Goal: Task Accomplishment & Management: Manage account settings

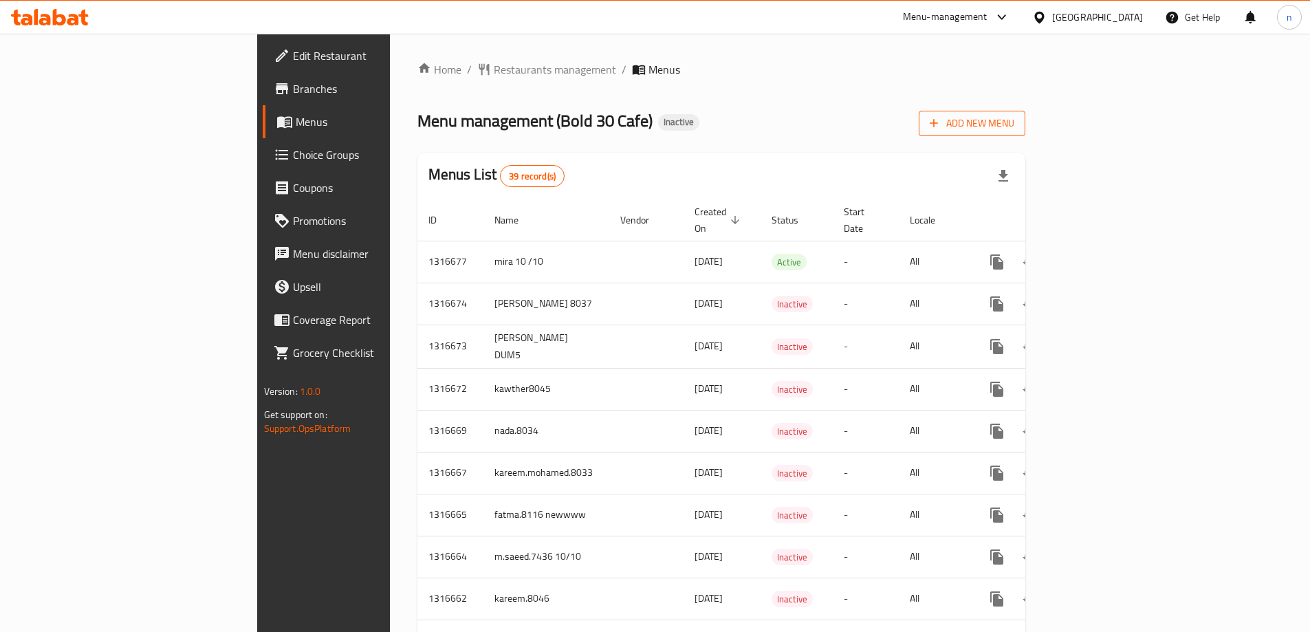
click at [1014, 128] on span "Add New Menu" at bounding box center [971, 123] width 85 height 17
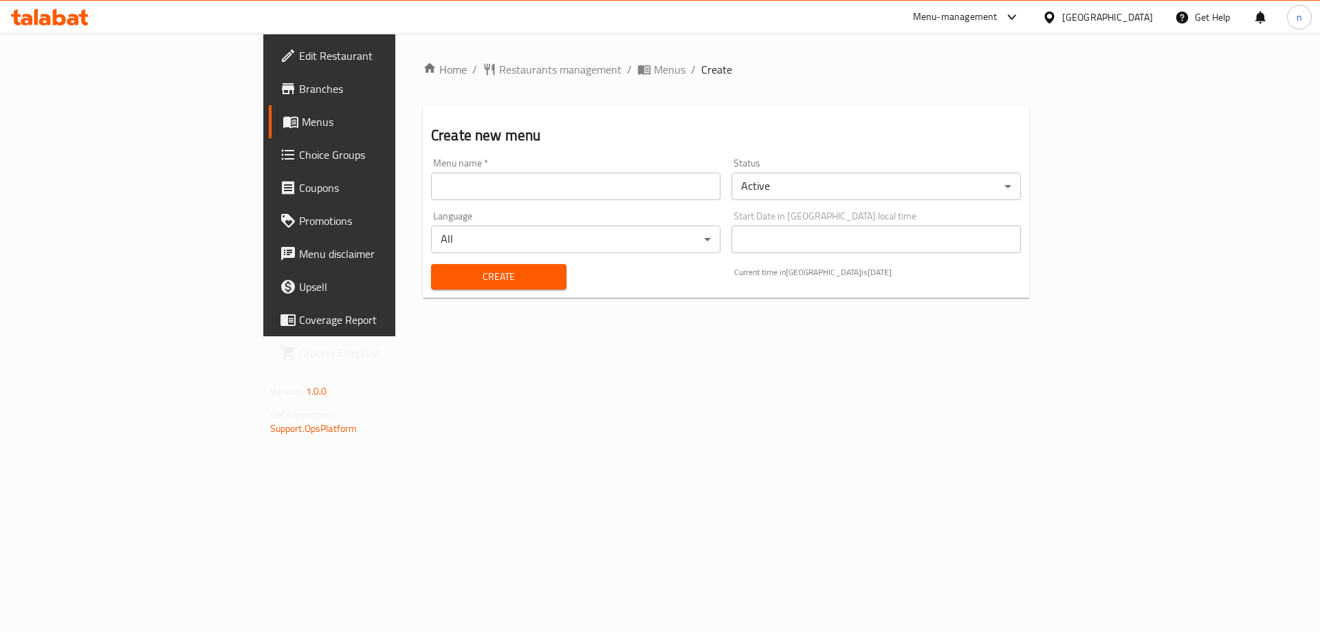
click at [431, 190] on input "text" at bounding box center [575, 186] width 289 height 27
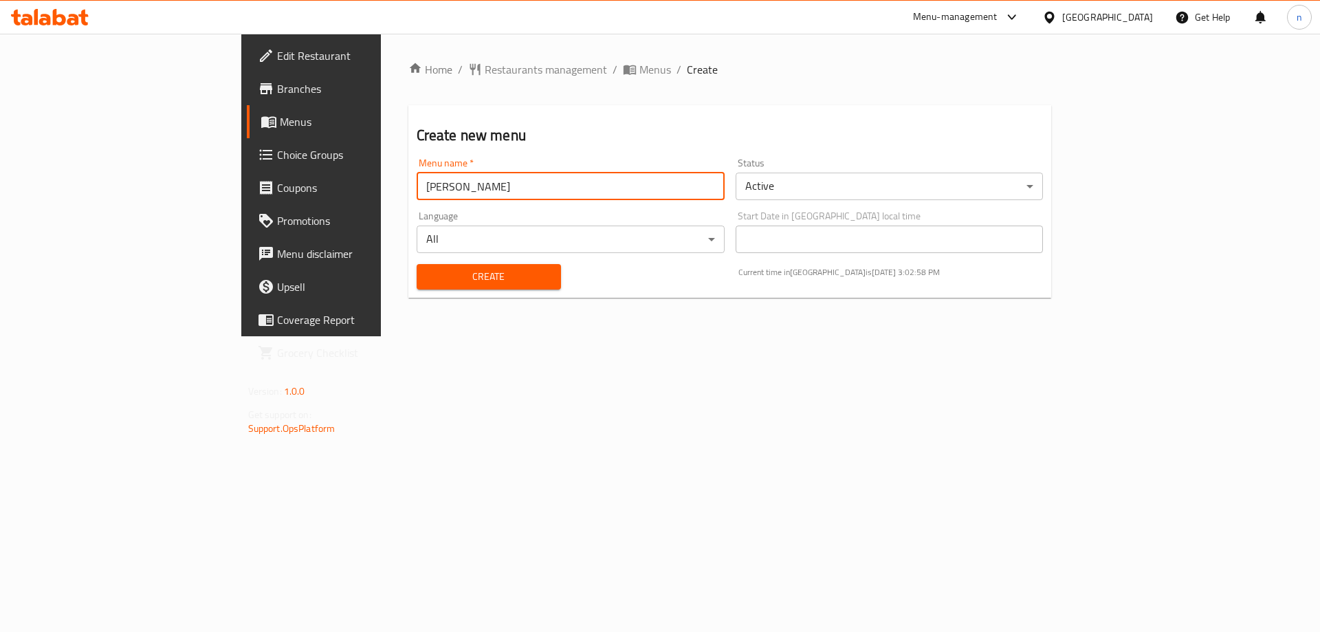
type input "Nader.8036"
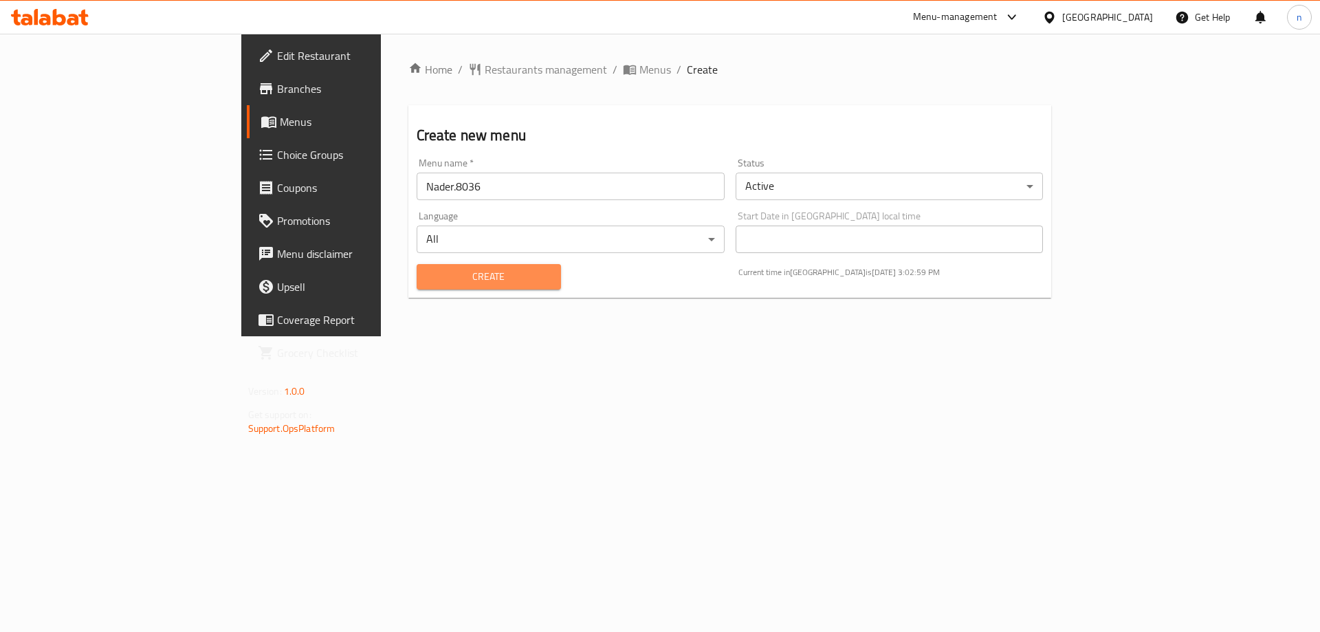
click at [428, 275] on span "Create" at bounding box center [489, 276] width 122 height 17
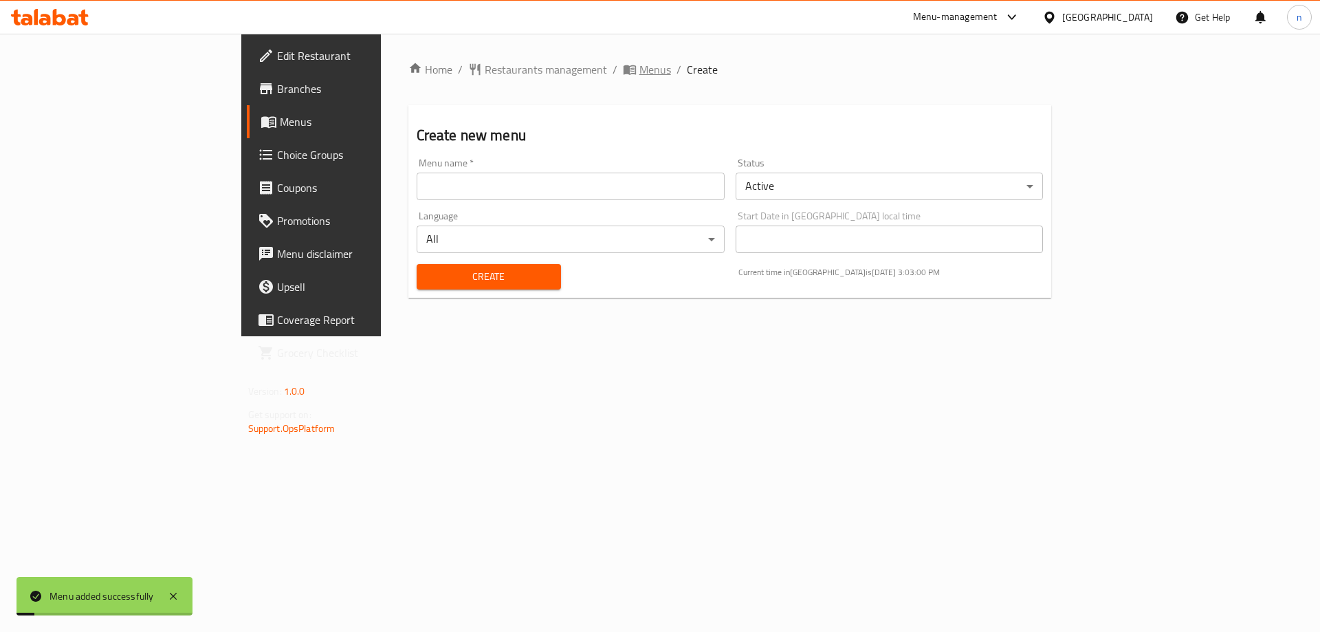
click at [639, 70] on span "Menus" at bounding box center [655, 69] width 32 height 16
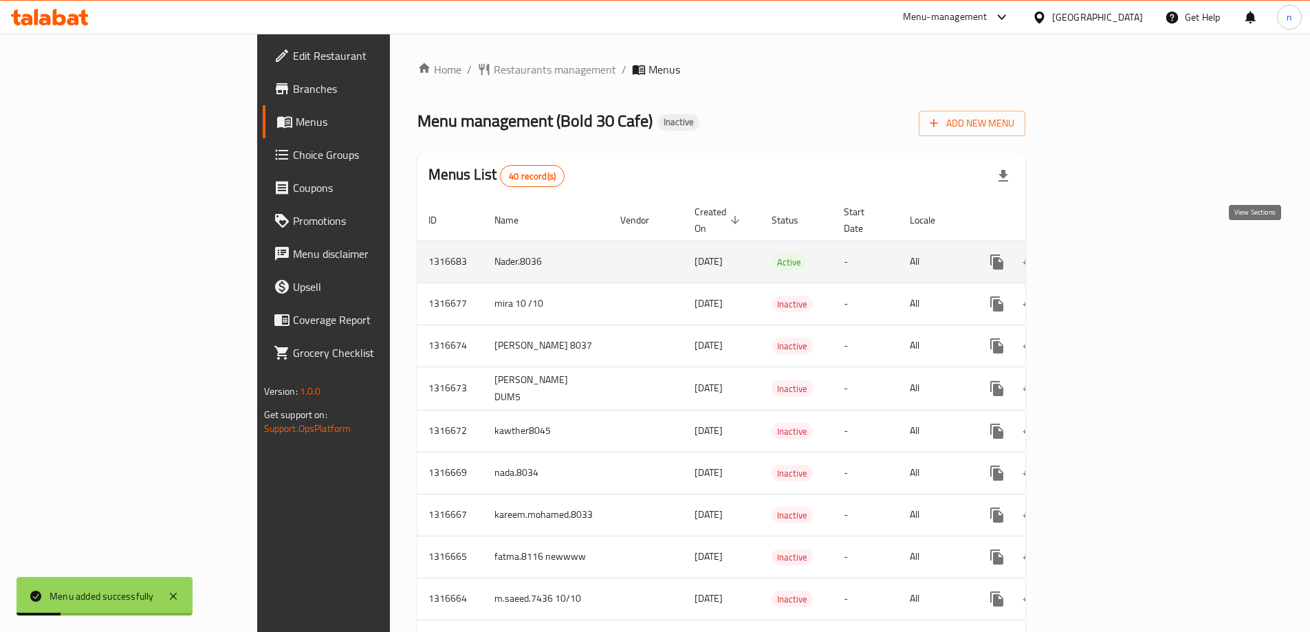
click at [1112, 245] on link "enhanced table" at bounding box center [1095, 261] width 33 height 33
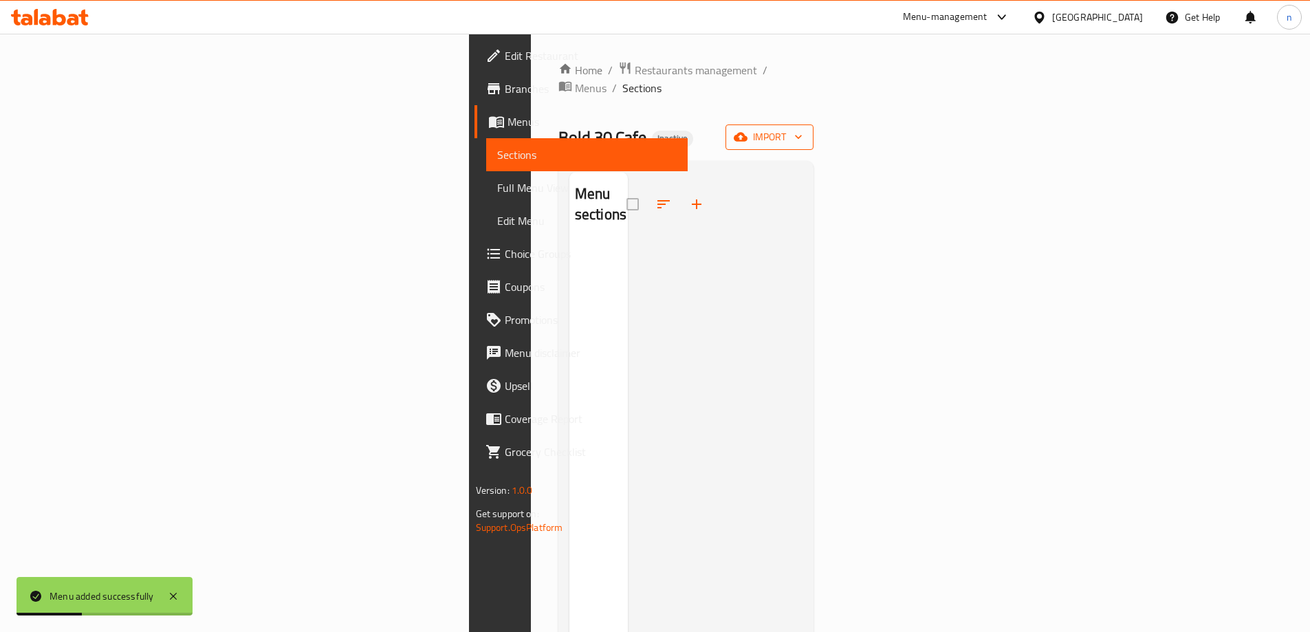
click at [813, 128] on button "import" at bounding box center [769, 136] width 88 height 25
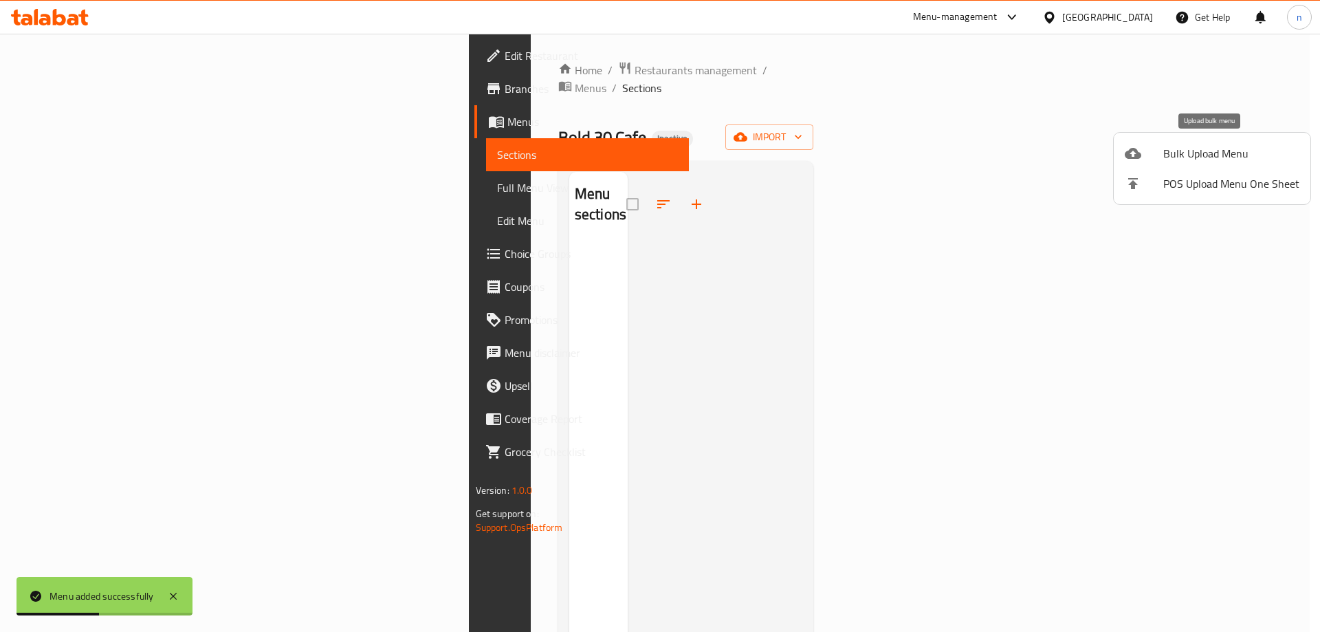
click at [1176, 153] on span "Bulk Upload Menu" at bounding box center [1231, 153] width 136 height 16
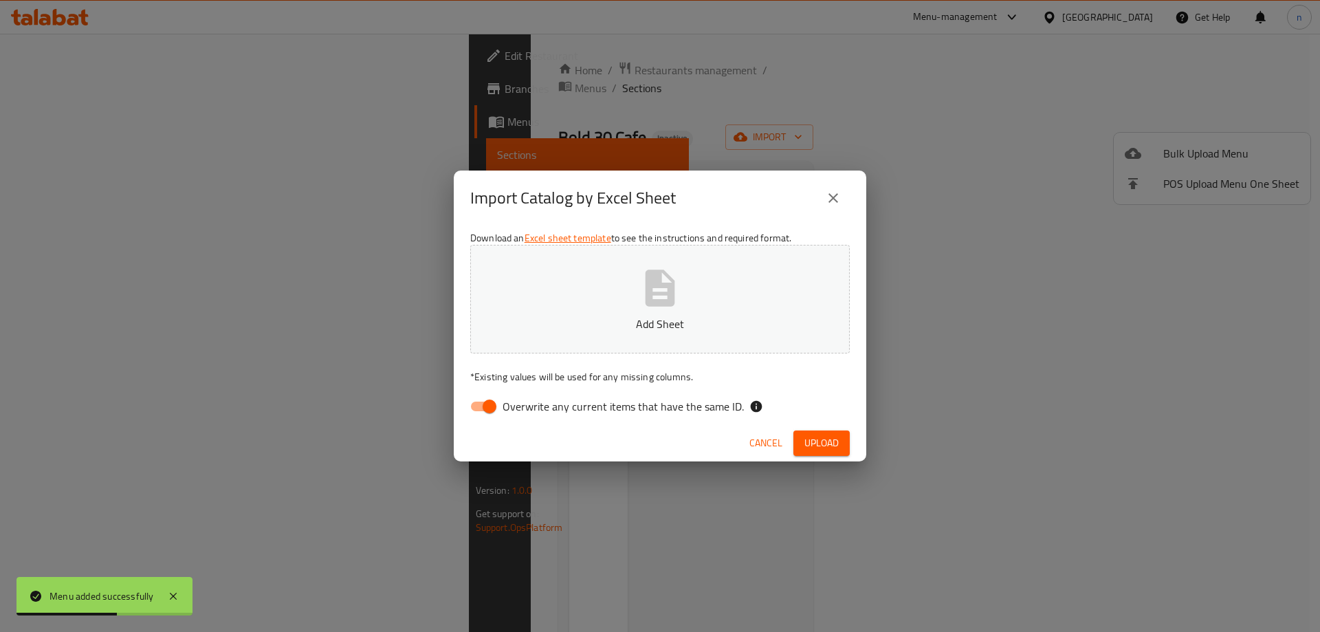
click at [485, 410] on input "Overwrite any current items that have the same ID." at bounding box center [489, 406] width 78 height 26
checkbox input "false"
click at [819, 448] on span "Upload" at bounding box center [821, 442] width 34 height 17
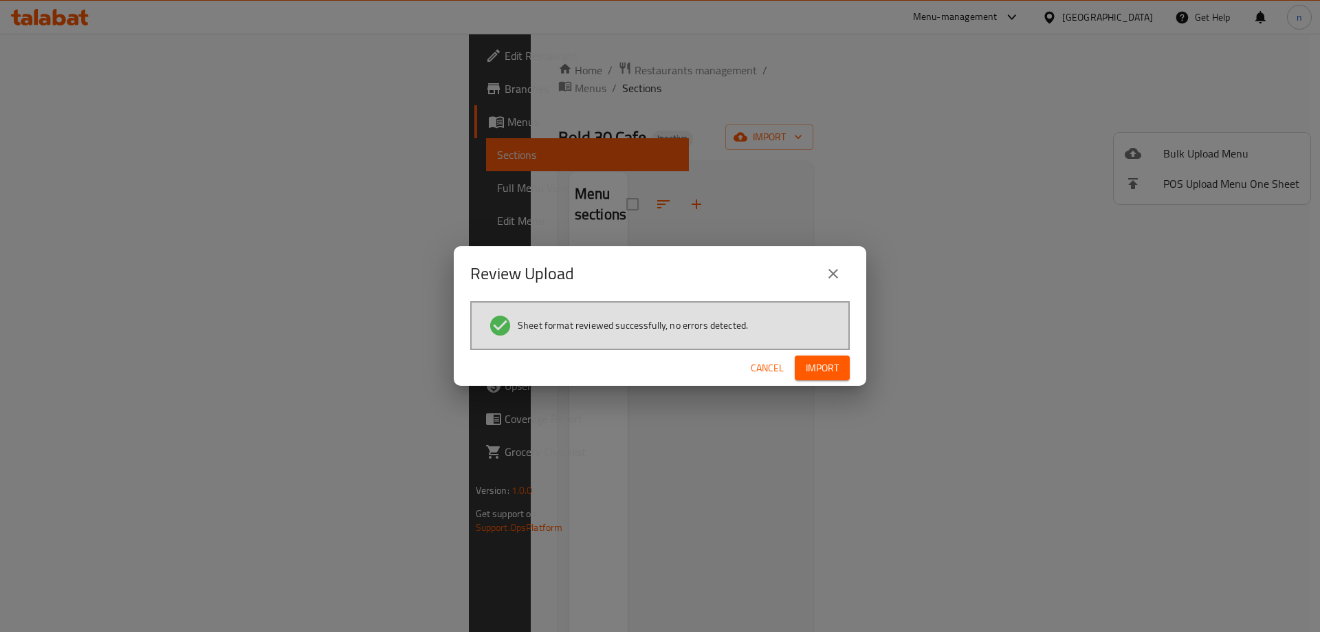
click at [815, 368] on span "Import" at bounding box center [822, 368] width 33 height 17
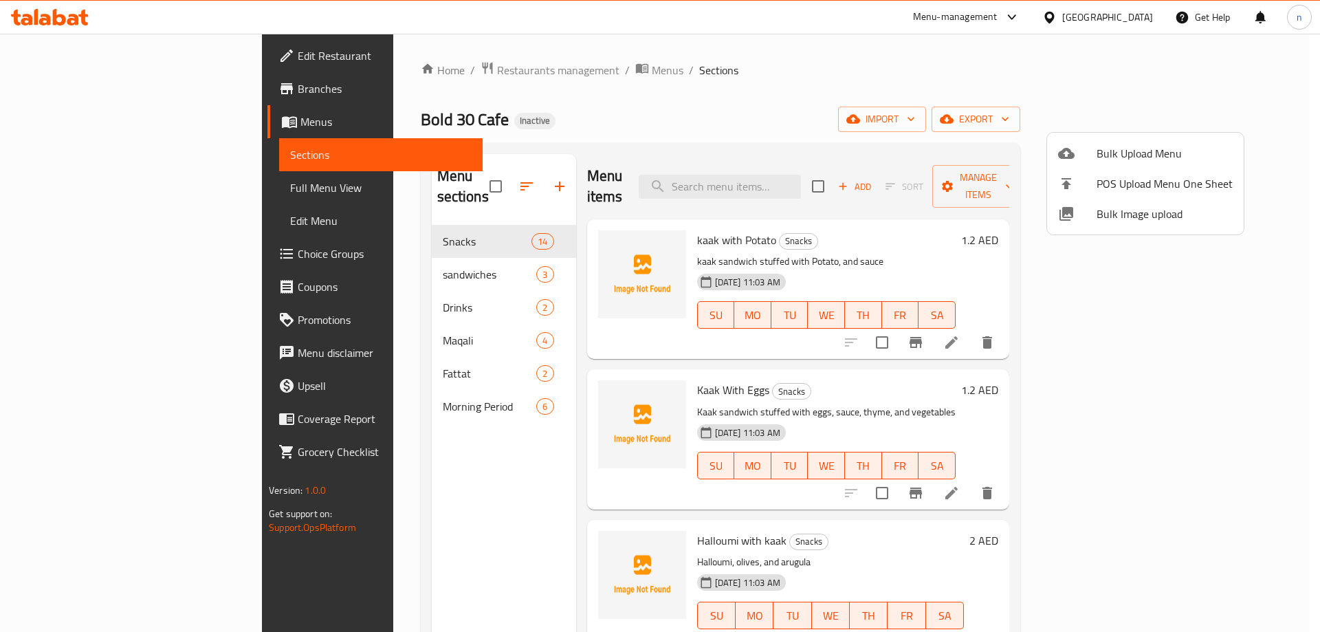
click at [65, 196] on div at bounding box center [660, 316] width 1320 height 632
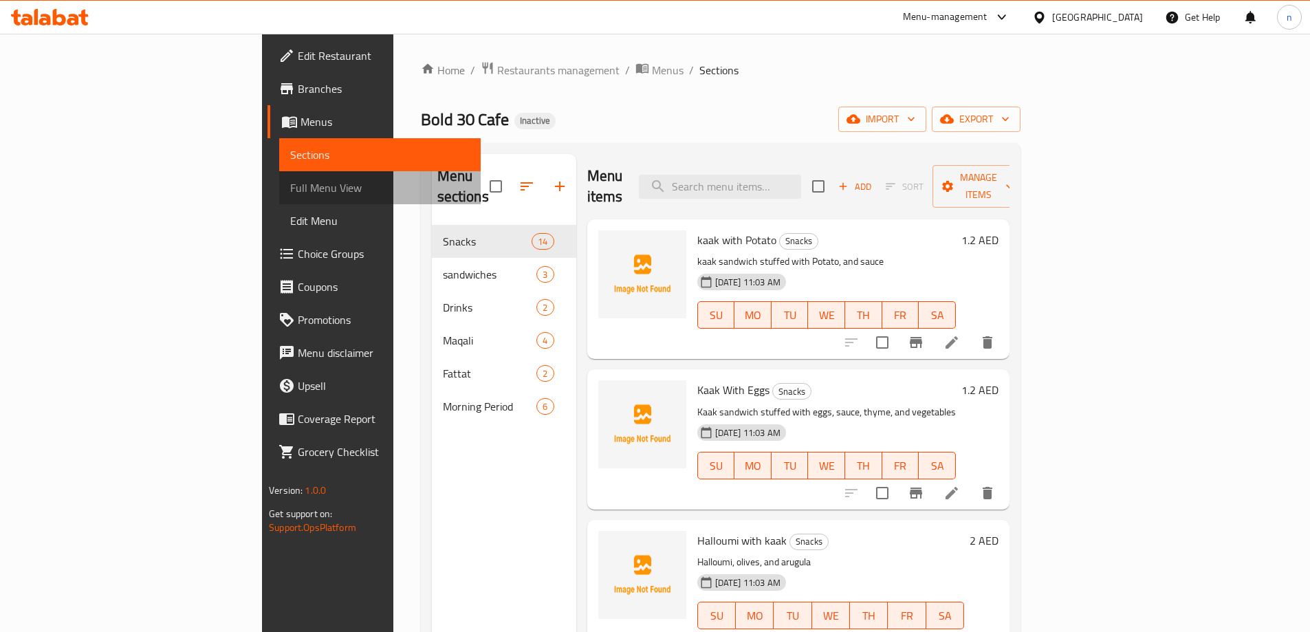
click at [290, 188] on span "Full Menu View" at bounding box center [379, 187] width 179 height 16
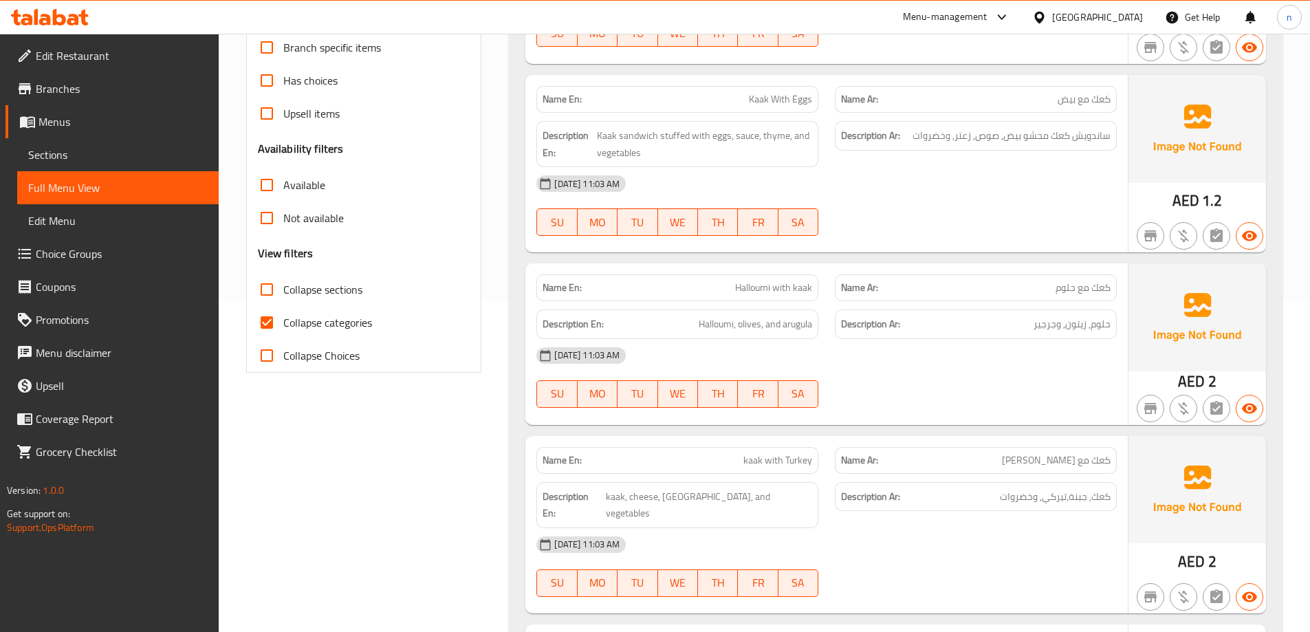
scroll to position [344, 0]
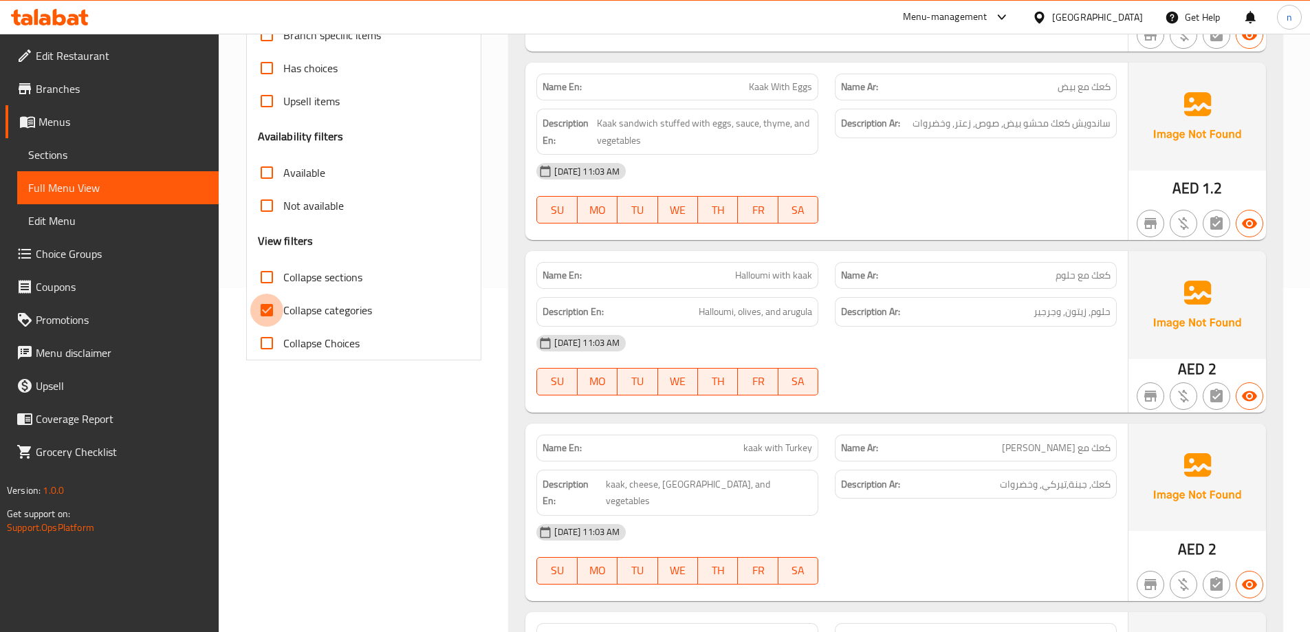
click at [272, 306] on input "Collapse categories" at bounding box center [266, 310] width 33 height 33
checkbox input "false"
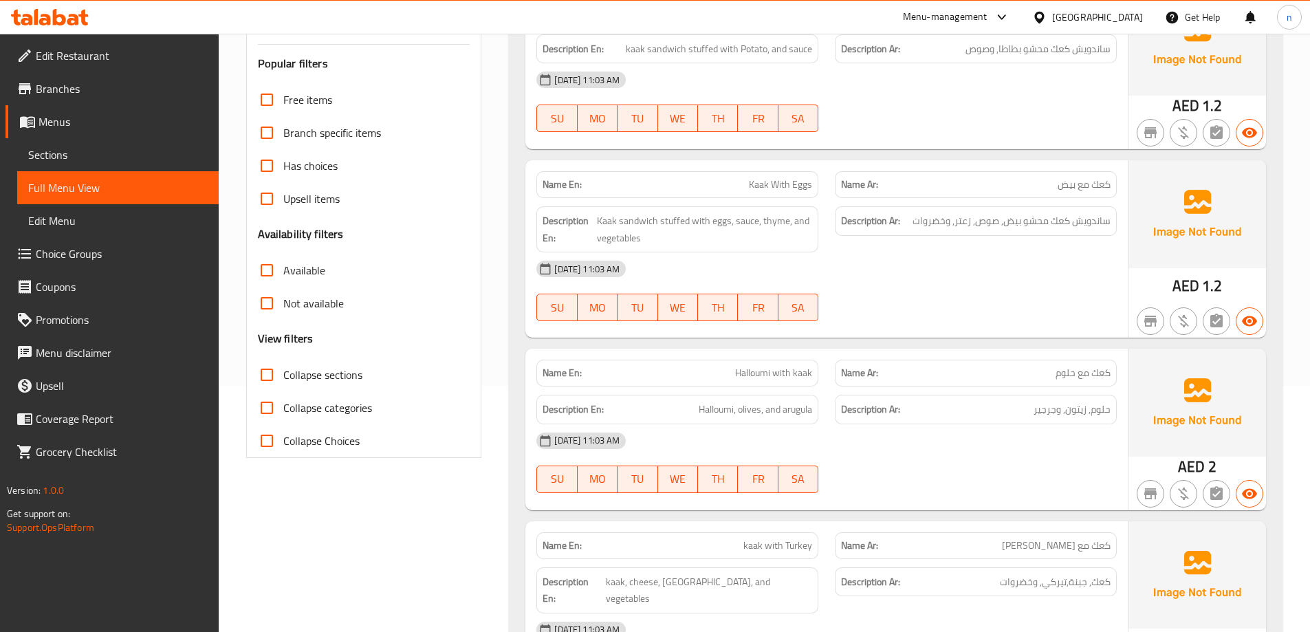
scroll to position [0, 0]
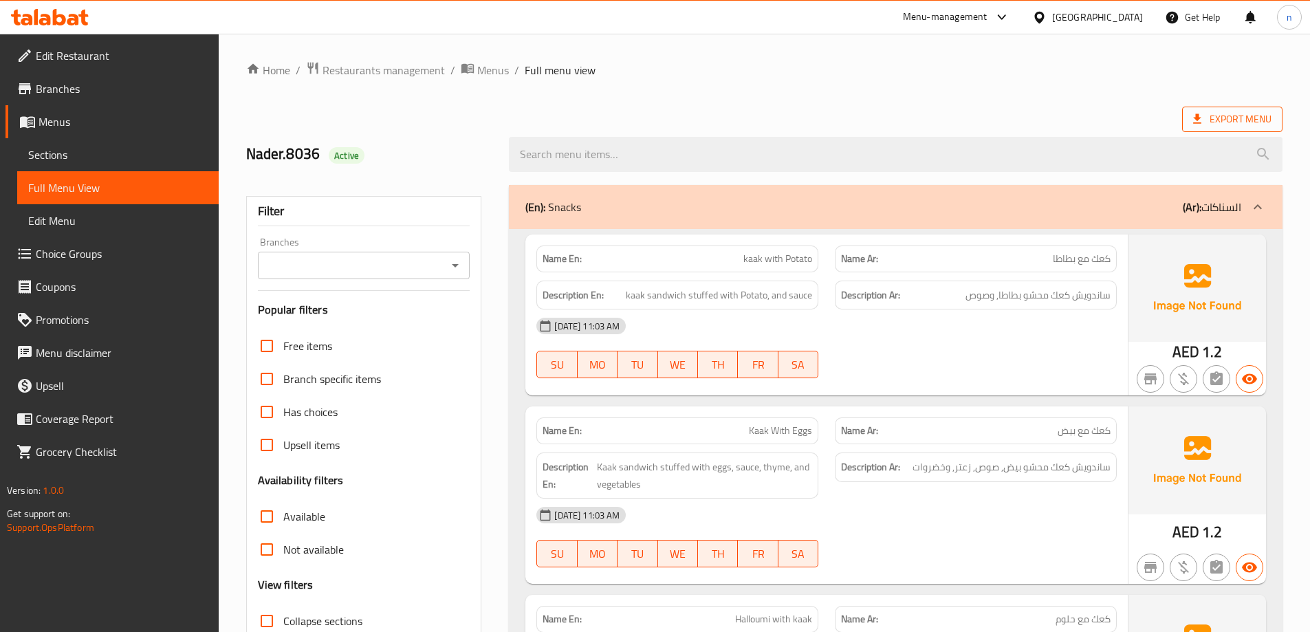
click at [1210, 126] on span "Export Menu" at bounding box center [1232, 119] width 78 height 17
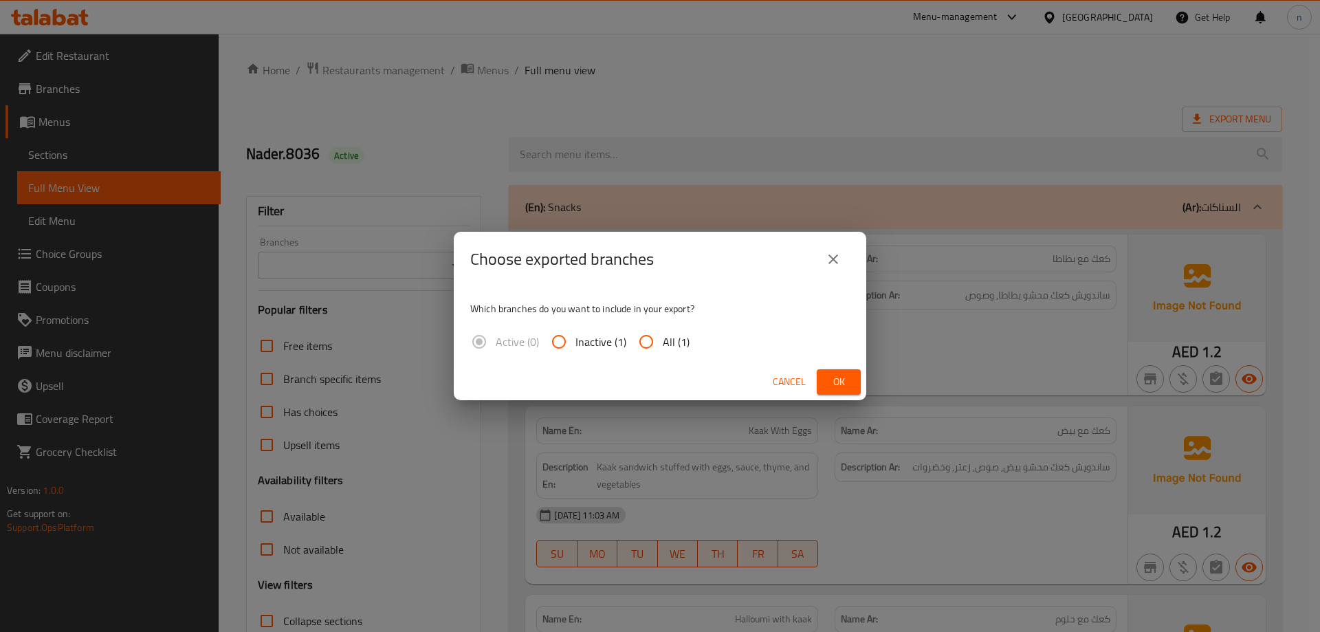
click at [850, 256] on div "Choose exported branches" at bounding box center [660, 259] width 412 height 55
click at [835, 259] on icon "close" at bounding box center [833, 259] width 16 height 16
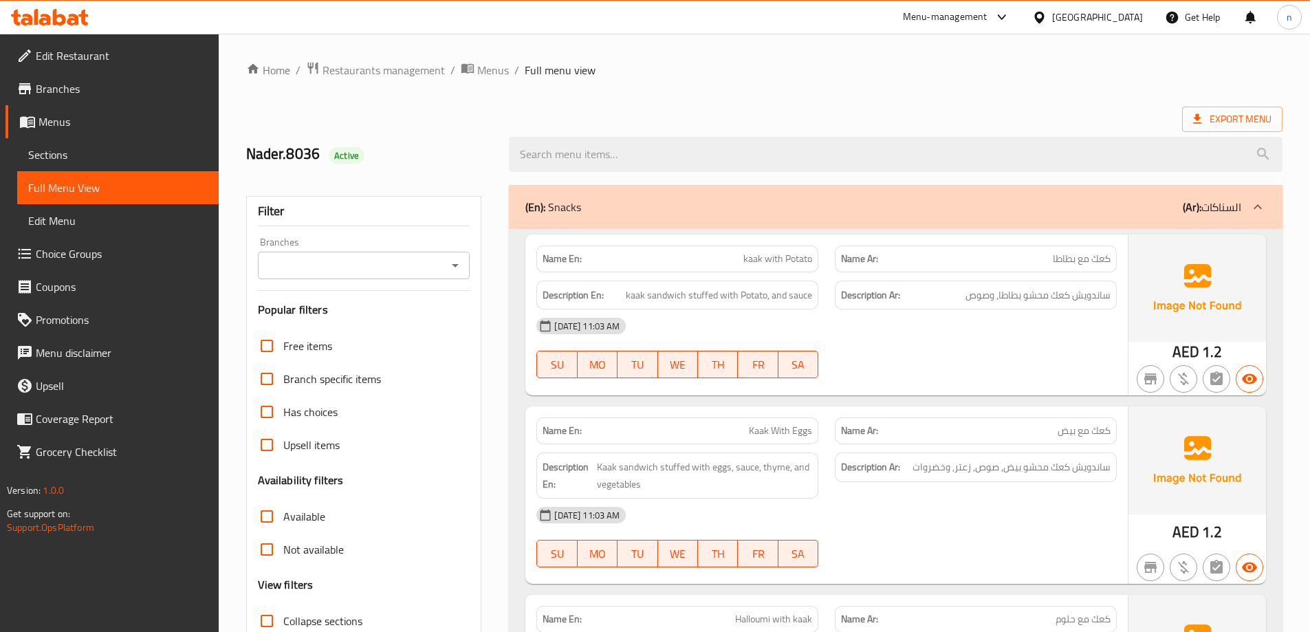
click at [779, 257] on span "kaak with Potato" at bounding box center [777, 259] width 69 height 14
click at [987, 262] on p "Name Ar: كعك مع بطاطا" at bounding box center [975, 259] width 269 height 14
click at [1062, 288] on span "ساندويش كعك محشو بطاطا, وصوص" at bounding box center [1037, 295] width 145 height 17
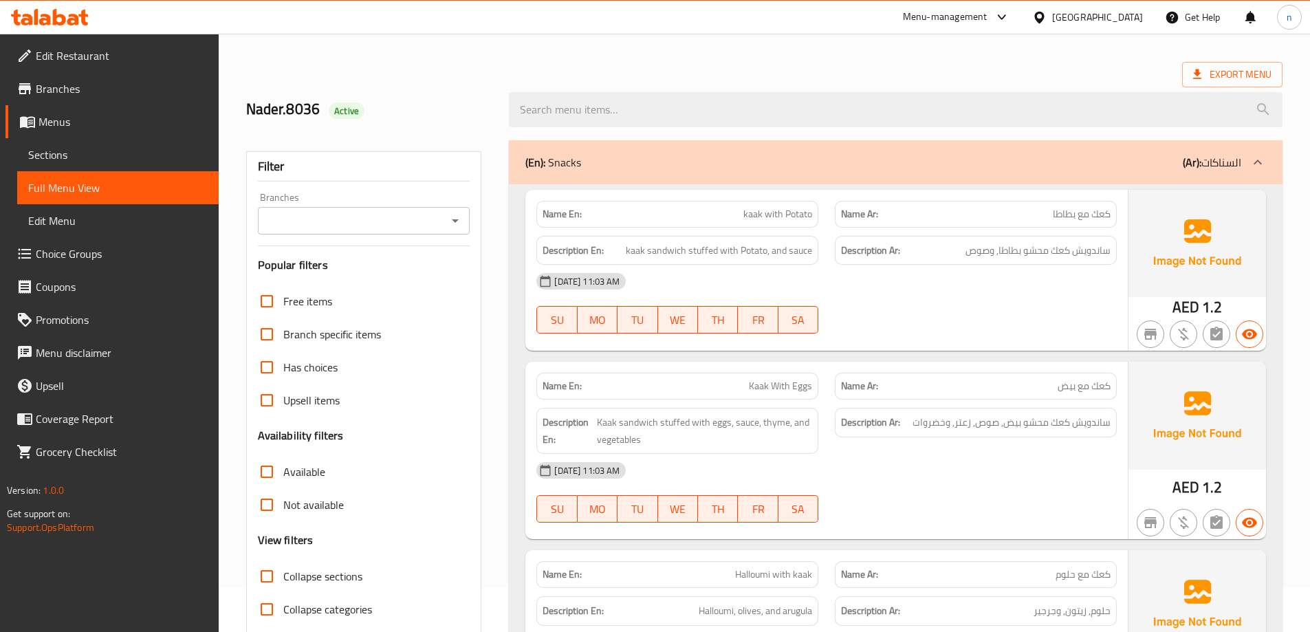
scroll to position [69, 0]
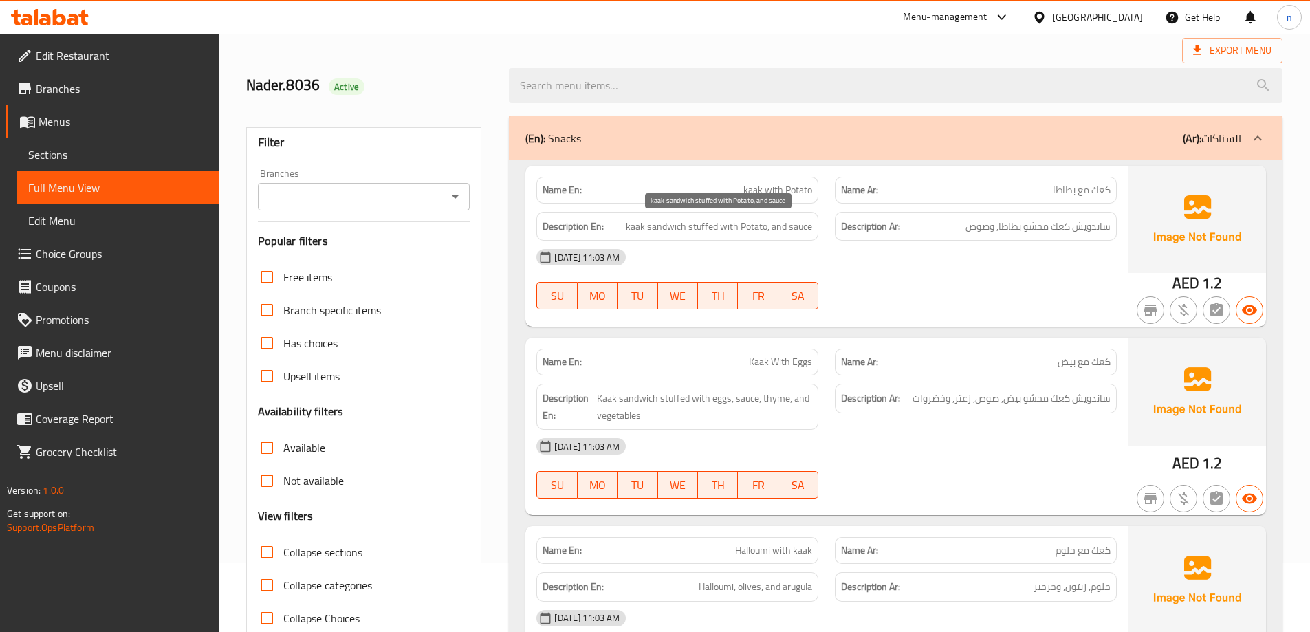
click at [800, 230] on span "kaak sandwich stuffed with Potato, and sauce" at bounding box center [719, 226] width 186 height 17
click at [918, 272] on div "[DATE] 11:03 AM" at bounding box center [826, 257] width 597 height 33
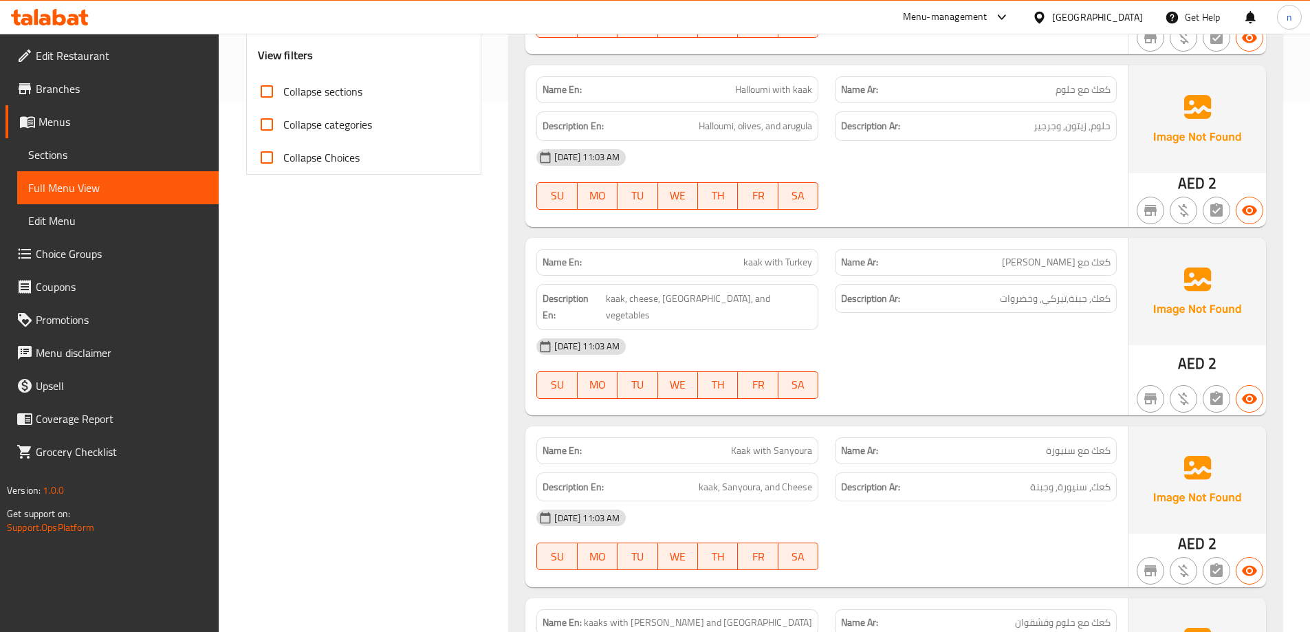
scroll to position [550, 0]
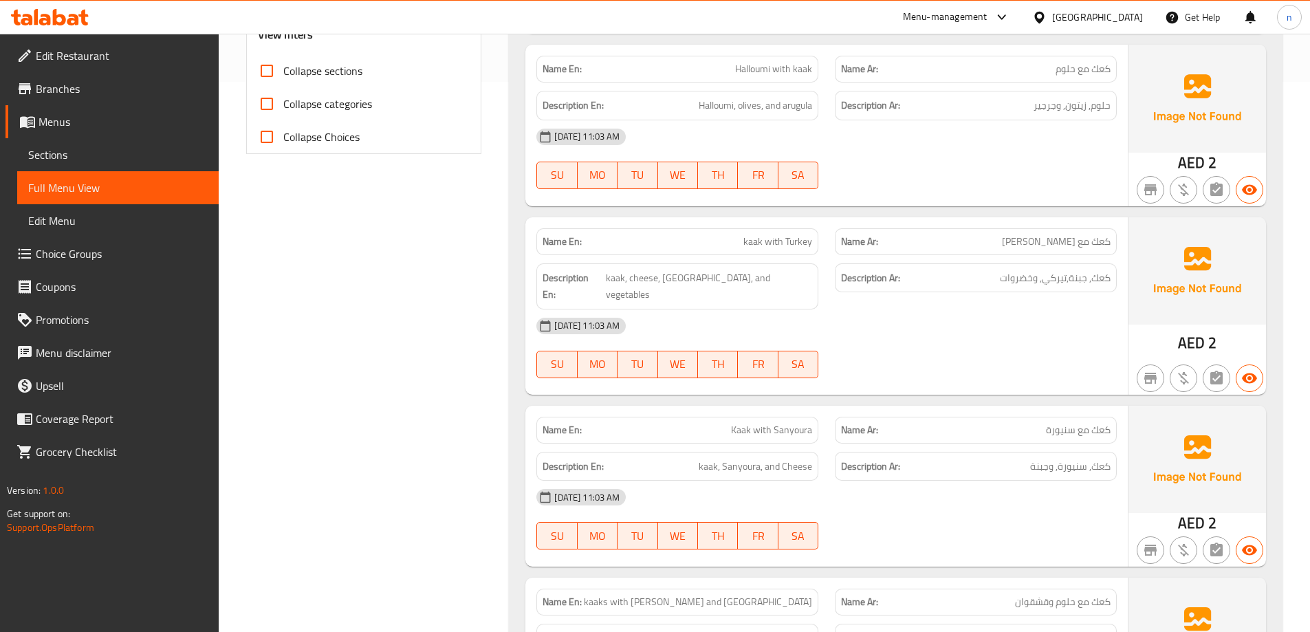
click at [762, 245] on span "kaak with Turkey" at bounding box center [777, 241] width 69 height 14
click at [757, 236] on span "kaak with Turkey" at bounding box center [777, 241] width 69 height 14
click at [760, 240] on span "kaak with Turkey" at bounding box center [777, 241] width 69 height 14
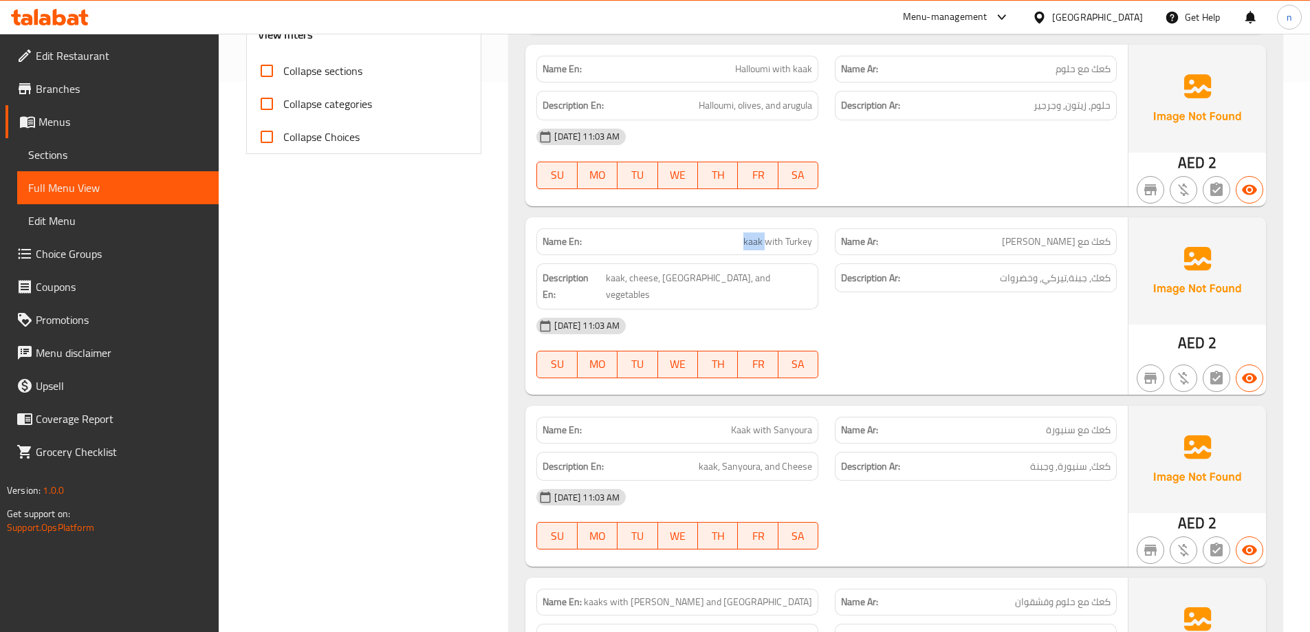
click at [760, 240] on span "kaak with Turkey" at bounding box center [777, 241] width 69 height 14
click at [784, 231] on div "Name En: kaak with Turkey" at bounding box center [677, 241] width 282 height 27
click at [784, 234] on span "kaak with Turkey" at bounding box center [777, 241] width 69 height 14
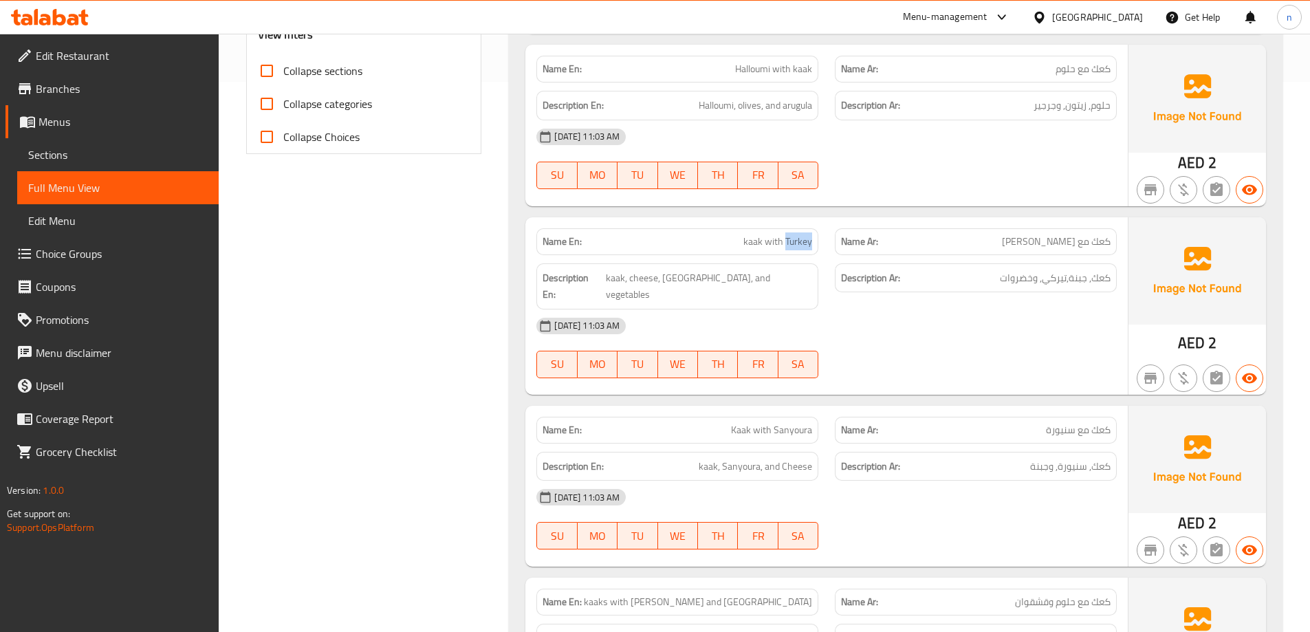
click at [784, 241] on span "kaak with Turkey" at bounding box center [777, 241] width 69 height 14
drag, startPoint x: 720, startPoint y: 245, endPoint x: 835, endPoint y: 247, distance: 114.2
click at [835, 247] on div "Name En: kaak with Turkey Name Ar: كعك مع [PERSON_NAME]" at bounding box center [826, 241] width 597 height 43
copy span "kaak with Turkey"
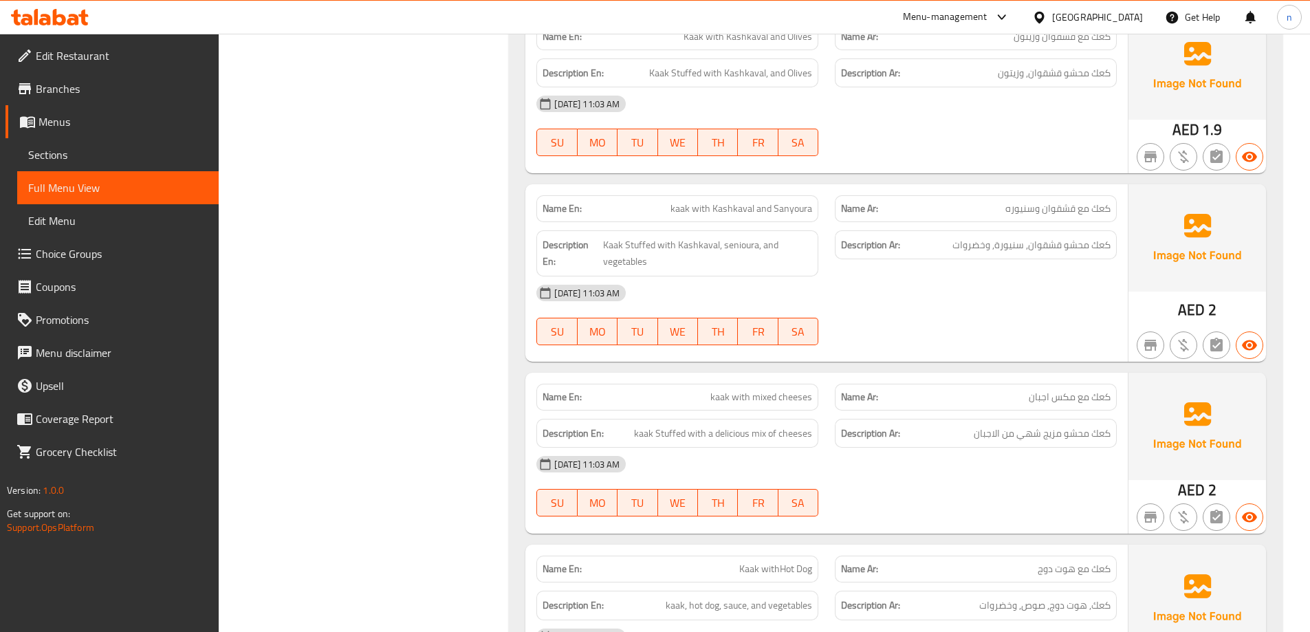
scroll to position [2062, 0]
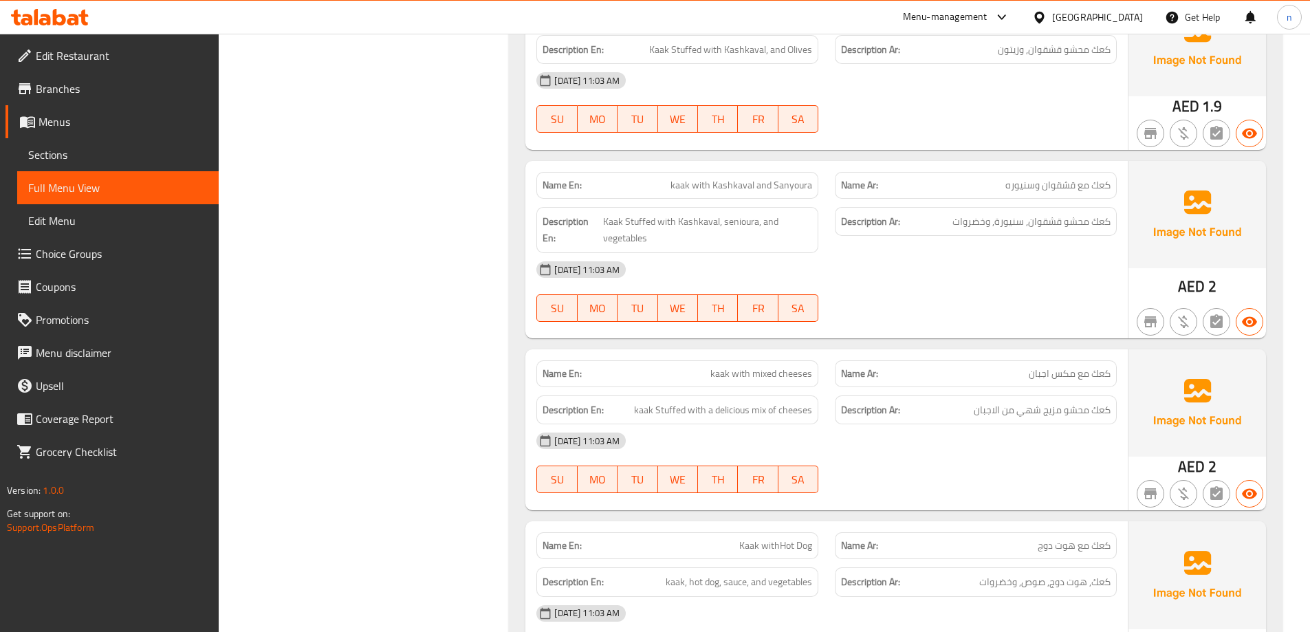
click at [767, 366] on span "kaak with mixed cheeses" at bounding box center [761, 373] width 102 height 14
copy span "kaak with mixed cheeses"
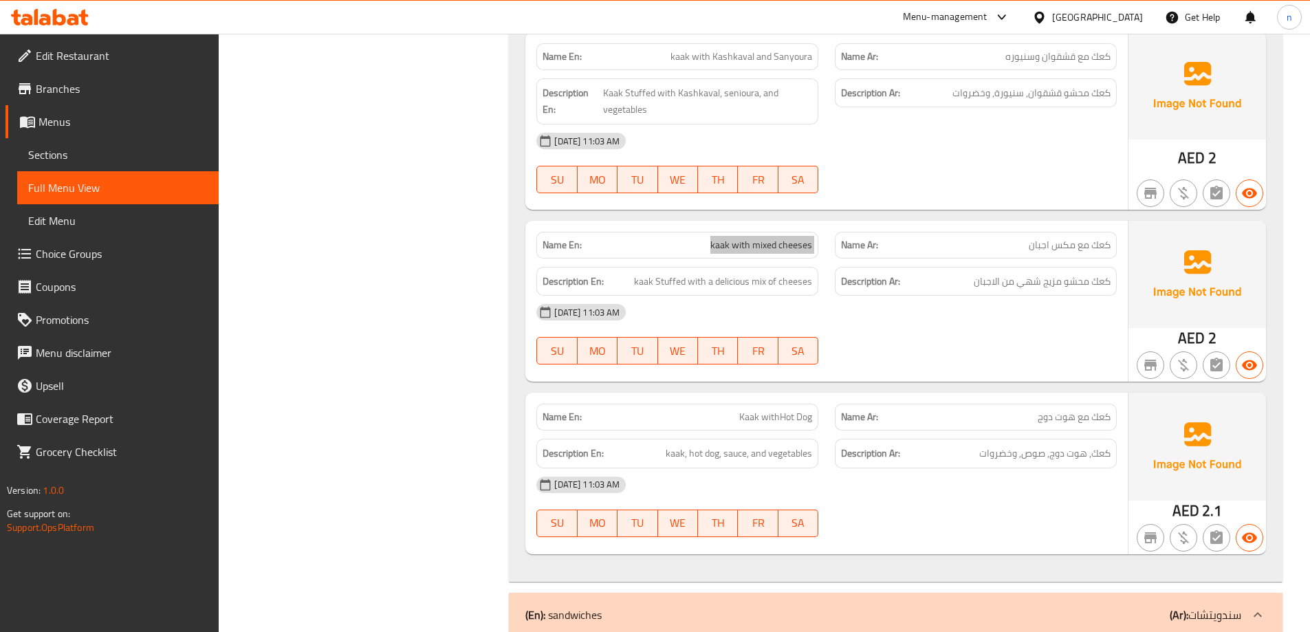
scroll to position [2200, 0]
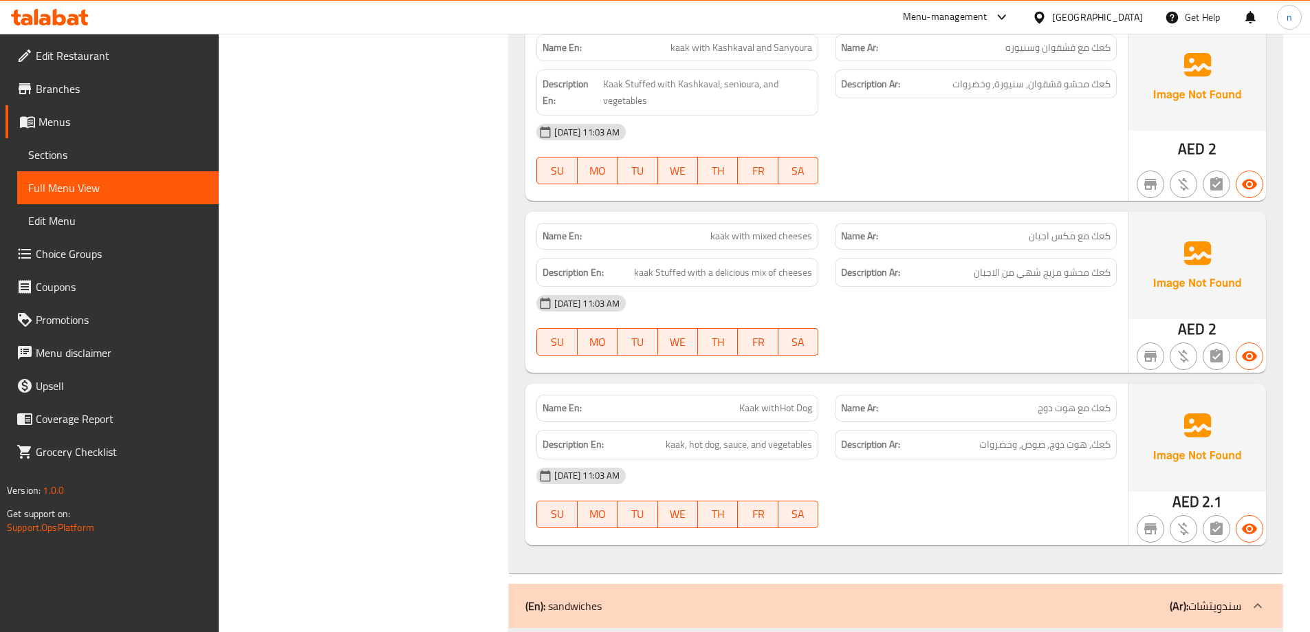
click at [1046, 430] on div "Description Ar: كعك, هوت دوج, صوص, وخضروات" at bounding box center [976, 445] width 282 height 30
click at [780, 401] on span "Kaak withHot Dog" at bounding box center [775, 408] width 73 height 14
copy span "Kaak withHot Dog"
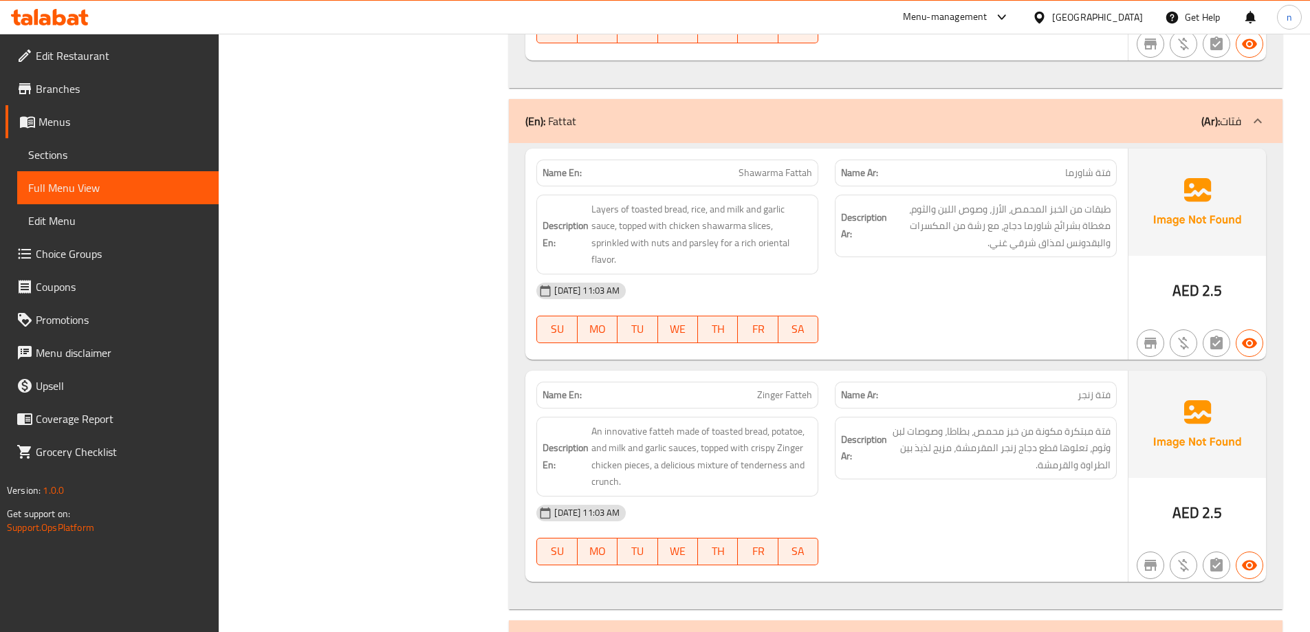
scroll to position [4469, 0]
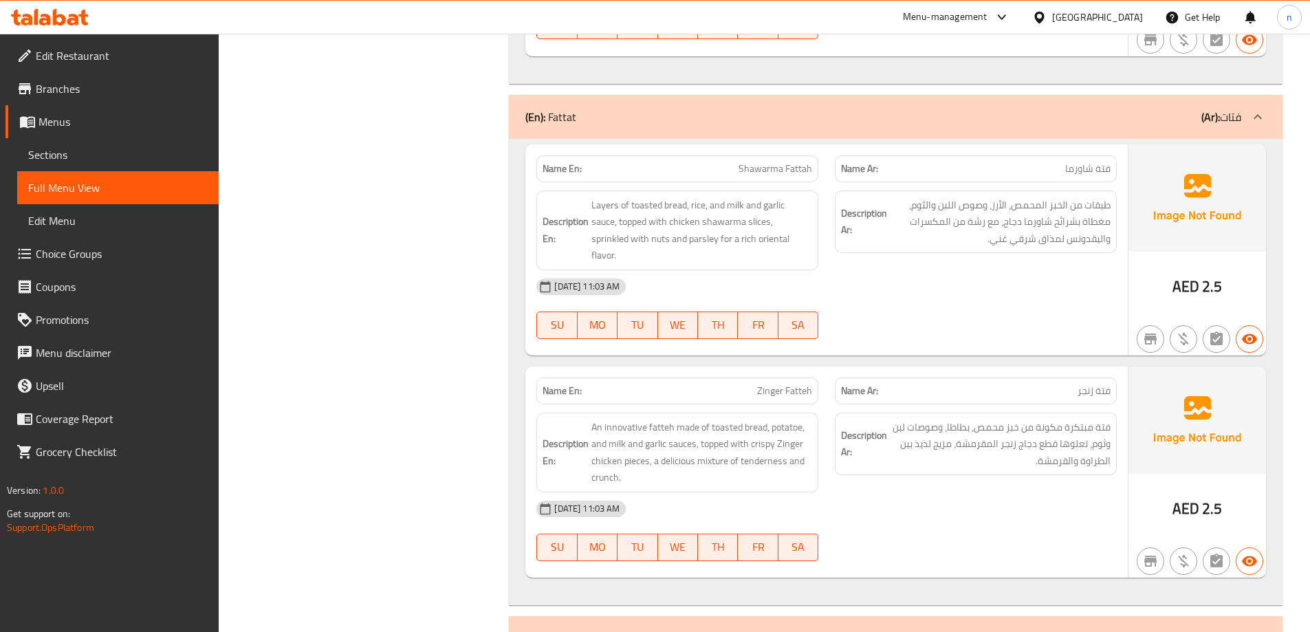
click at [784, 384] on span "Zinger Fatteh" at bounding box center [784, 391] width 55 height 14
copy span "Zinger Fatteh"
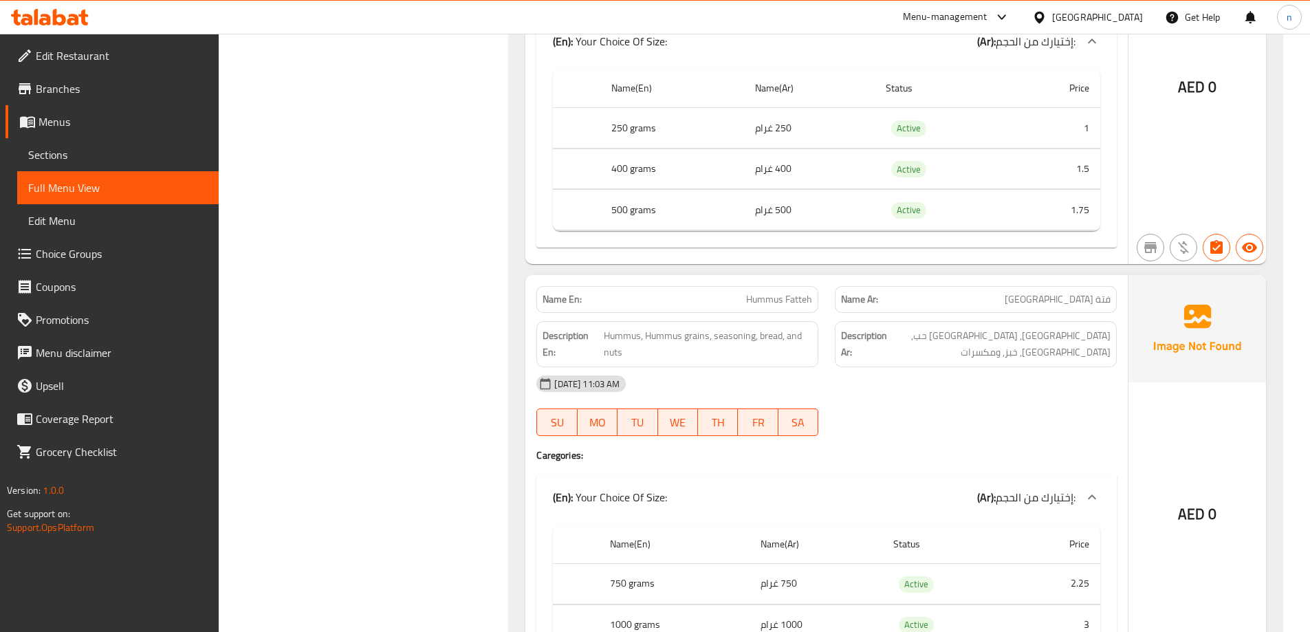
scroll to position [7142, 0]
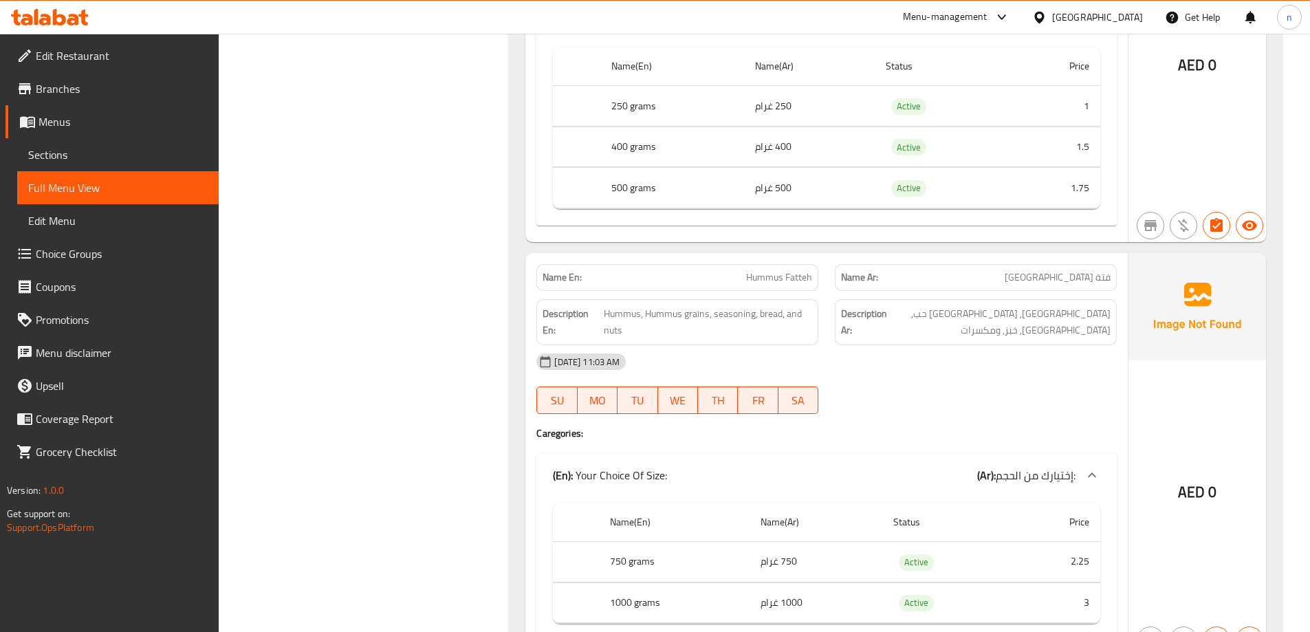
click at [36, 146] on span "Sections" at bounding box center [117, 154] width 179 height 16
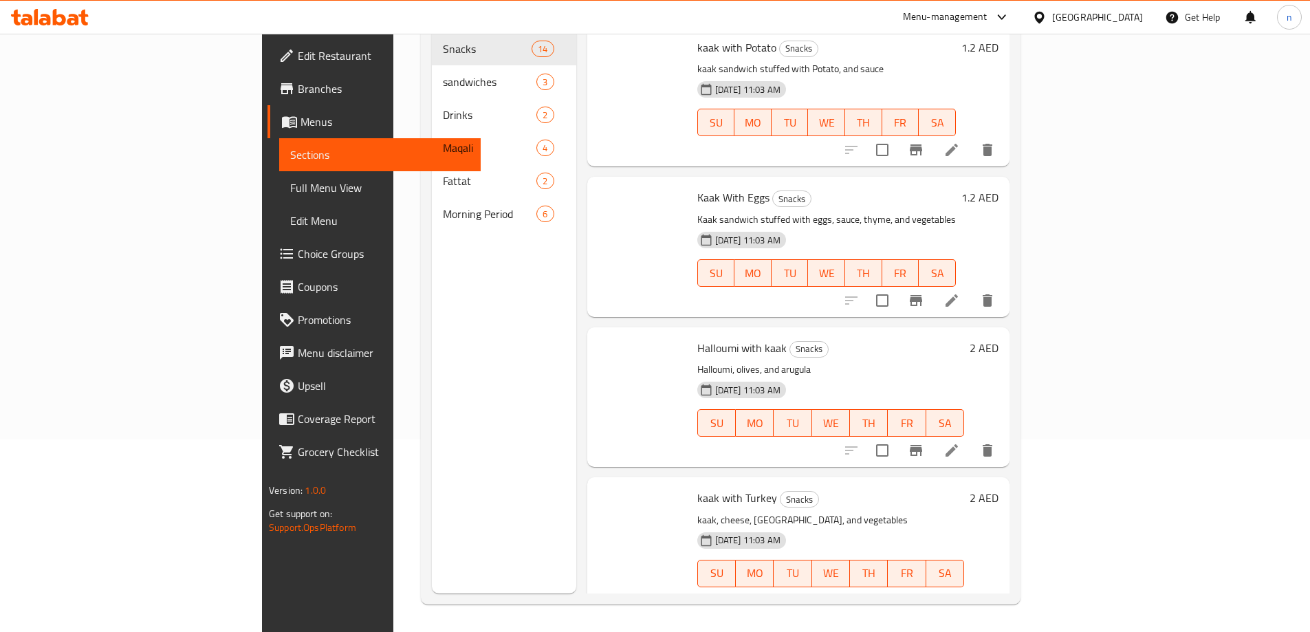
scroll to position [192, 0]
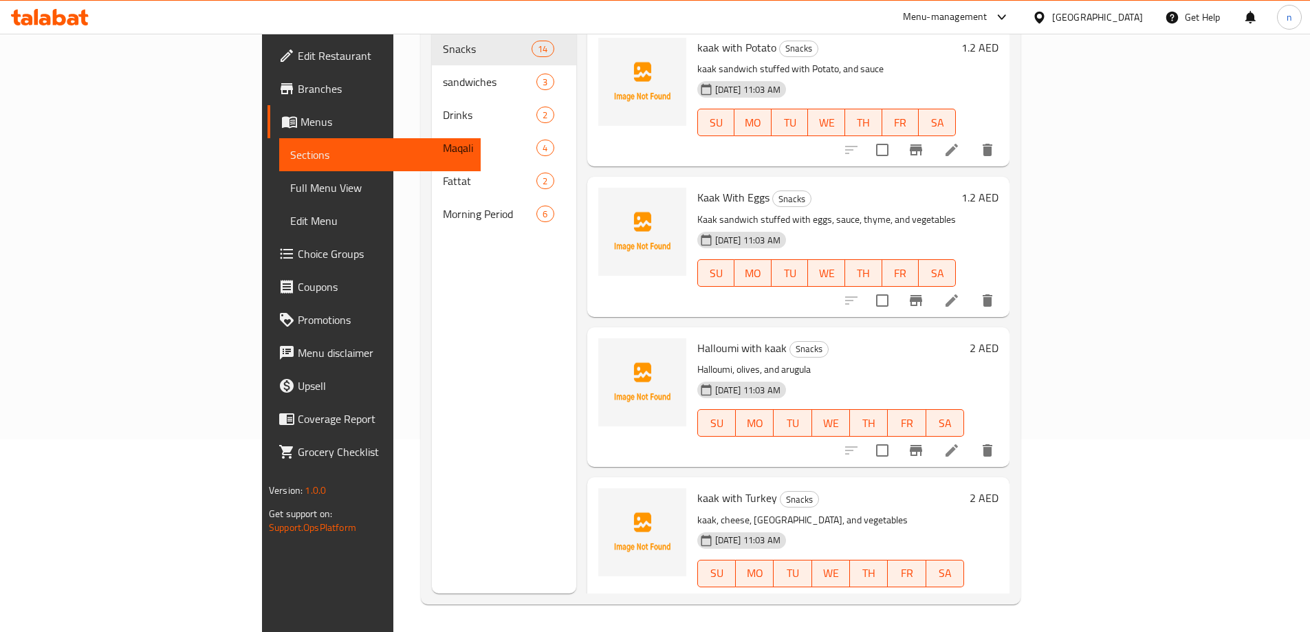
click at [899, 188] on h6 "Kaak With Eggs Snacks" at bounding box center [826, 197] width 258 height 19
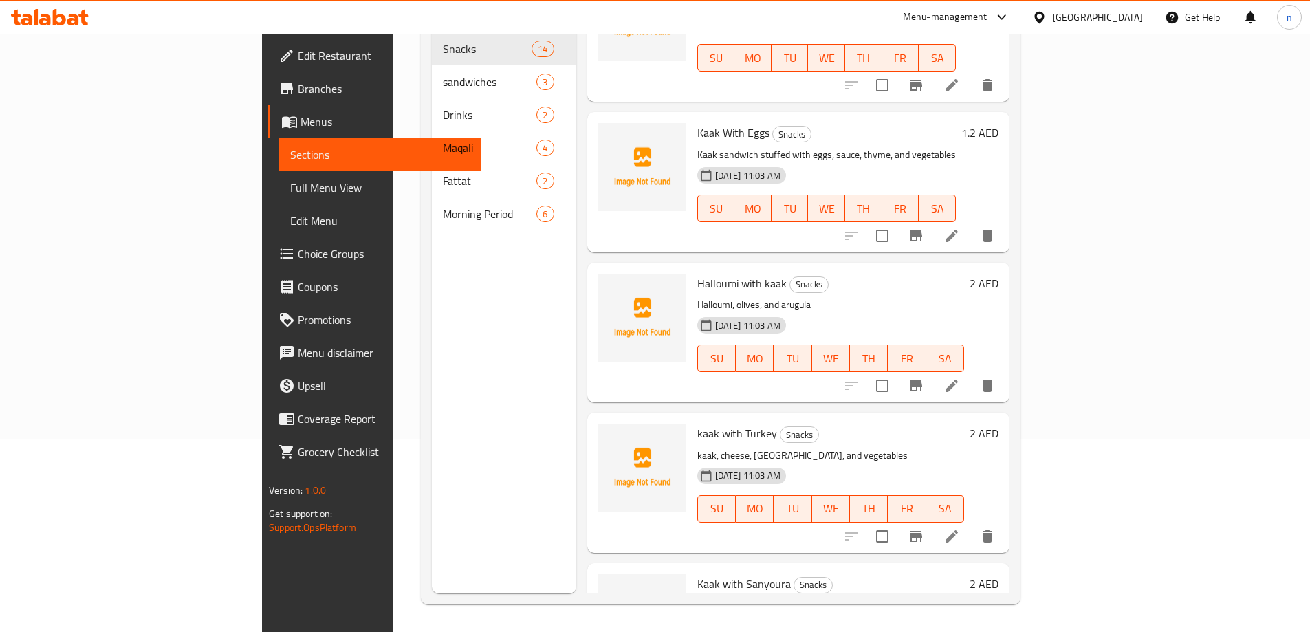
scroll to position [137, 0]
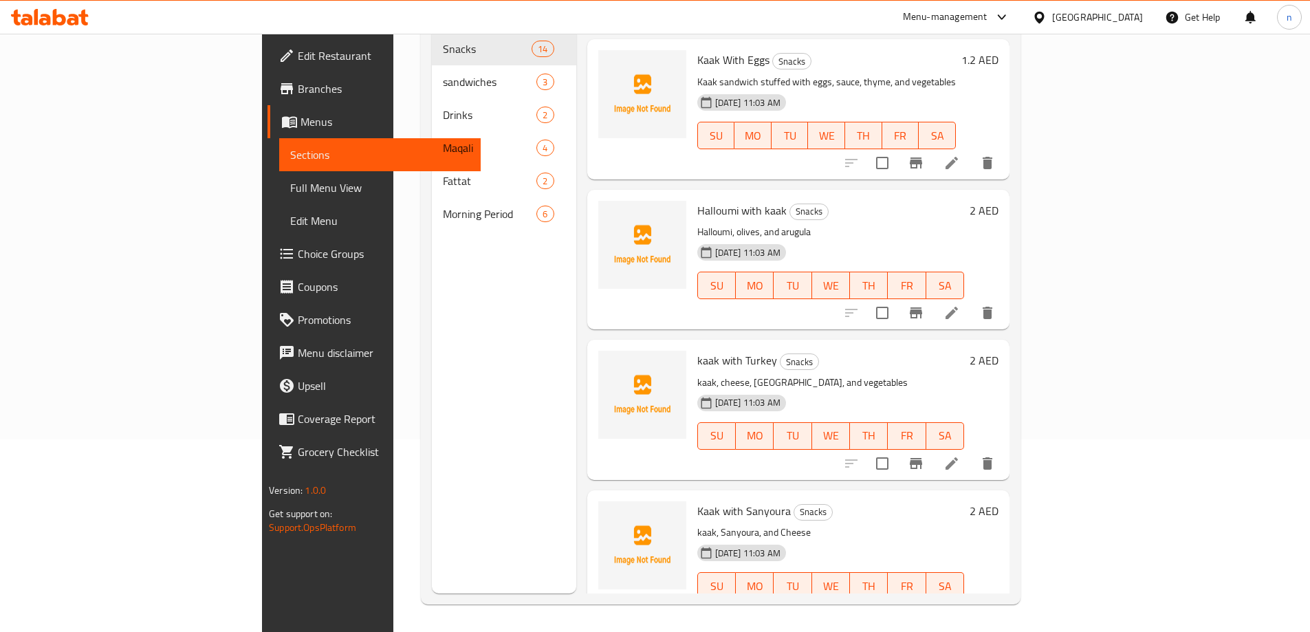
click at [971, 451] on li at bounding box center [951, 463] width 38 height 25
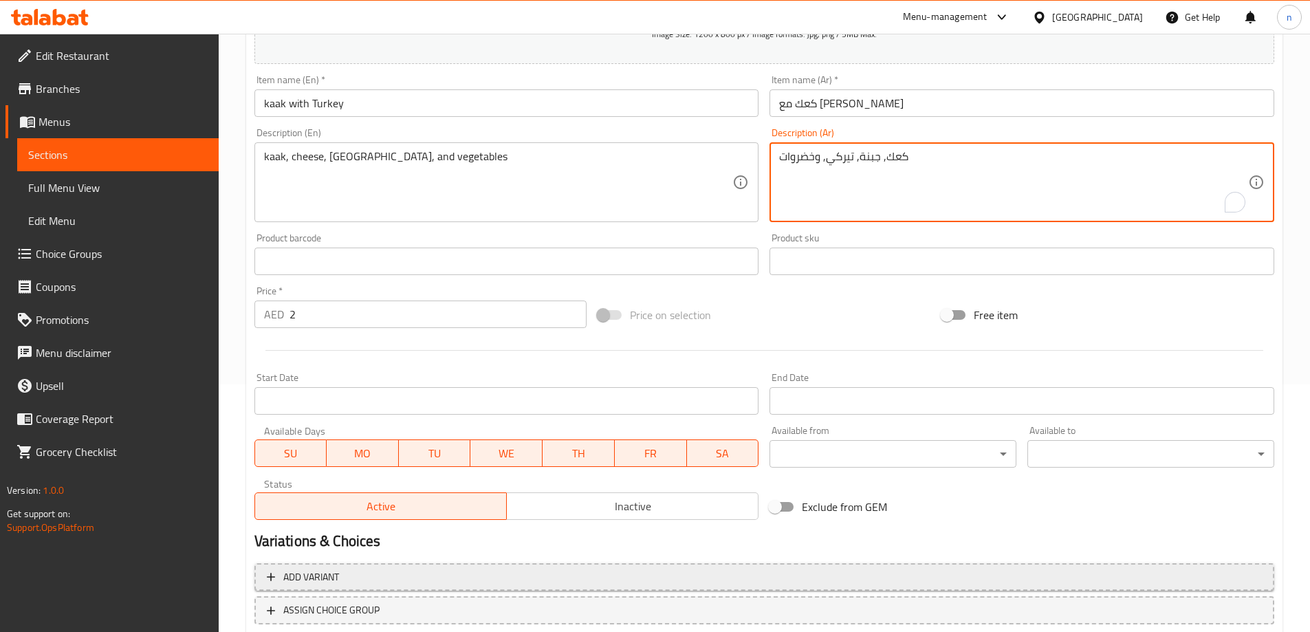
scroll to position [340, 0]
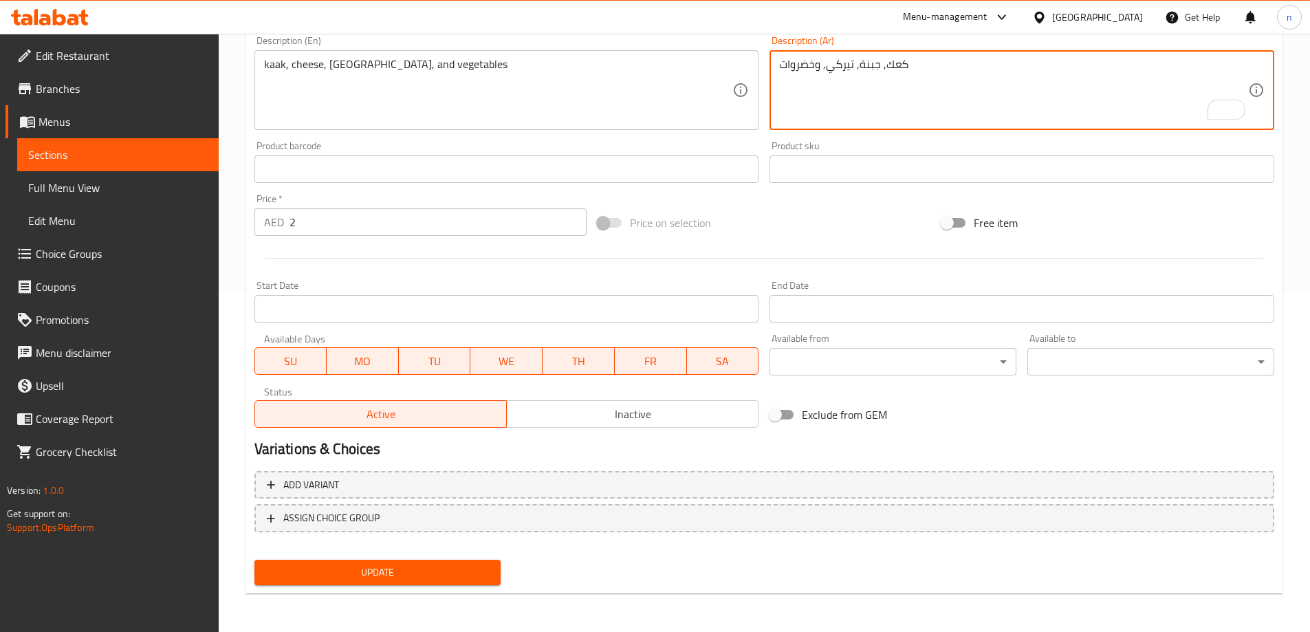
type textarea "كعك, جبنة, تيركي, وخضروات"
click at [461, 573] on span "Update" at bounding box center [377, 572] width 225 height 17
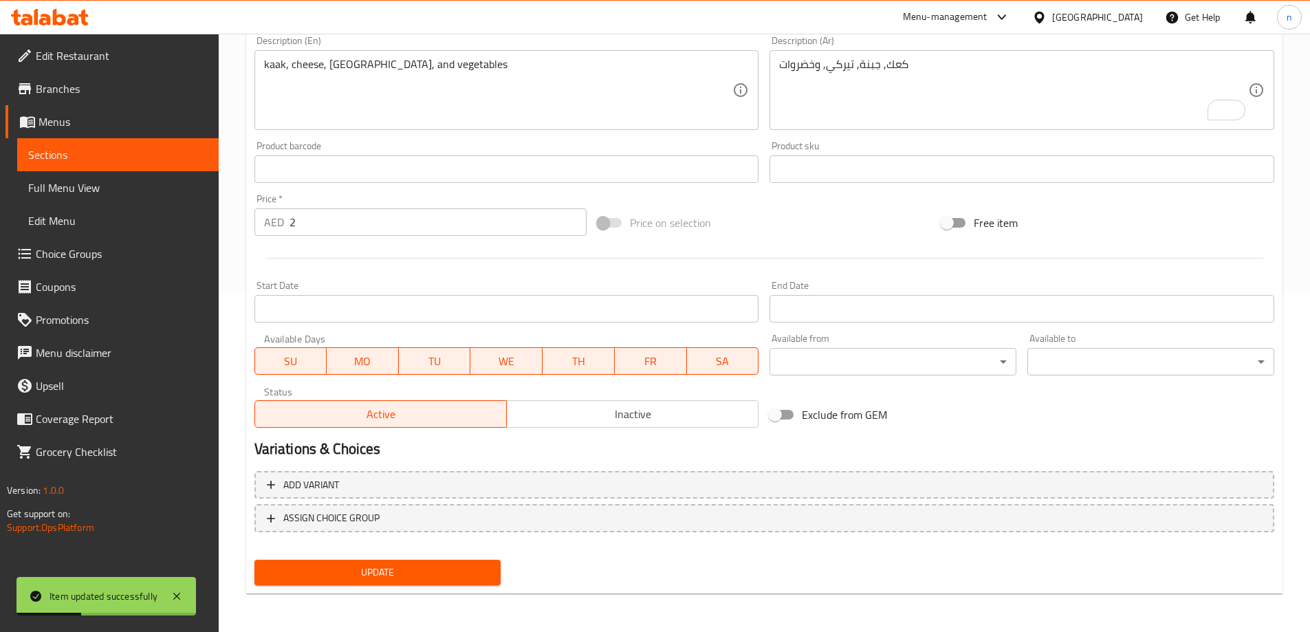
drag, startPoint x: 74, startPoint y: 157, endPoint x: 151, endPoint y: 168, distance: 77.8
click at [74, 157] on span "Sections" at bounding box center [117, 154] width 179 height 16
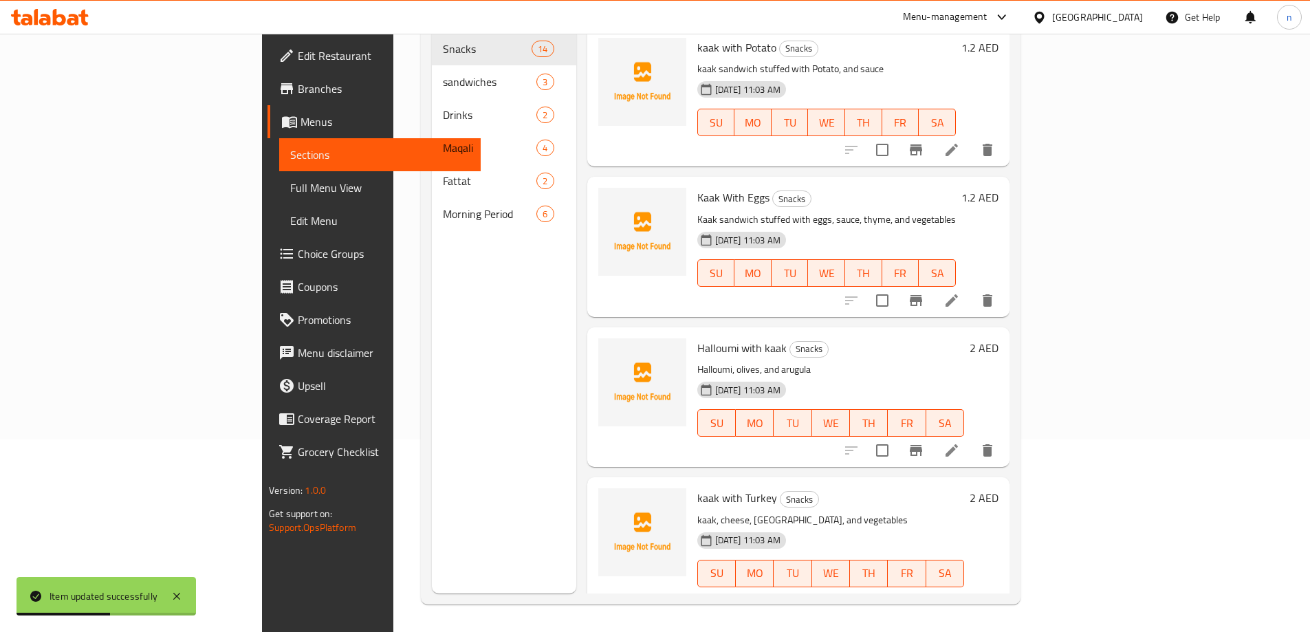
scroll to position [1505, 0]
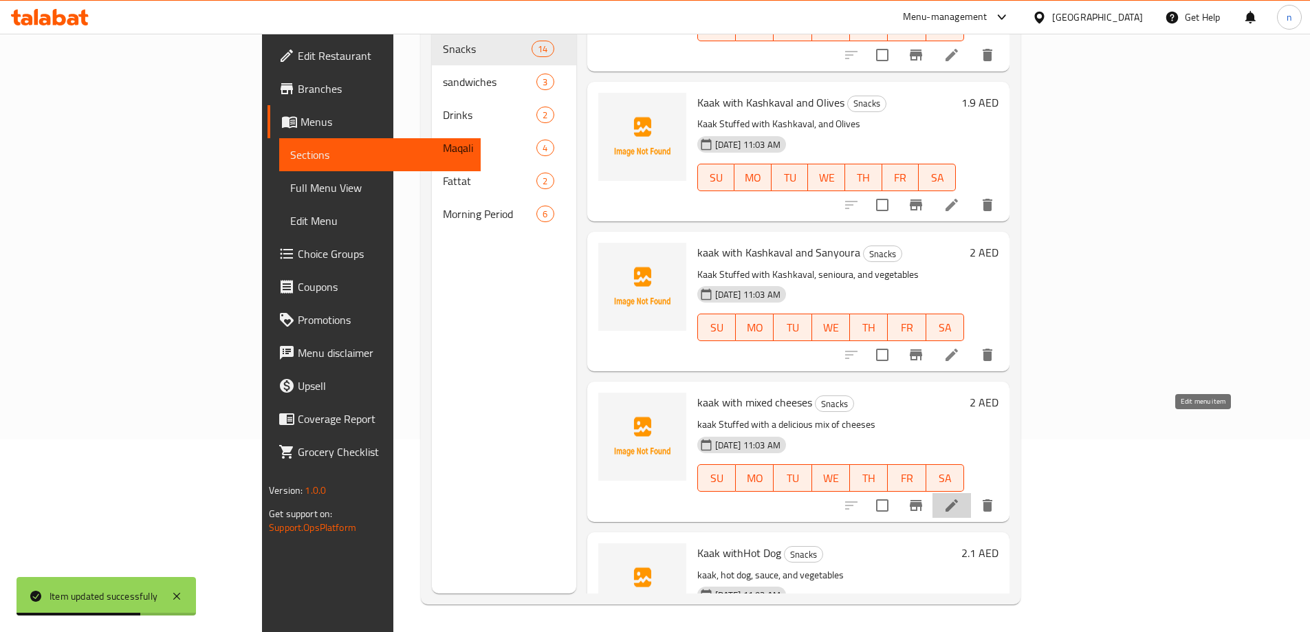
click at [960, 497] on icon at bounding box center [951, 505] width 16 height 16
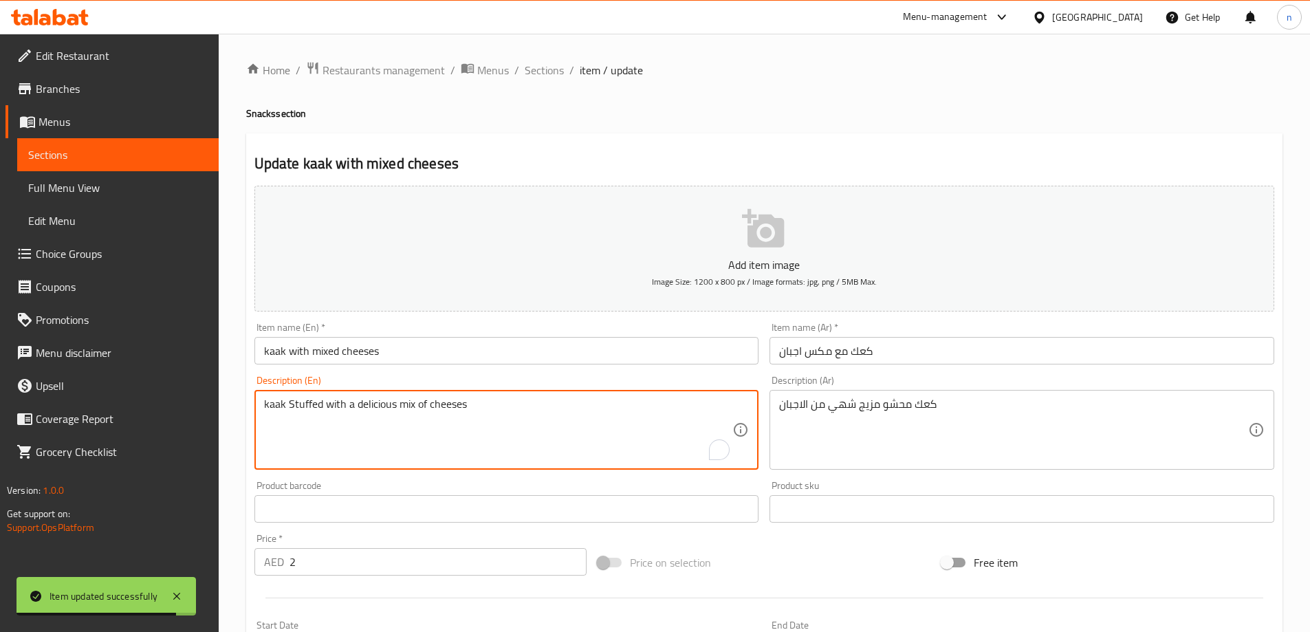
click at [406, 405] on textarea "kaak Stuffed with a delicious mix of cheeses" at bounding box center [498, 429] width 469 height 65
paste textarea "ture"
click at [505, 406] on textarea "kaak Stuffed with a delicious mixture of cheeses" at bounding box center [498, 429] width 469 height 65
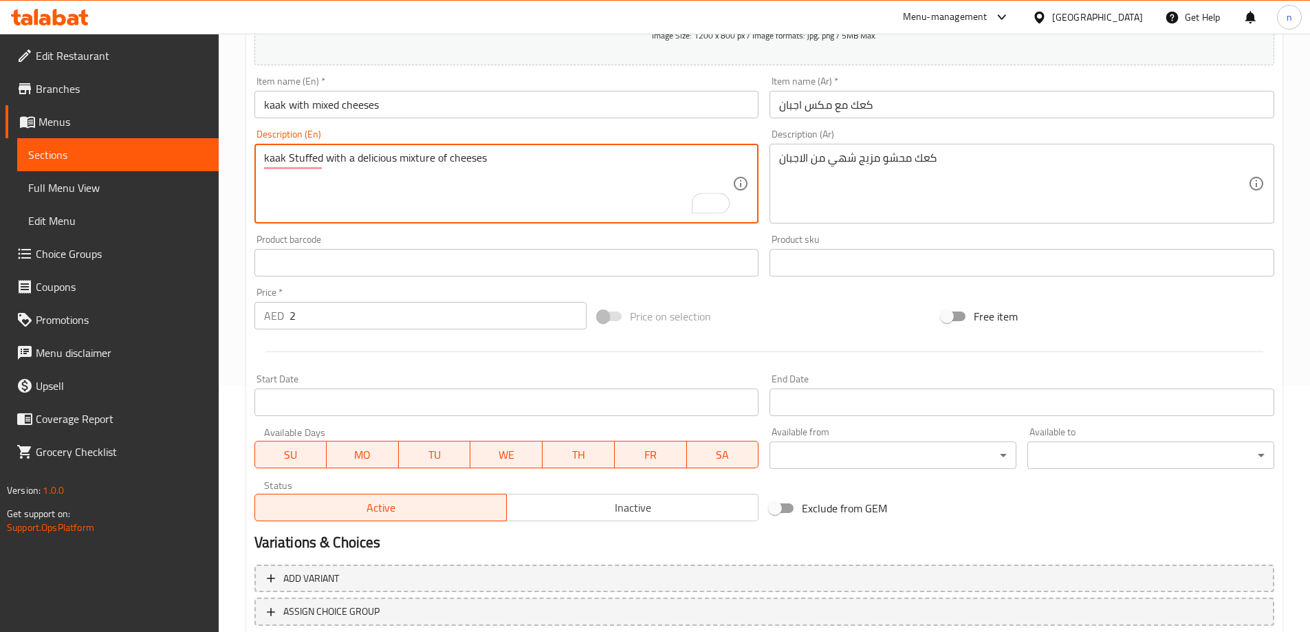
scroll to position [340, 0]
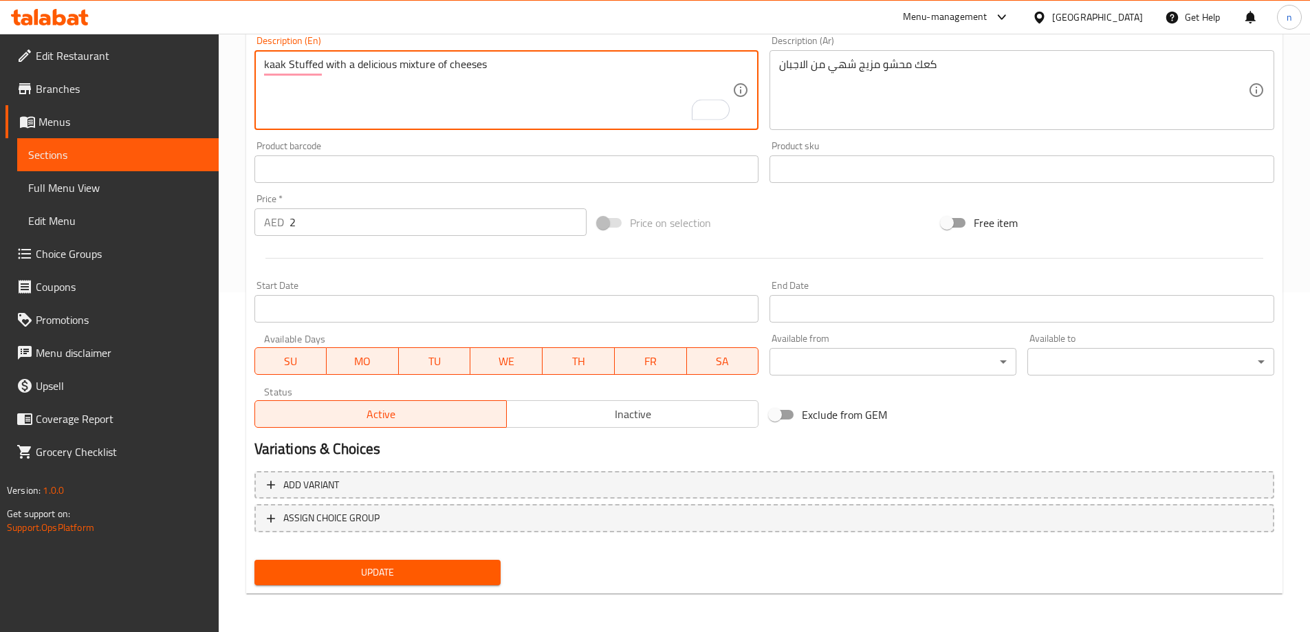
type textarea "kaak Stuffed with a delicious mixture of cheeses"
click at [460, 575] on span "Update" at bounding box center [377, 572] width 225 height 17
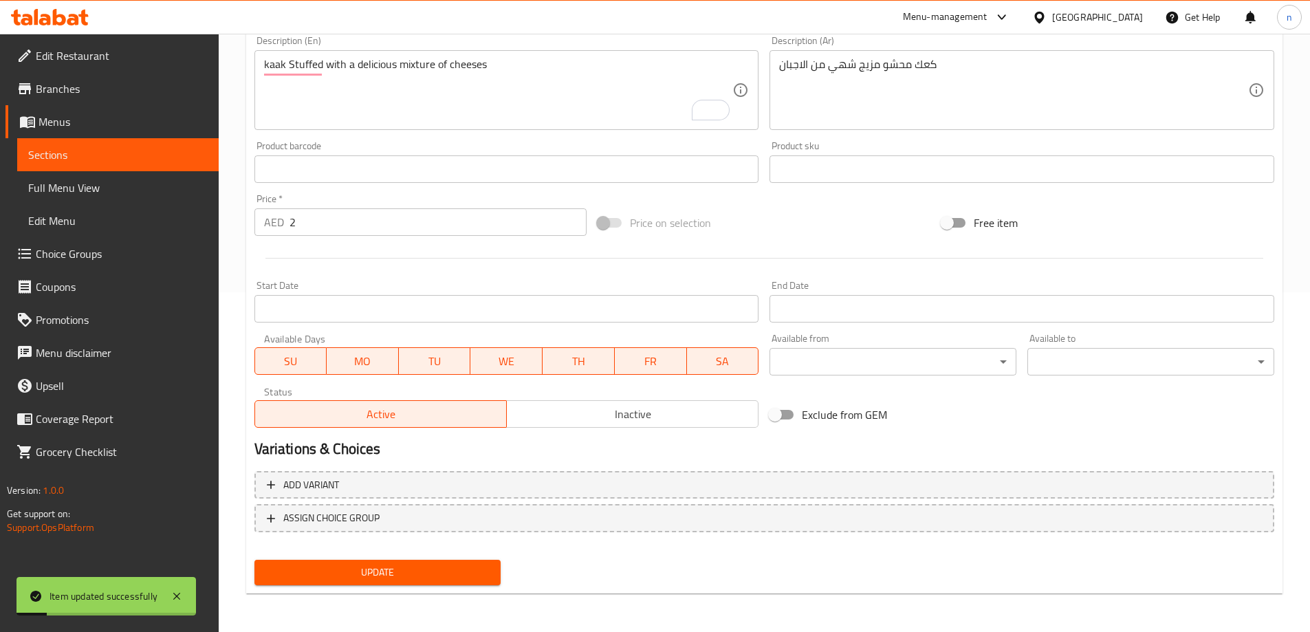
click at [98, 163] on link "Sections" at bounding box center [117, 154] width 201 height 33
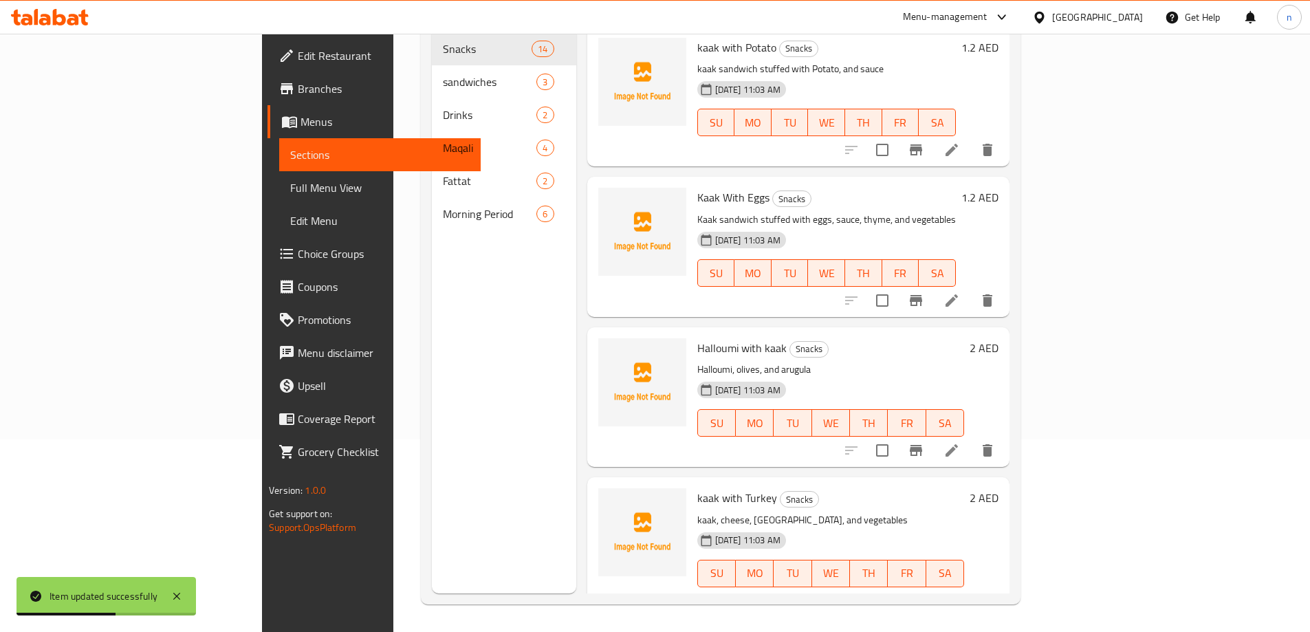
scroll to position [1505, 0]
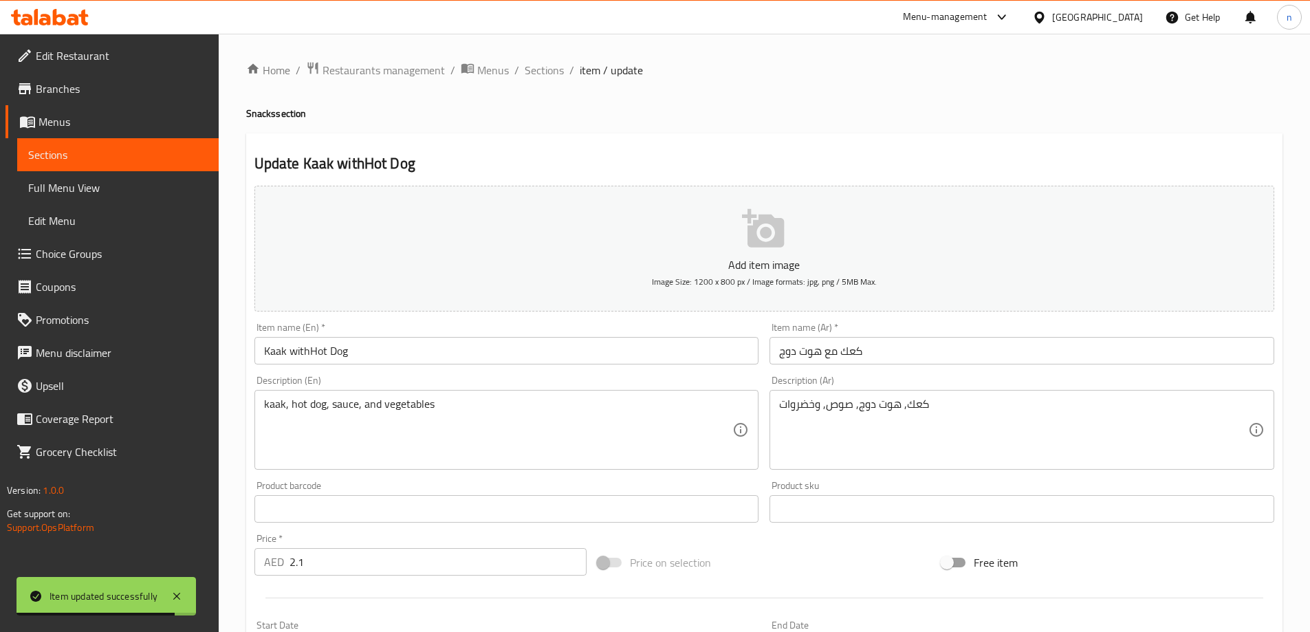
click at [307, 356] on input "Kaak withHot Dog" at bounding box center [506, 350] width 505 height 27
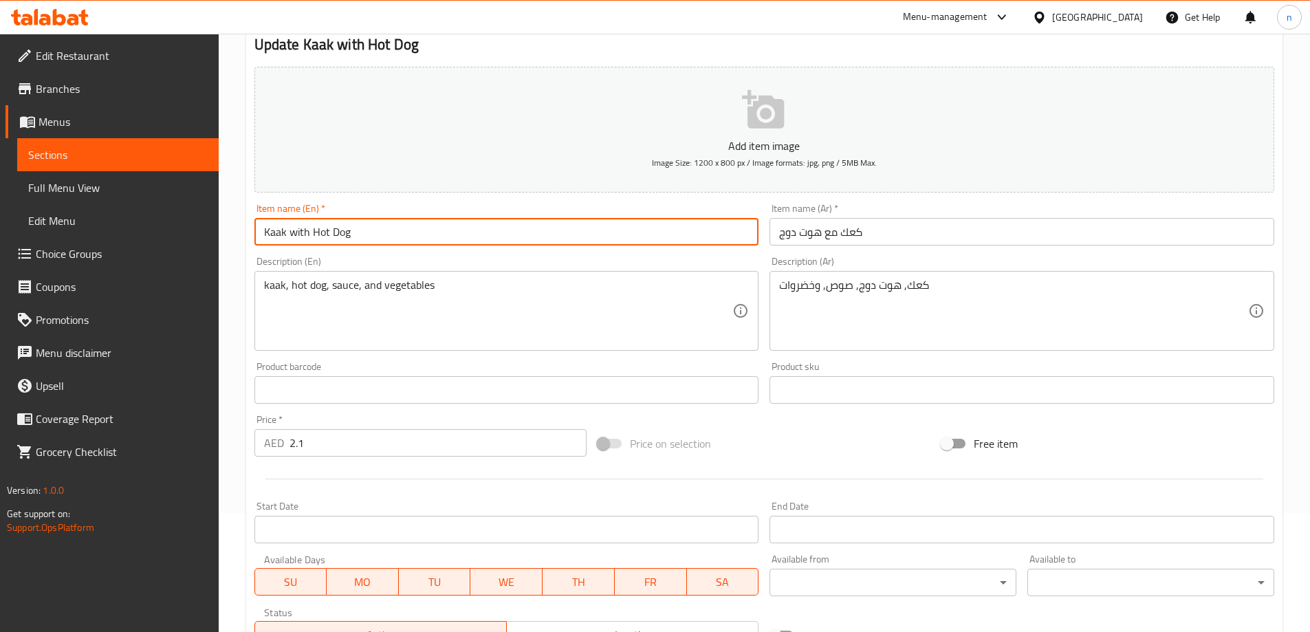
scroll to position [340, 0]
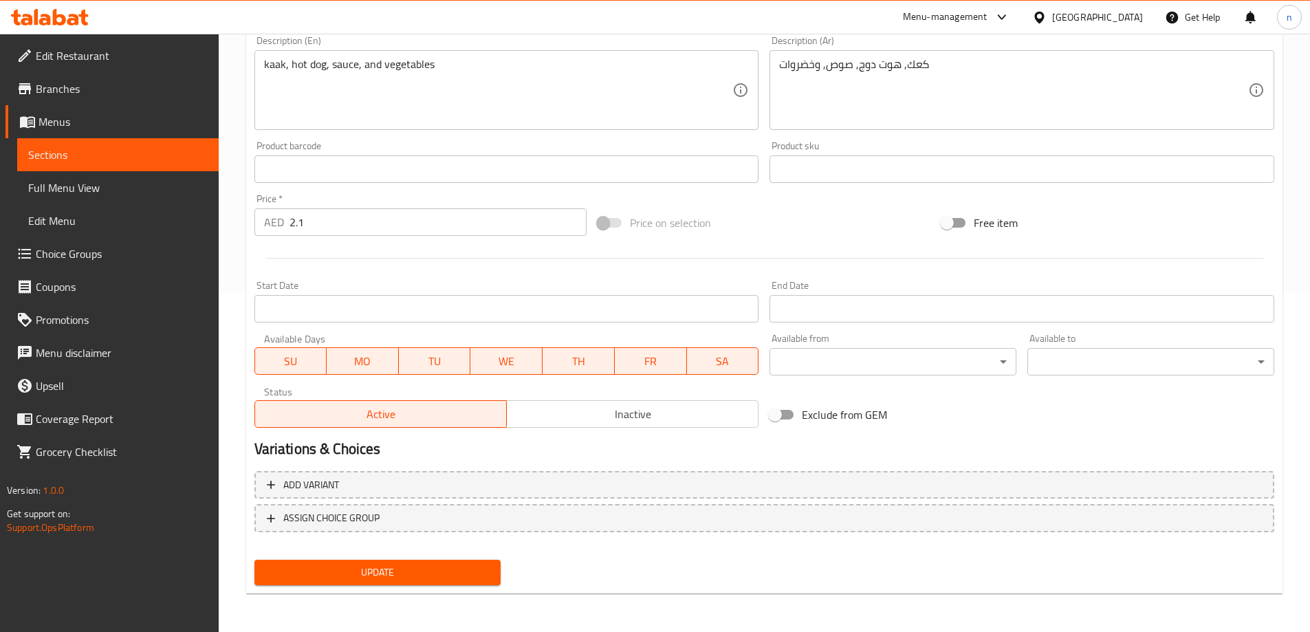
type input "Kaak with Hot Dog"
click at [426, 561] on button "Update" at bounding box center [377, 572] width 247 height 25
click at [71, 153] on span "Sections" at bounding box center [117, 154] width 179 height 16
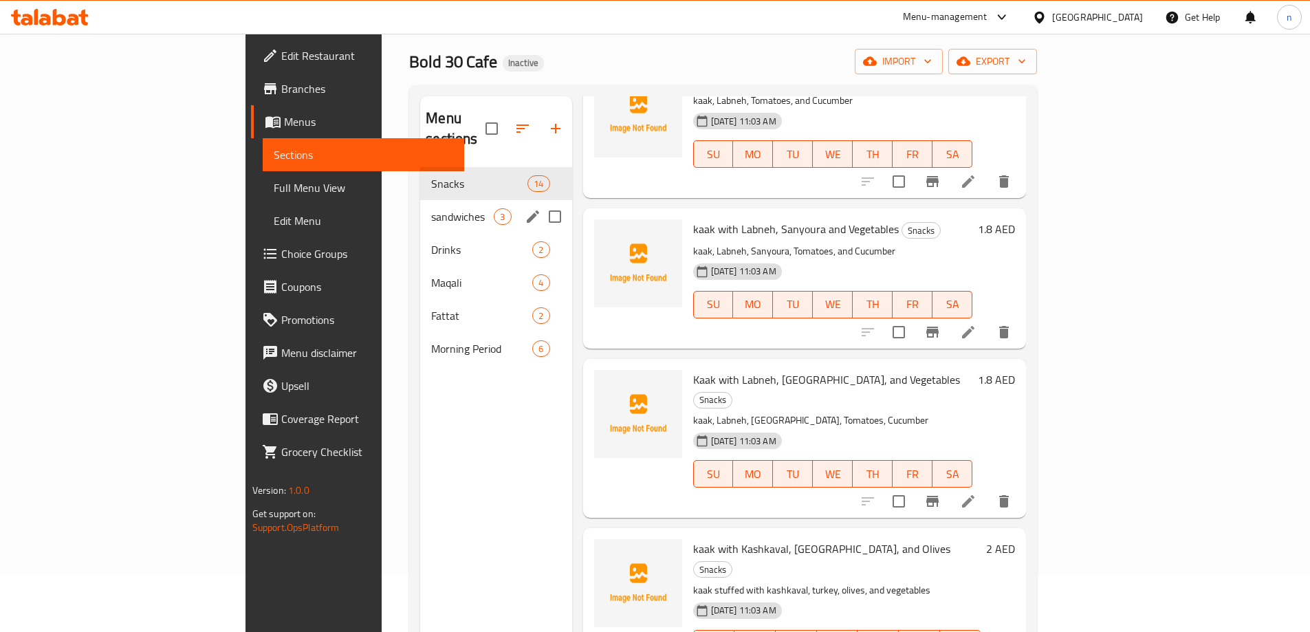
scroll to position [55, 0]
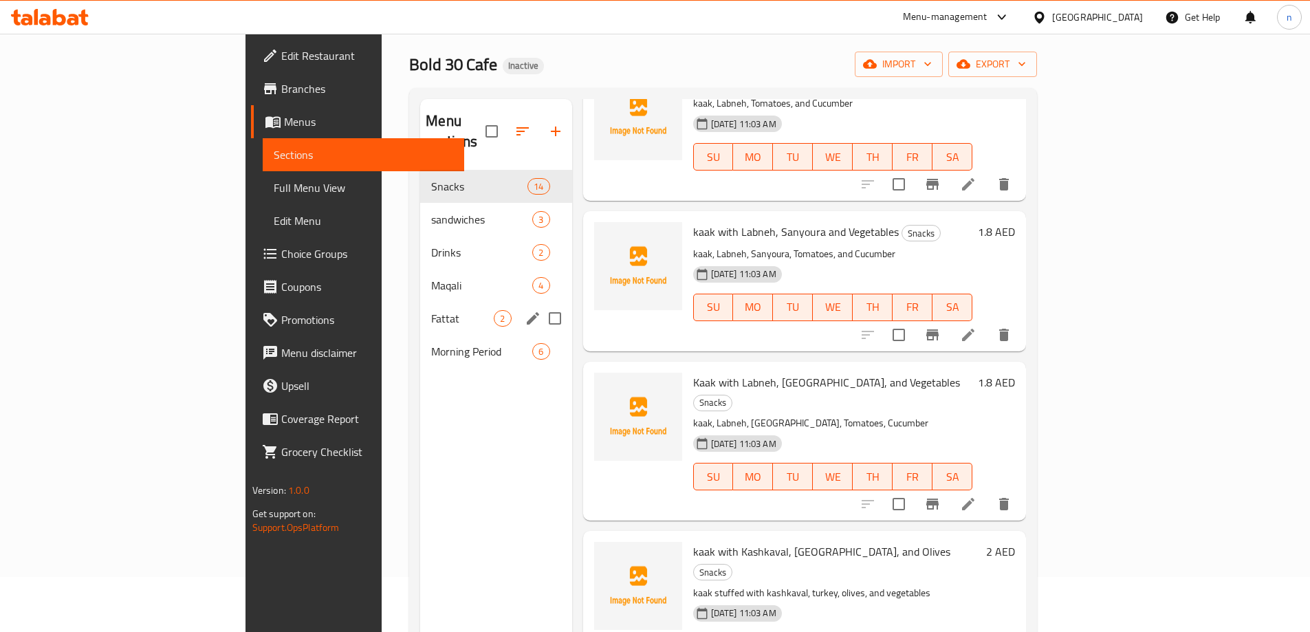
drag, startPoint x: 329, startPoint y: 298, endPoint x: 408, endPoint y: 304, distance: 79.2
click at [431, 310] on span "Fattat" at bounding box center [462, 318] width 63 height 16
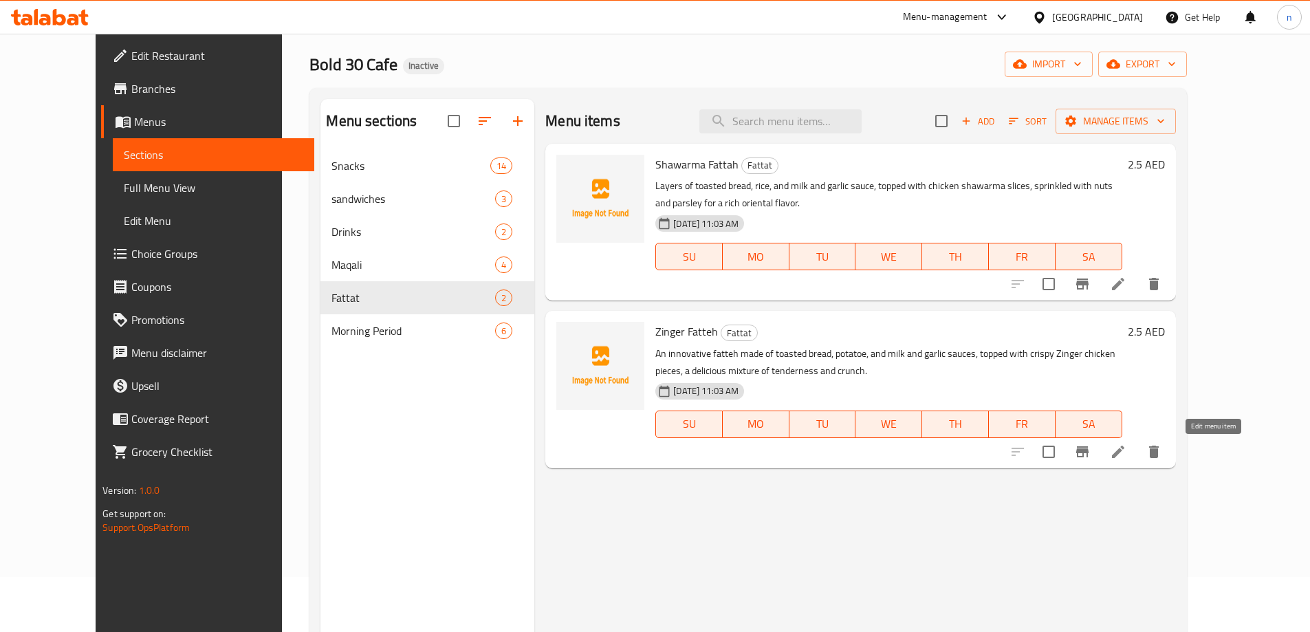
click at [1126, 459] on icon at bounding box center [1118, 451] width 16 height 16
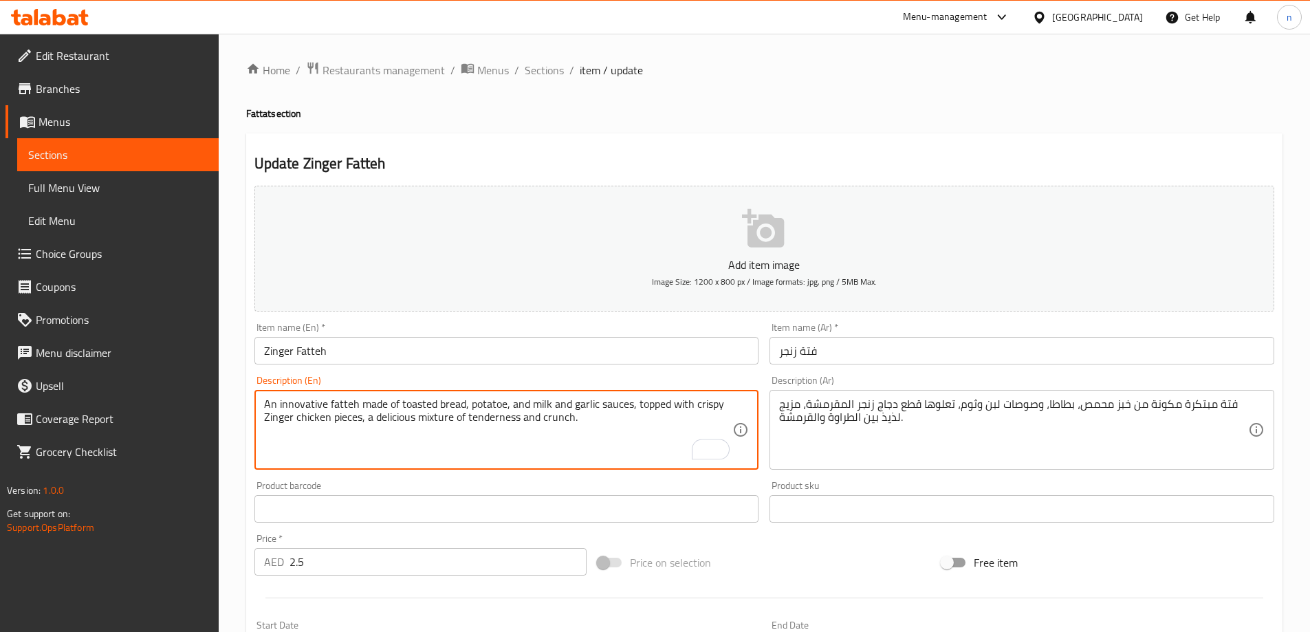
click at [502, 406] on textarea "An innovative fatteh made of toasted bread, potatoe, and milk and garlic sauces…" at bounding box center [498, 429] width 469 height 65
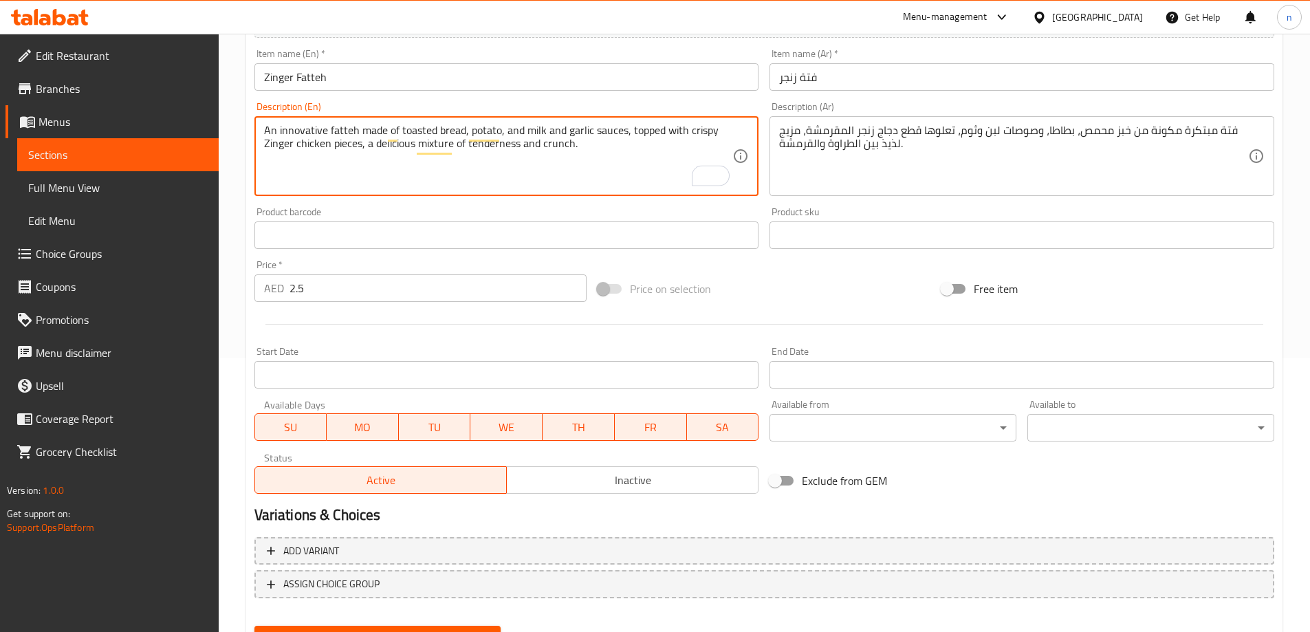
scroll to position [340, 0]
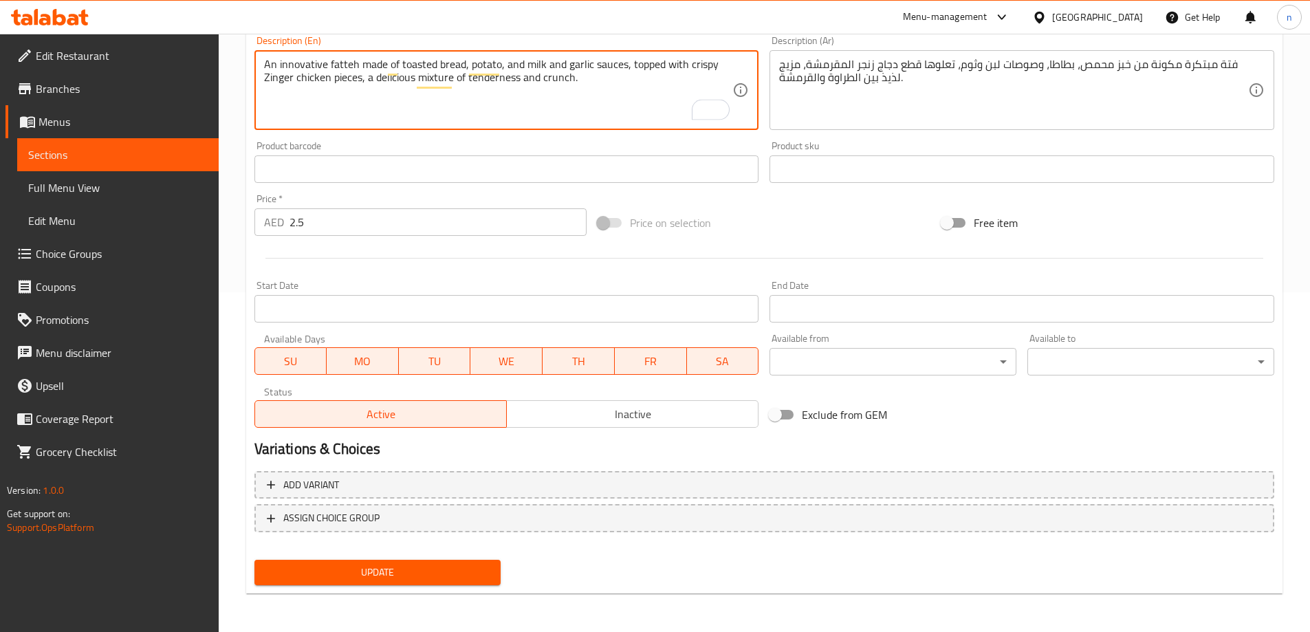
type textarea "An innovative fatteh made of toasted bread, potato, and milk and garlic sauces,…"
click at [425, 566] on span "Update" at bounding box center [377, 572] width 225 height 17
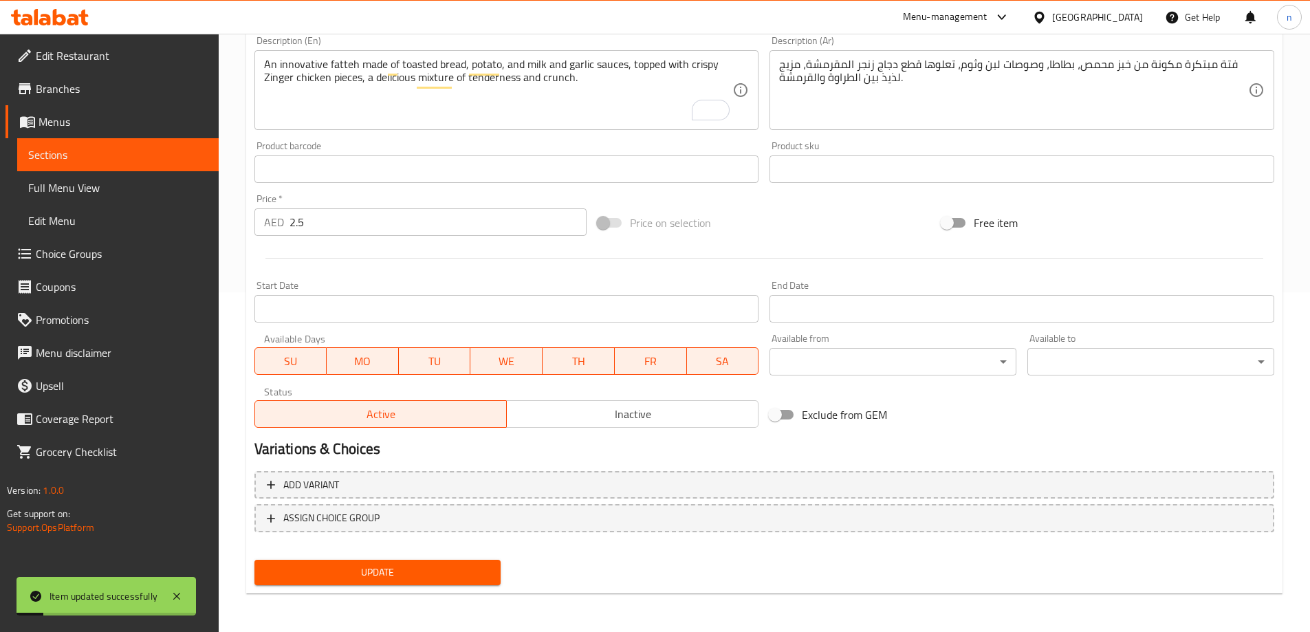
drag, startPoint x: 79, startPoint y: 151, endPoint x: 89, endPoint y: 153, distance: 9.8
click at [79, 151] on span "Sections" at bounding box center [117, 154] width 179 height 16
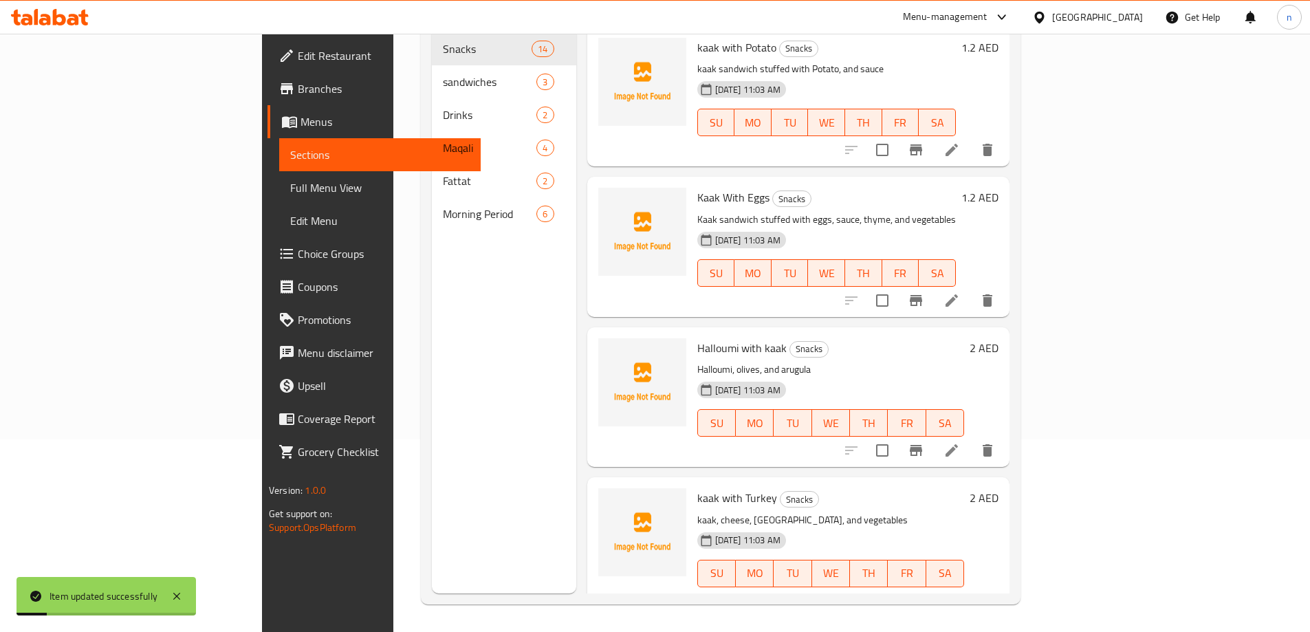
scroll to position [192, 0]
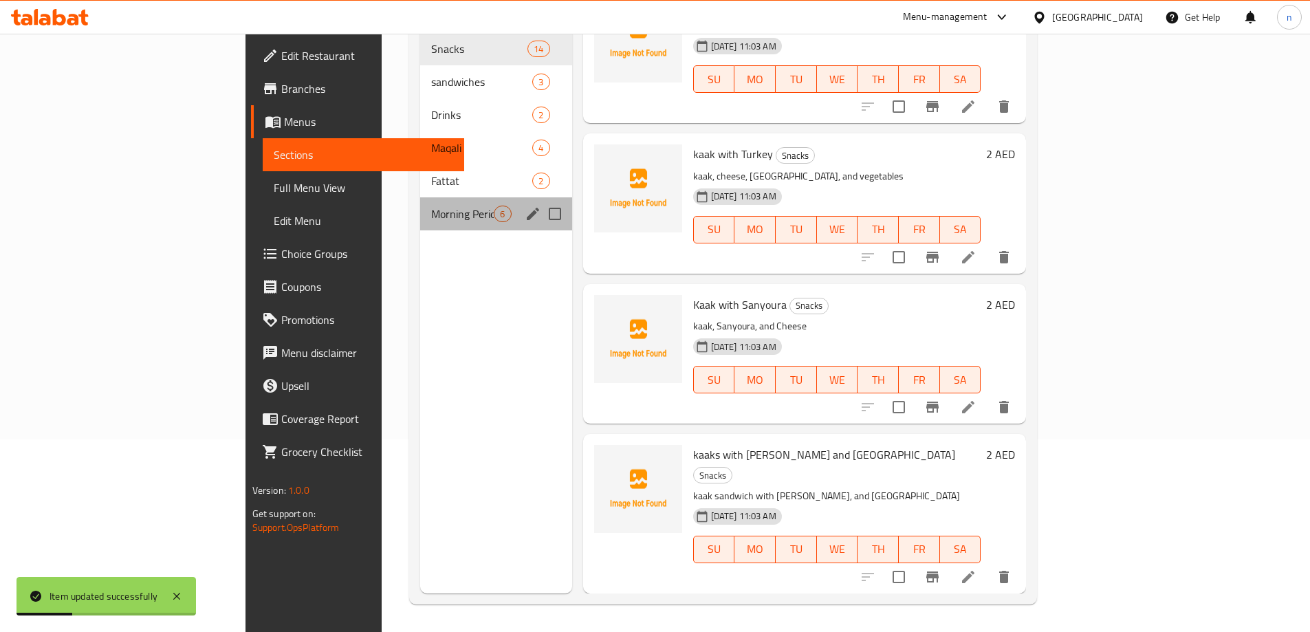
click at [420, 197] on div "Morning Period 6" at bounding box center [495, 213] width 151 height 33
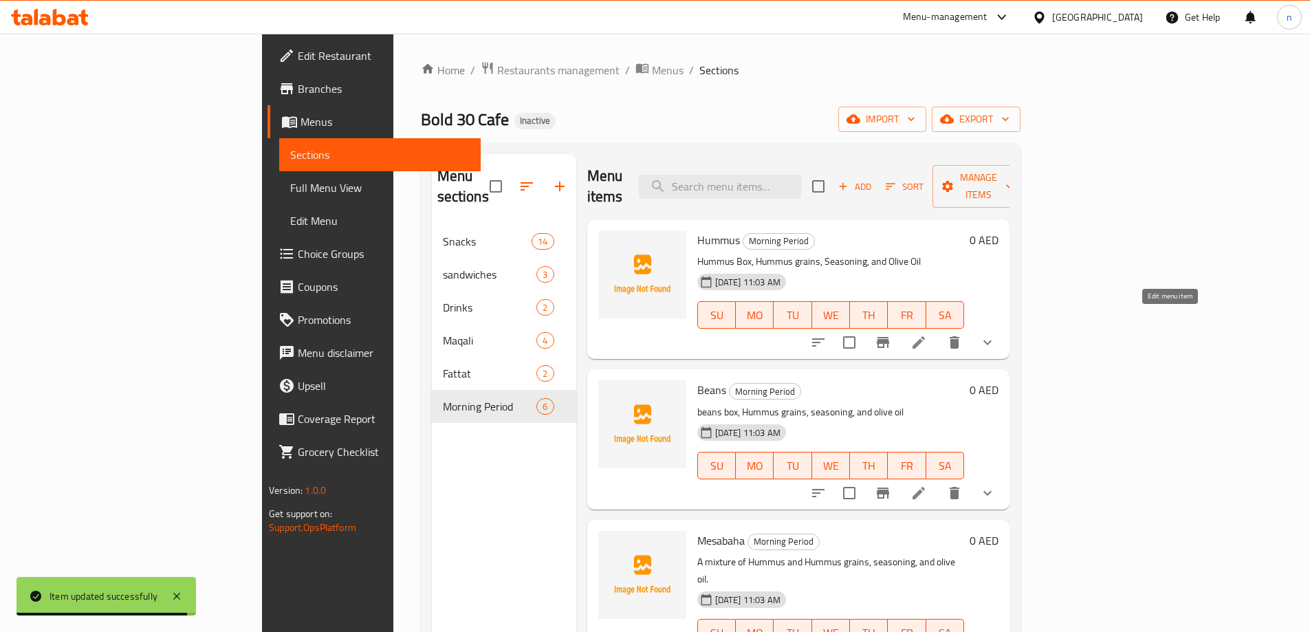
click at [927, 334] on icon at bounding box center [918, 342] width 16 height 16
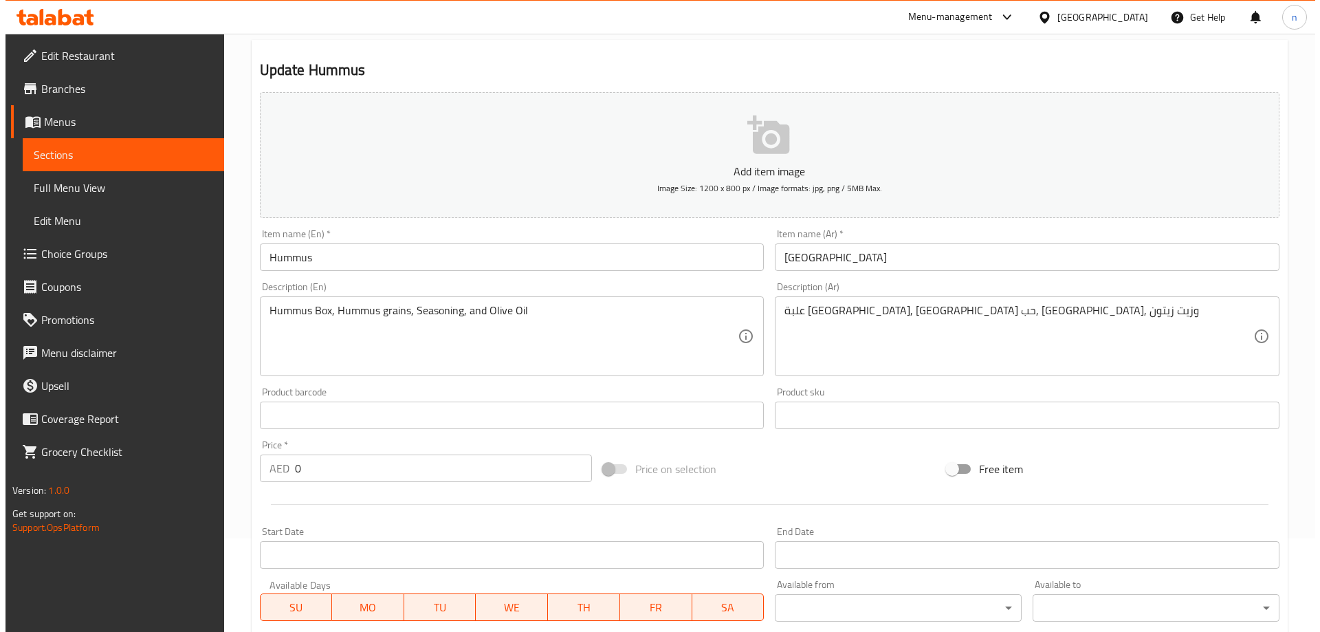
scroll to position [410, 0]
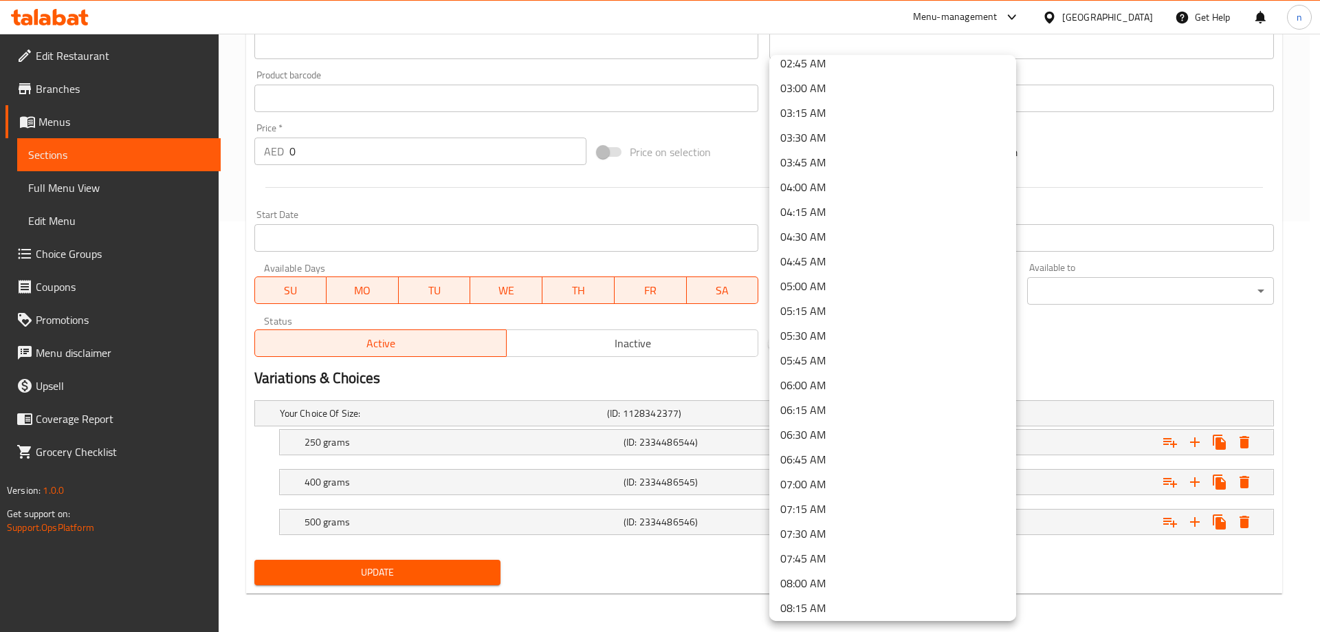
scroll to position [412, 0]
click at [830, 547] on li "09:00 AM" at bounding box center [892, 551] width 247 height 25
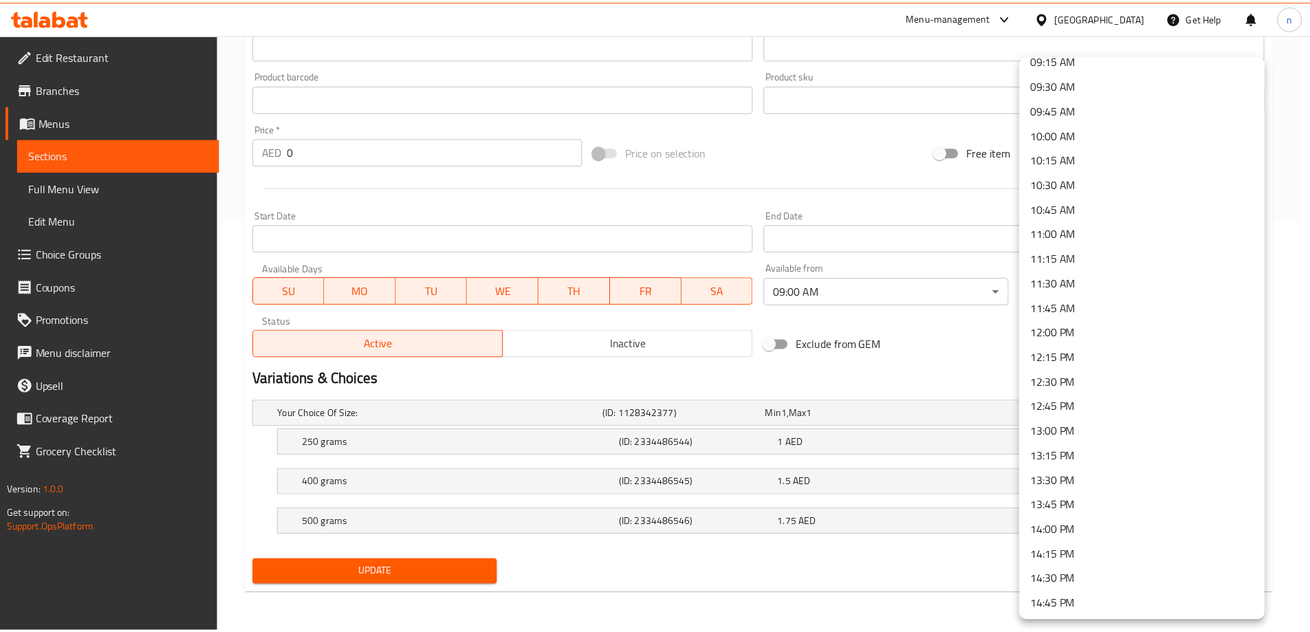
scroll to position [962, 0]
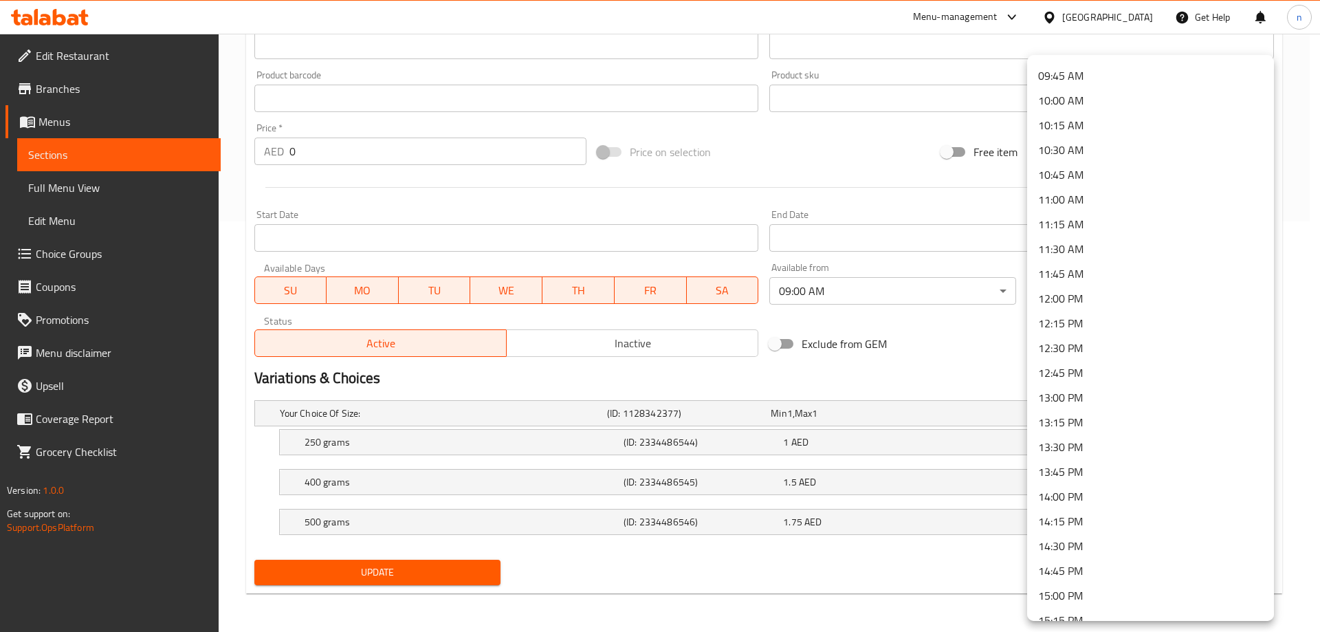
click at [1055, 205] on li "11:00 AM" at bounding box center [1150, 199] width 247 height 25
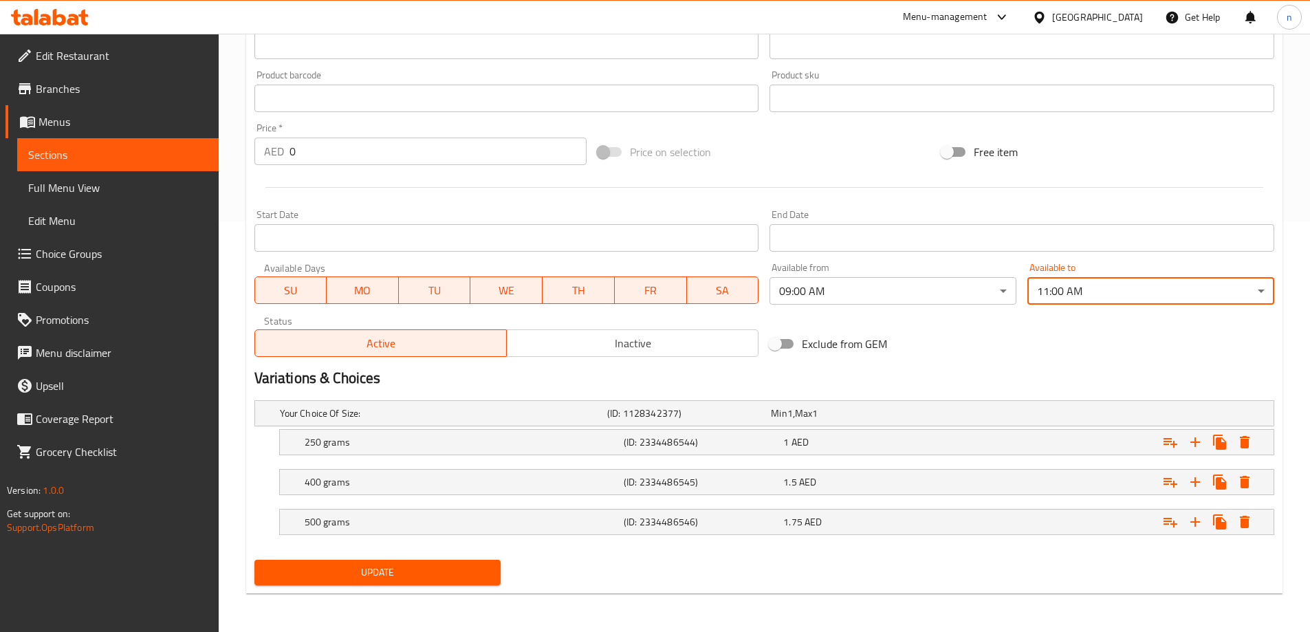
click at [393, 572] on span "Update" at bounding box center [377, 572] width 225 height 17
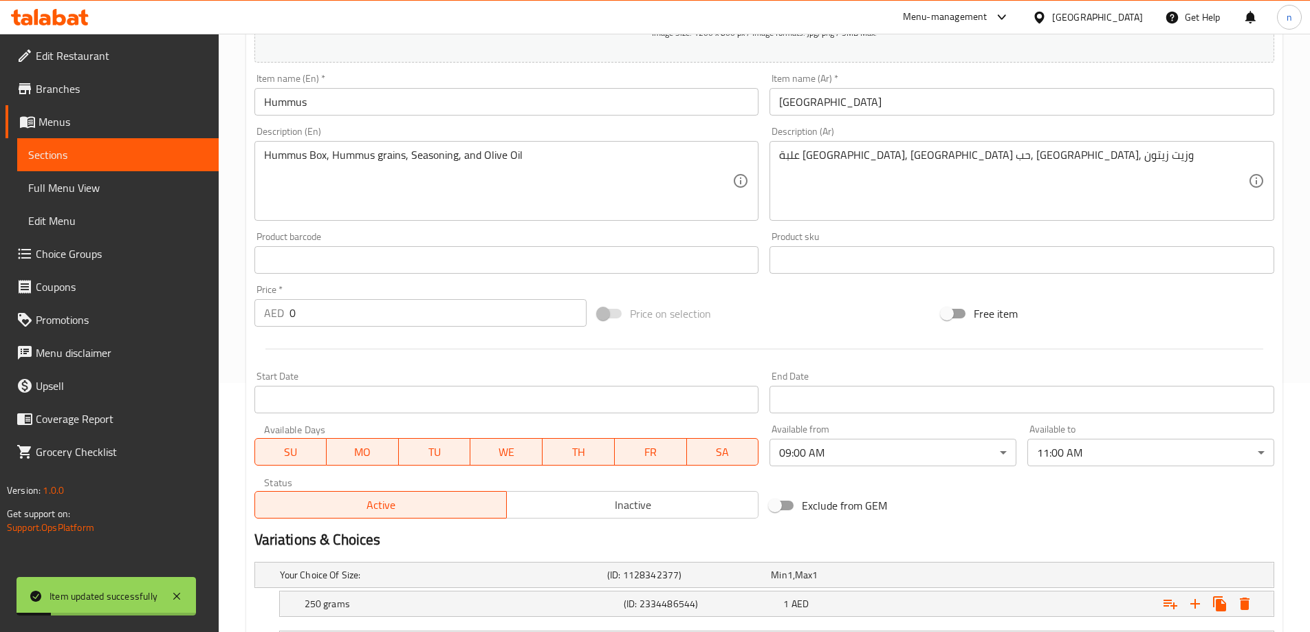
scroll to position [67, 0]
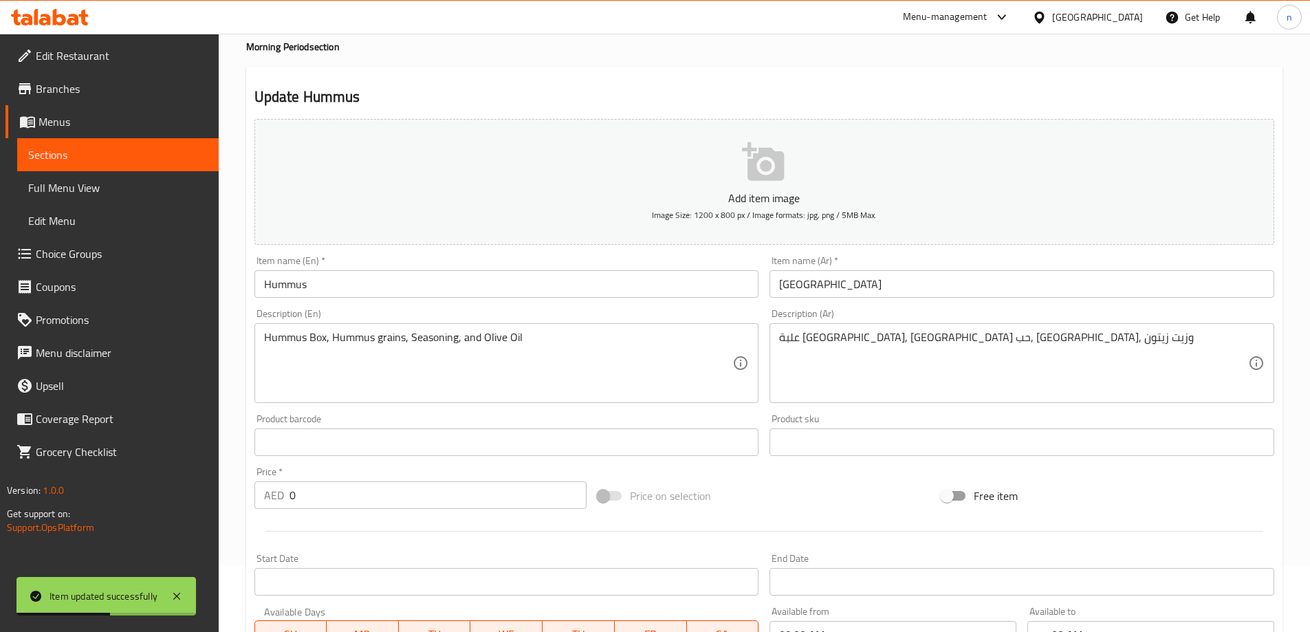
click at [91, 158] on span "Sections" at bounding box center [117, 154] width 179 height 16
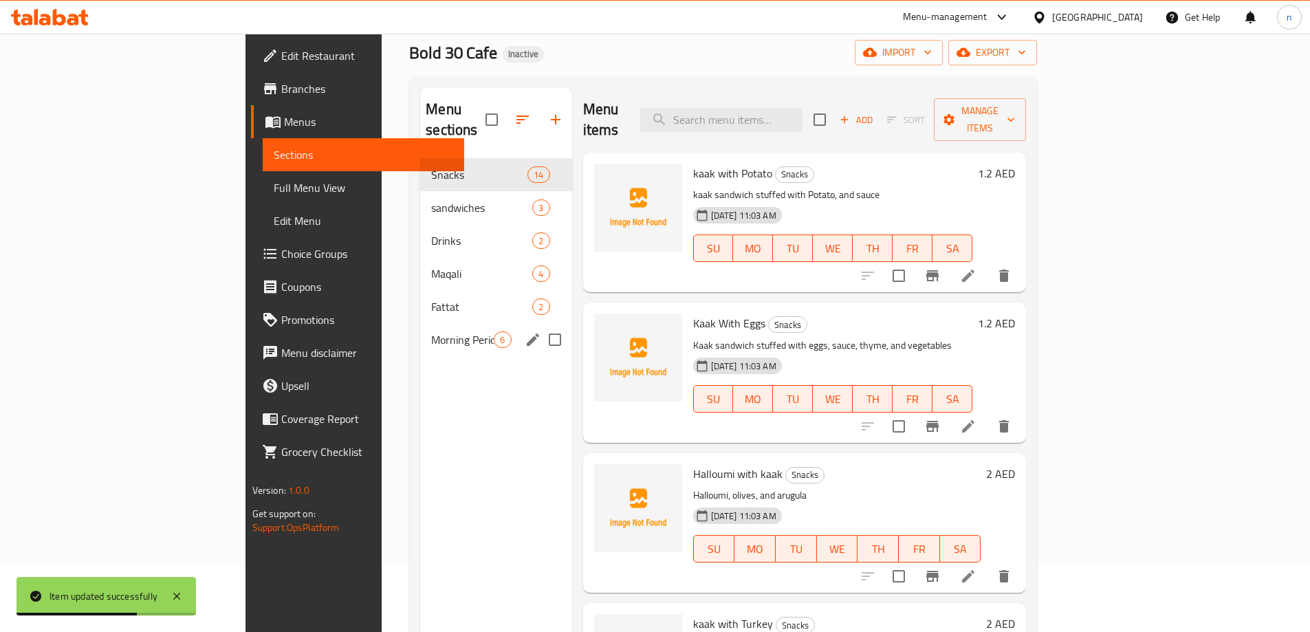
drag, startPoint x: 324, startPoint y: 327, endPoint x: 355, endPoint y: 327, distance: 30.9
click at [420, 327] on div "Morning Period 6" at bounding box center [495, 339] width 151 height 33
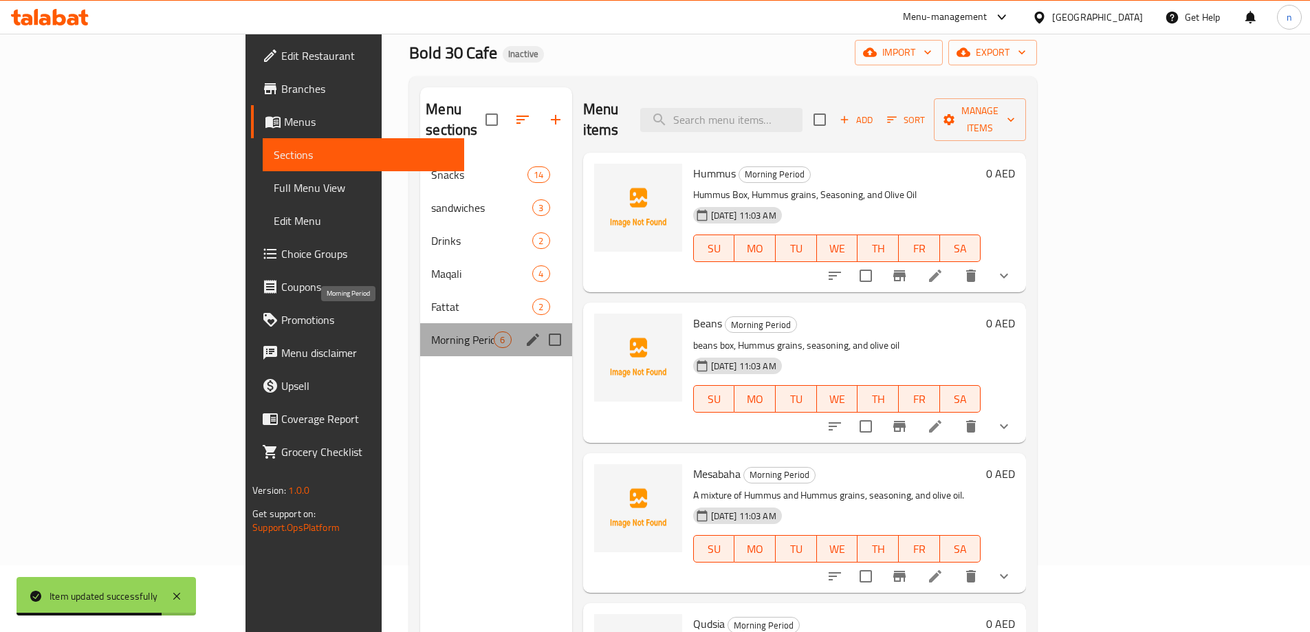
click at [431, 331] on span "Morning Period" at bounding box center [462, 339] width 63 height 16
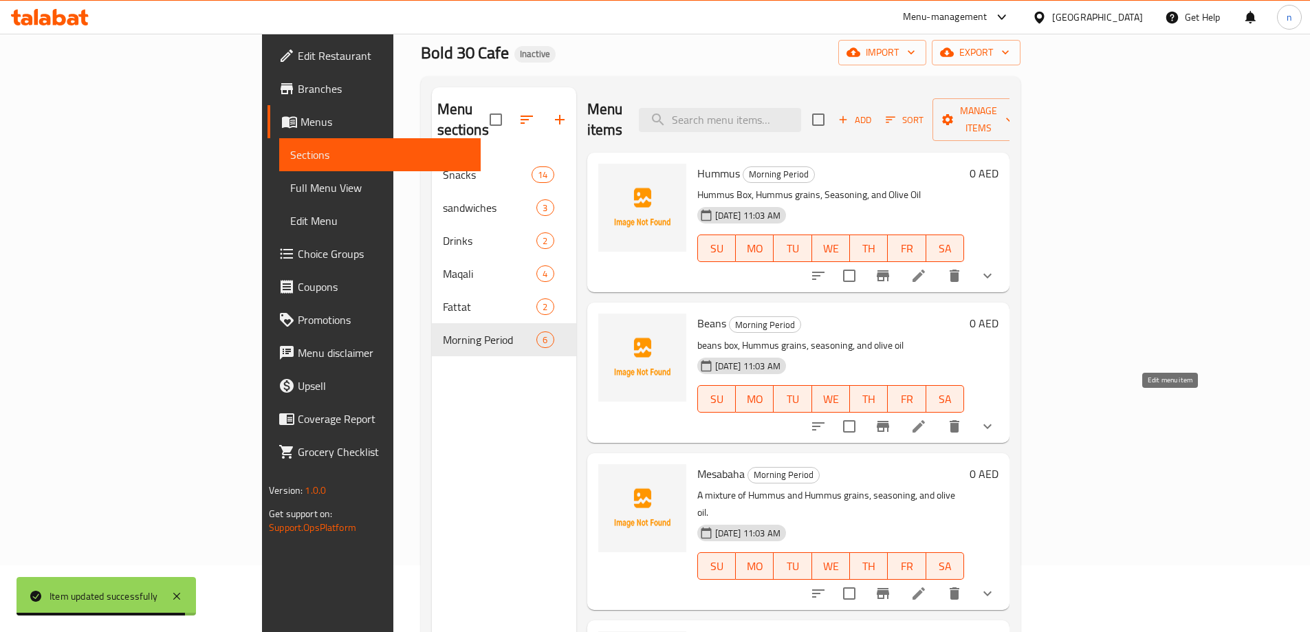
click at [927, 418] on icon at bounding box center [918, 426] width 16 height 16
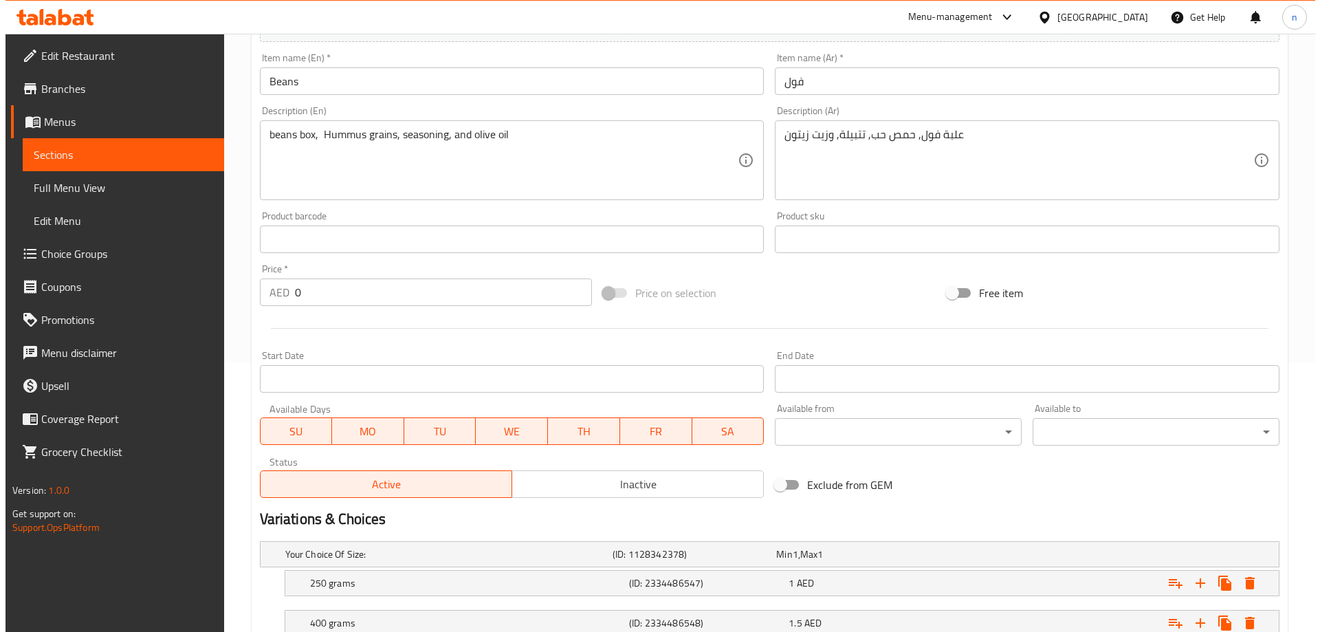
scroll to position [275, 0]
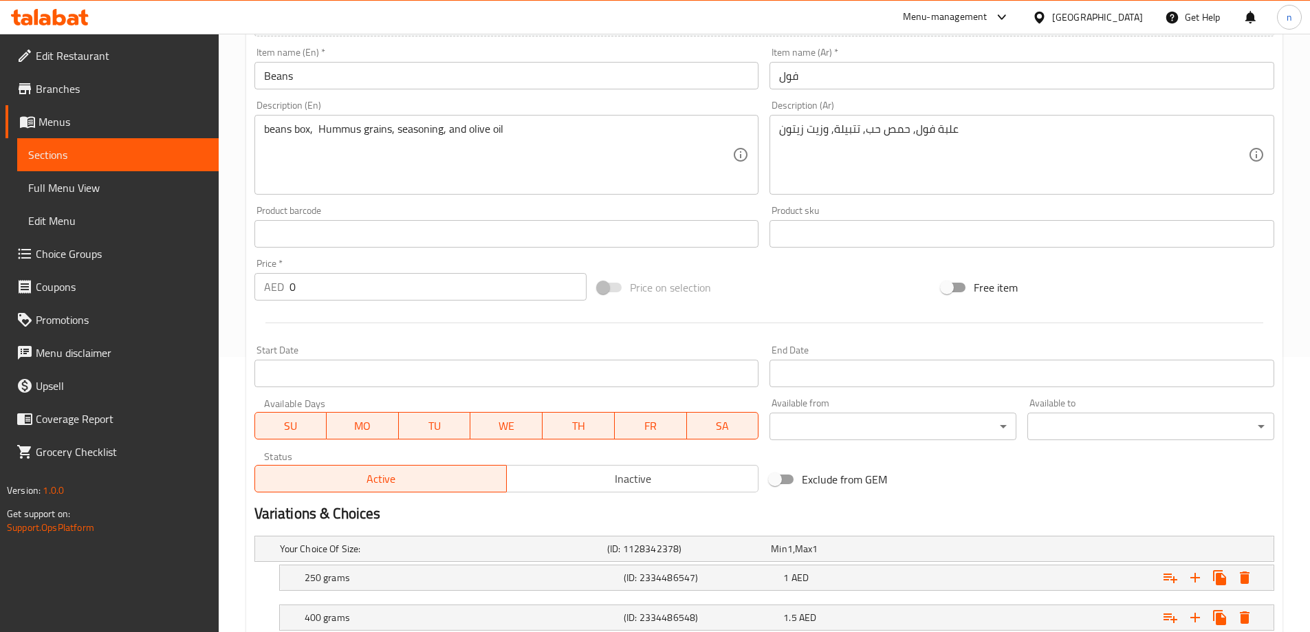
click at [982, 357] on body "​ Menu-management [GEOGRAPHIC_DATA] Get Help n Edit Restaurant Branches Menus S…" at bounding box center [655, 58] width 1310 height 598
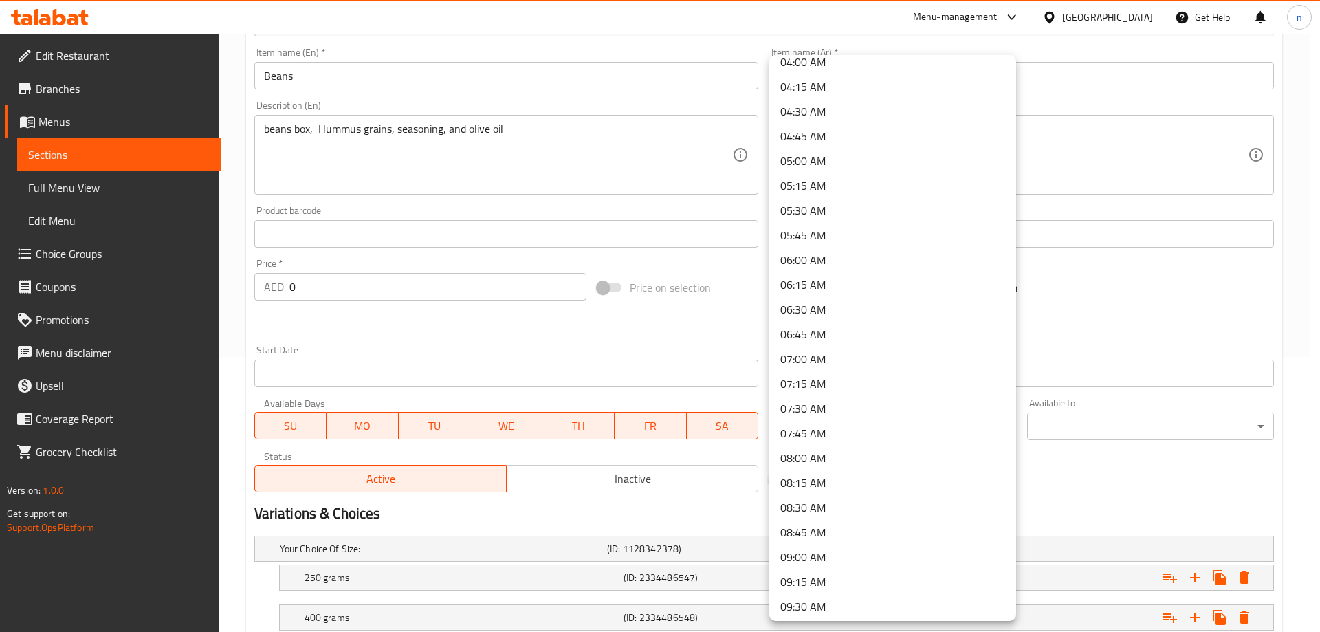
scroll to position [412, 0]
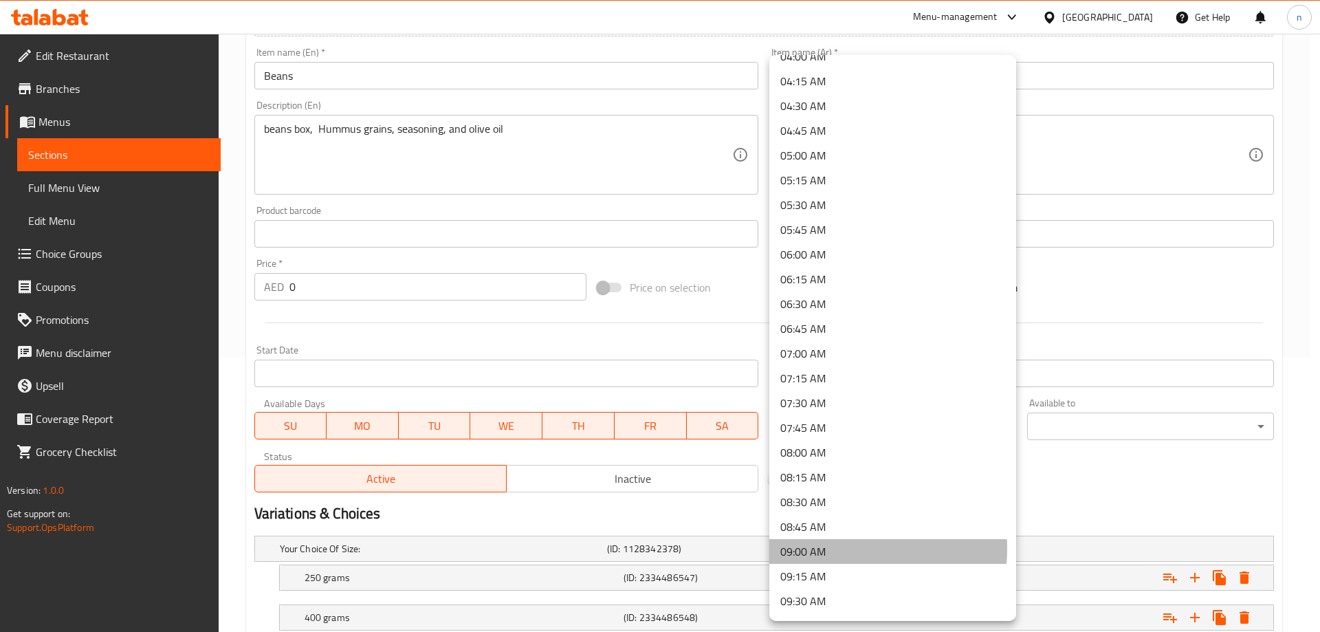
click at [824, 549] on li "09:00 AM" at bounding box center [892, 551] width 247 height 25
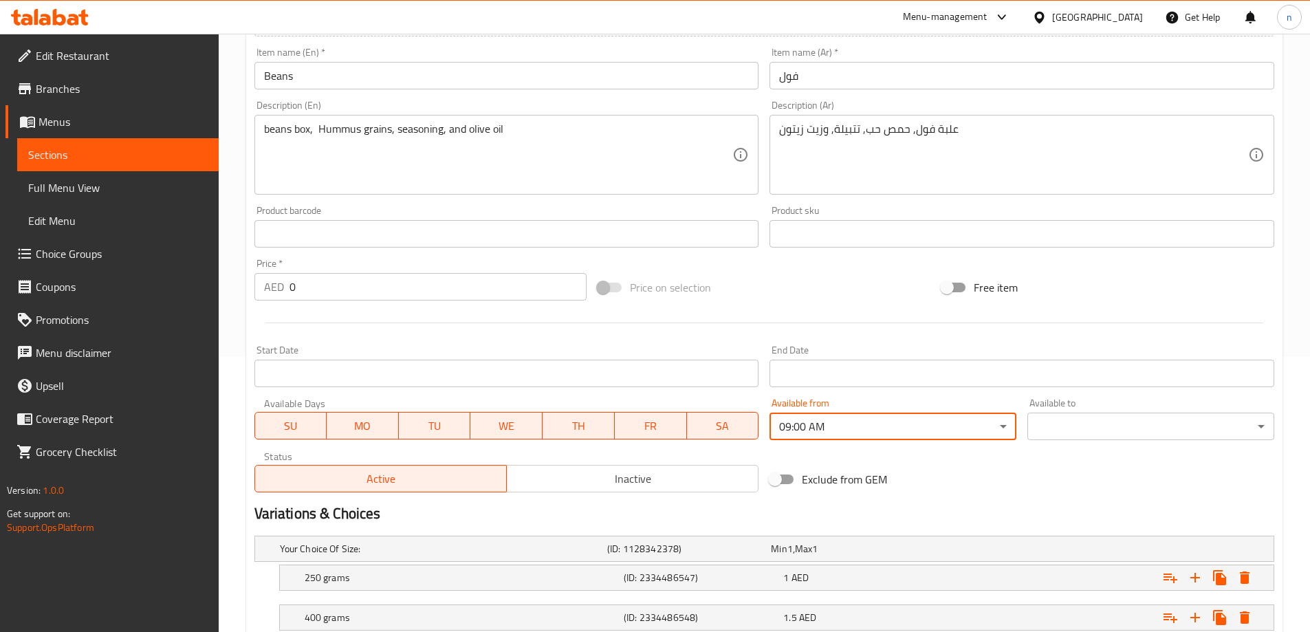
click at [1170, 357] on body "​ Menu-management [GEOGRAPHIC_DATA] Get Help n Edit Restaurant Branches Menus S…" at bounding box center [655, 58] width 1310 height 598
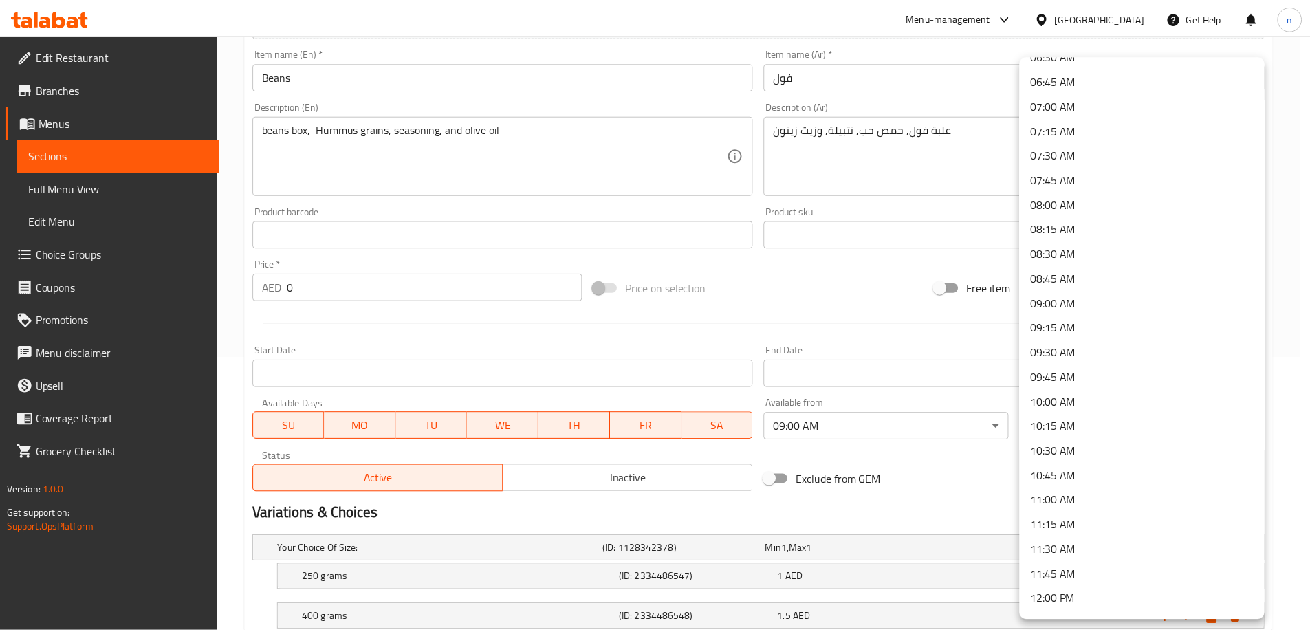
scroll to position [687, 0]
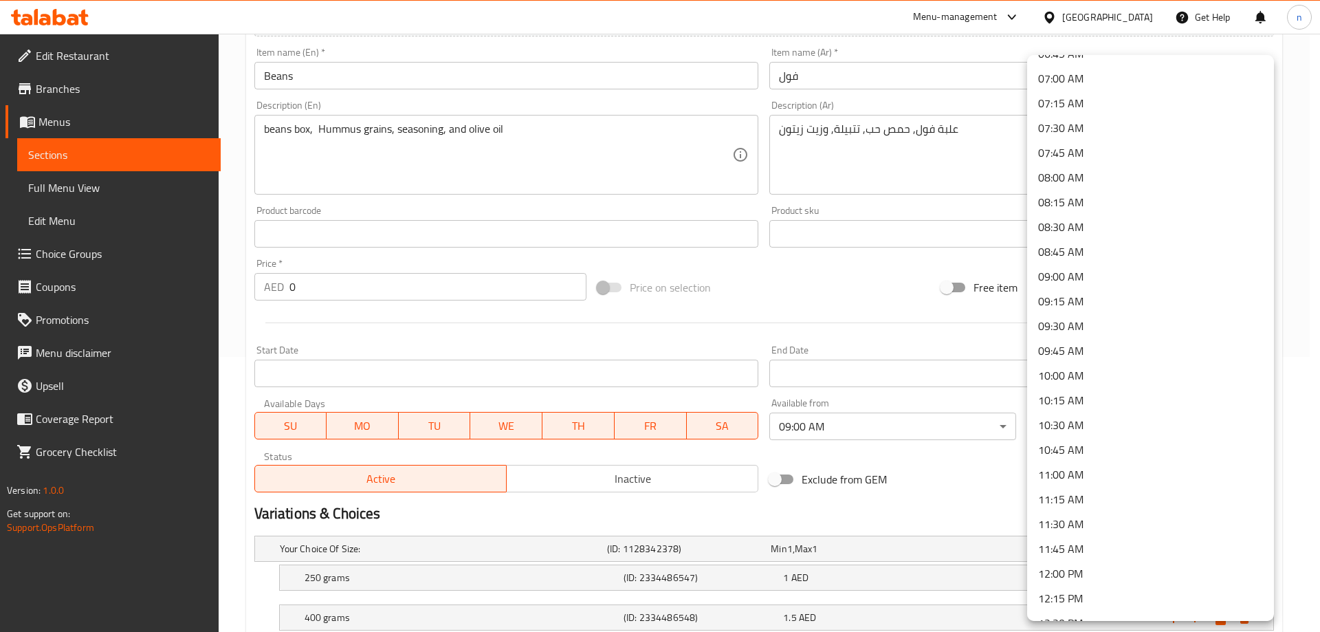
click at [1070, 482] on li "11:00 AM" at bounding box center [1150, 474] width 247 height 25
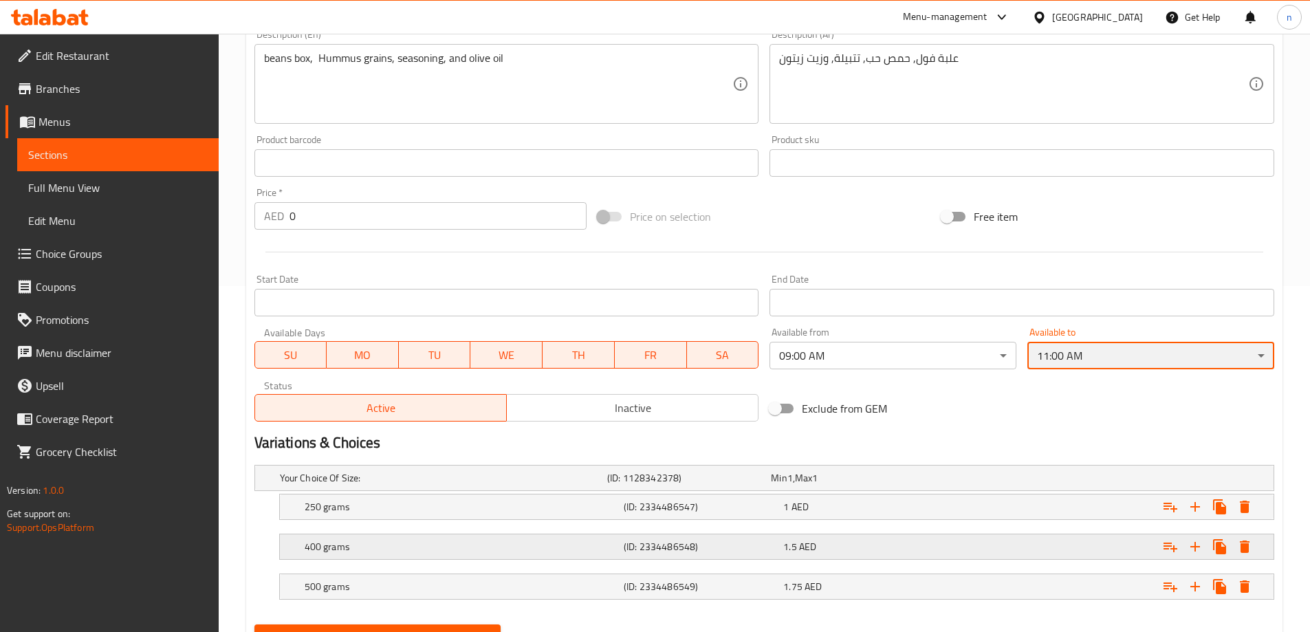
scroll to position [410, 0]
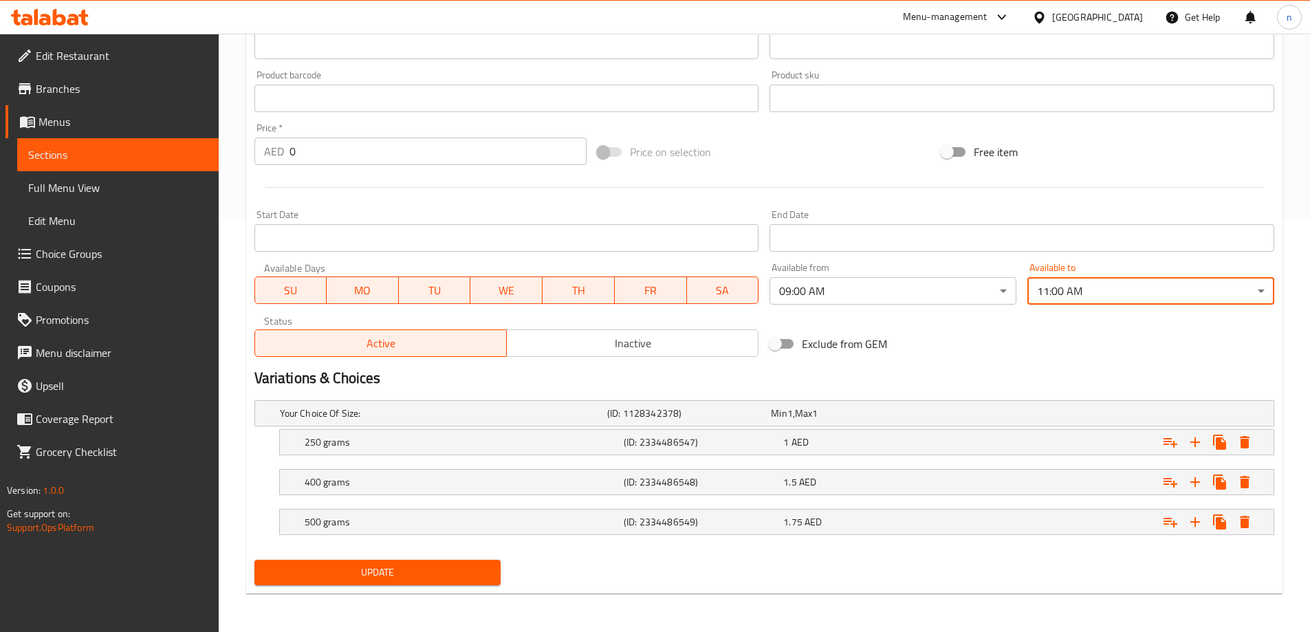
click at [417, 577] on span "Update" at bounding box center [377, 572] width 225 height 17
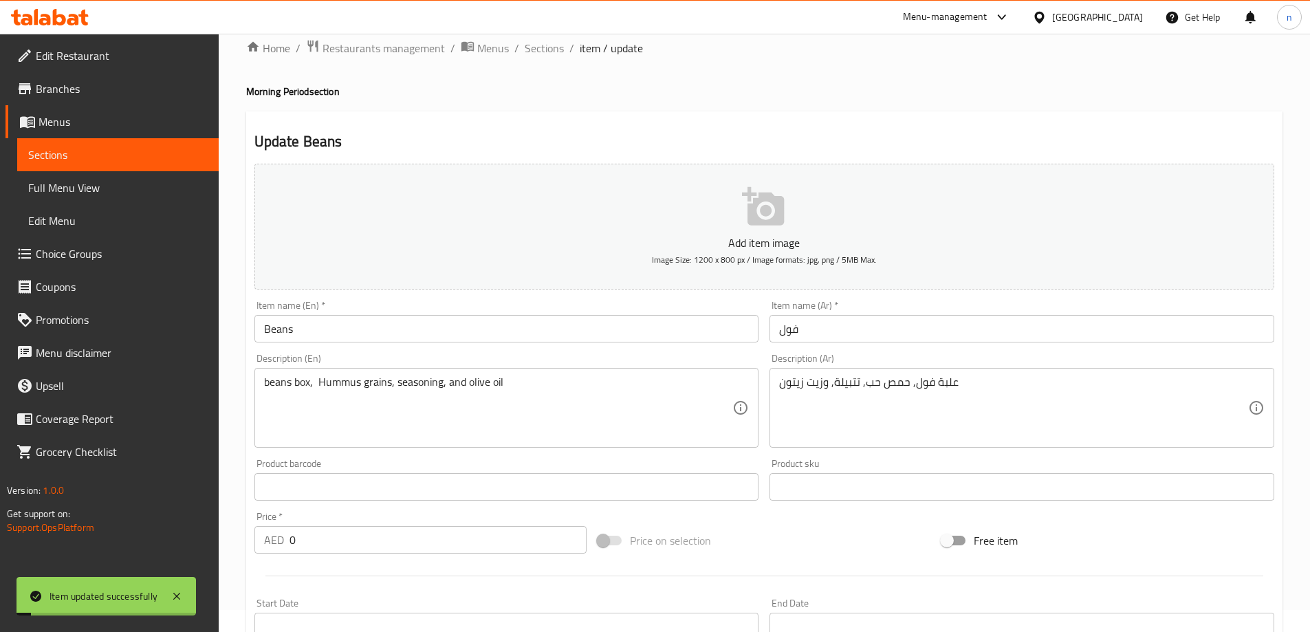
scroll to position [0, 0]
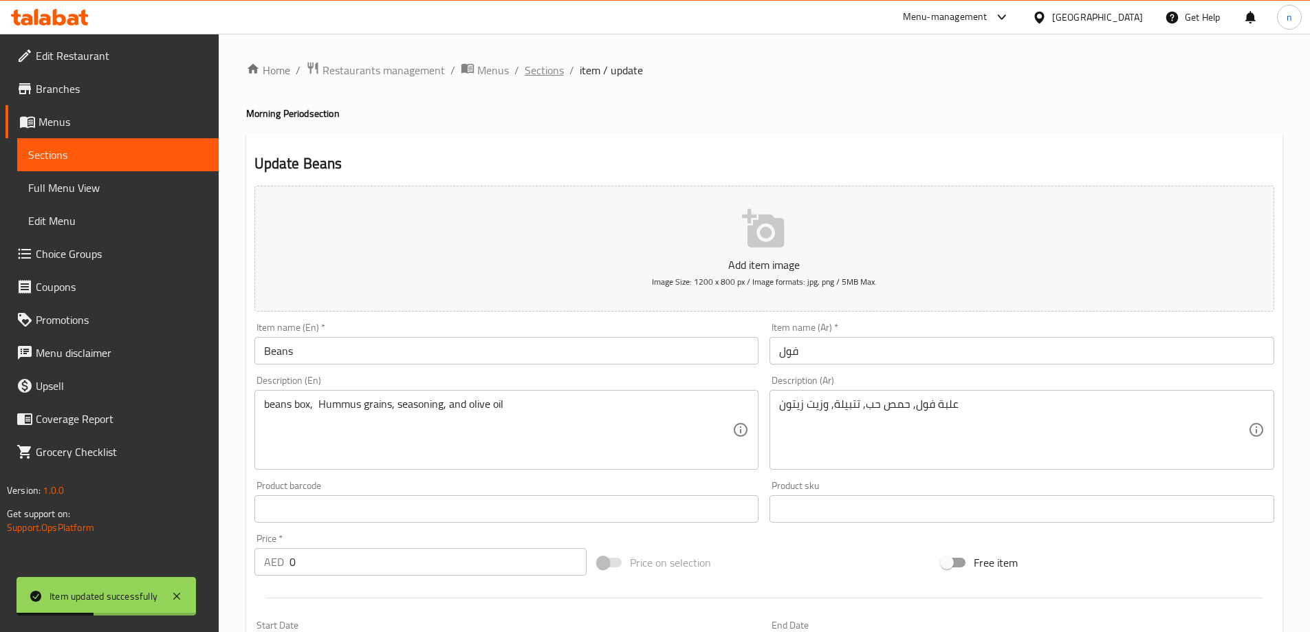
click at [550, 69] on span "Sections" at bounding box center [544, 70] width 39 height 16
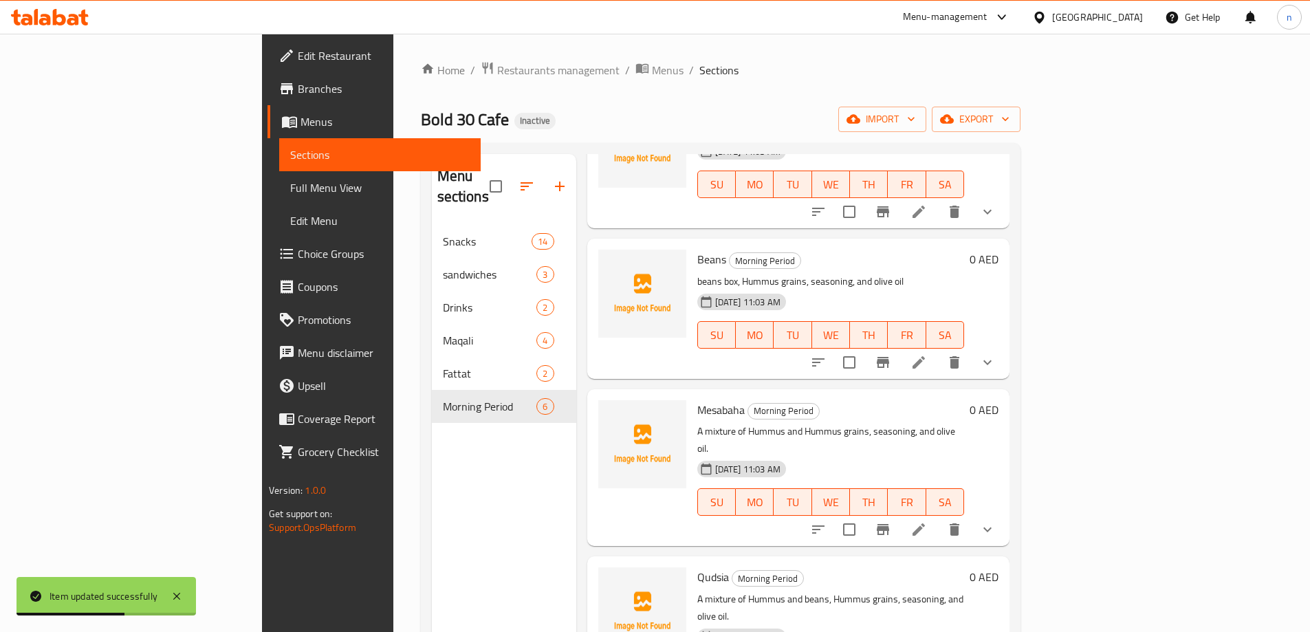
scroll to position [137, 0]
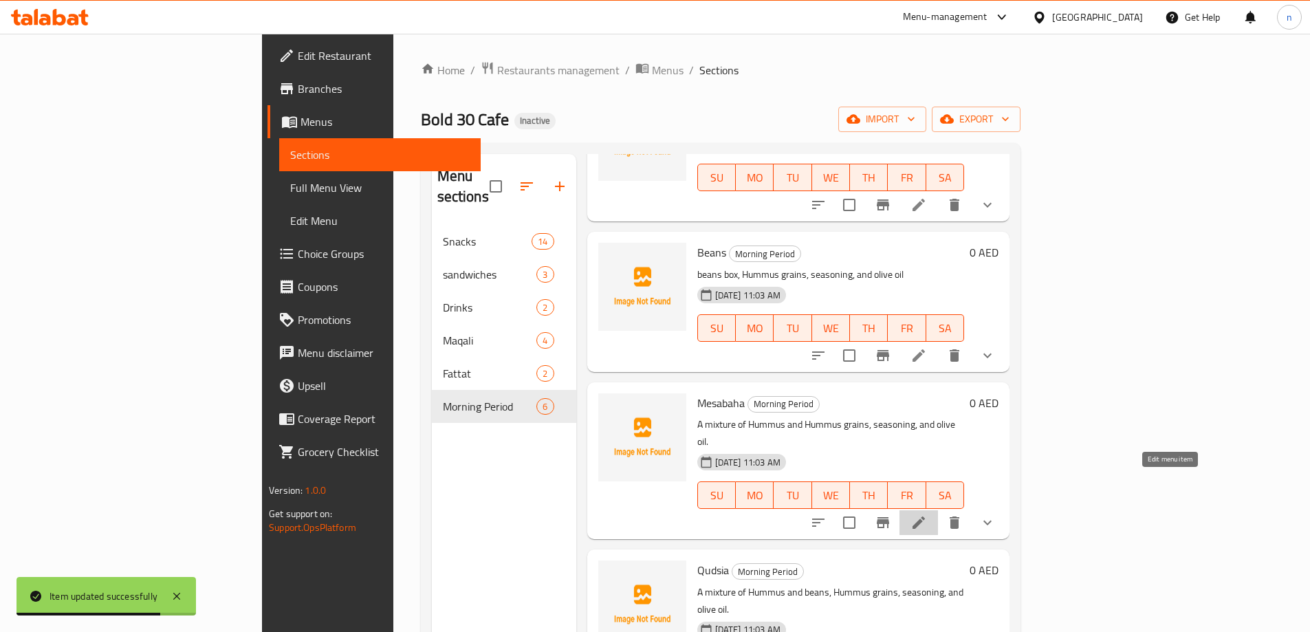
click at [927, 514] on icon at bounding box center [918, 522] width 16 height 16
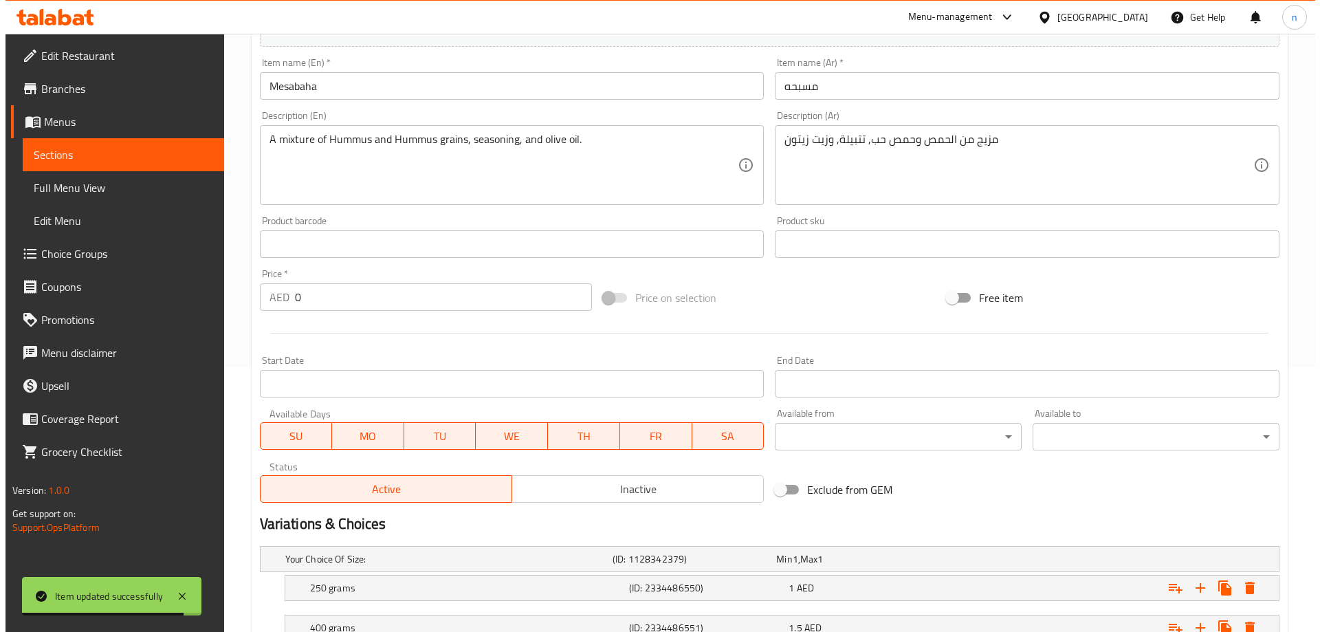
scroll to position [275, 0]
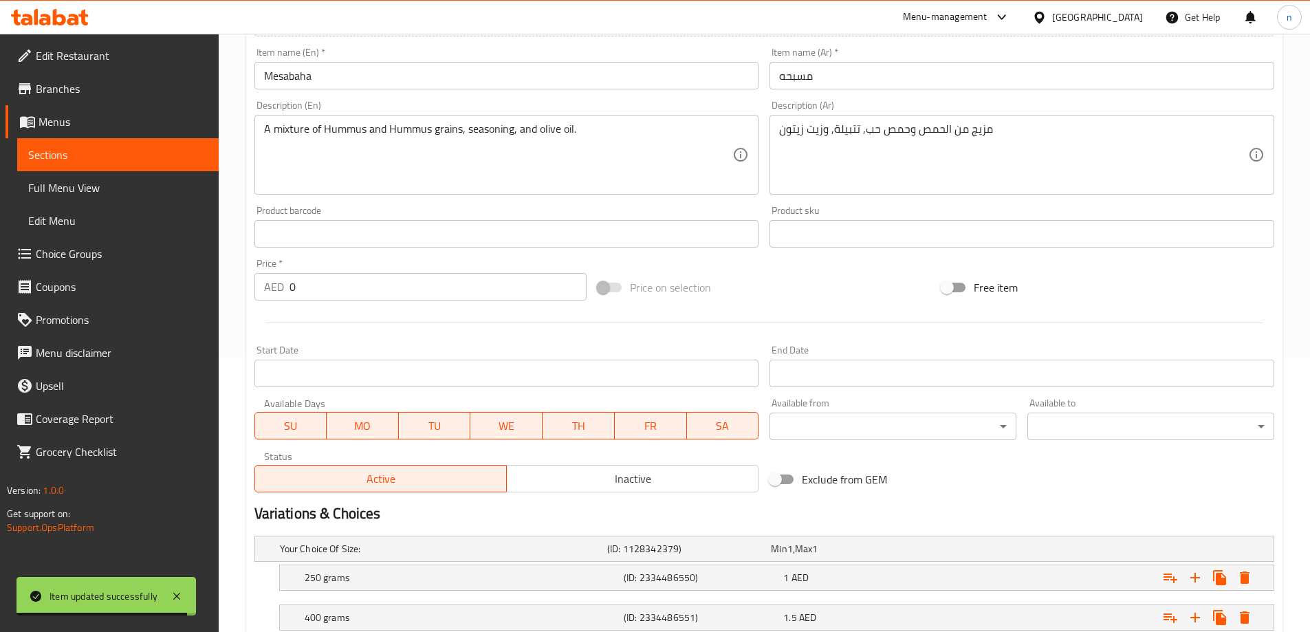
click at [987, 446] on div "Add item image Image Size: 1200 x 800 px / Image formats: jpg, png / 5MB Max. I…" at bounding box center [764, 201] width 1031 height 593
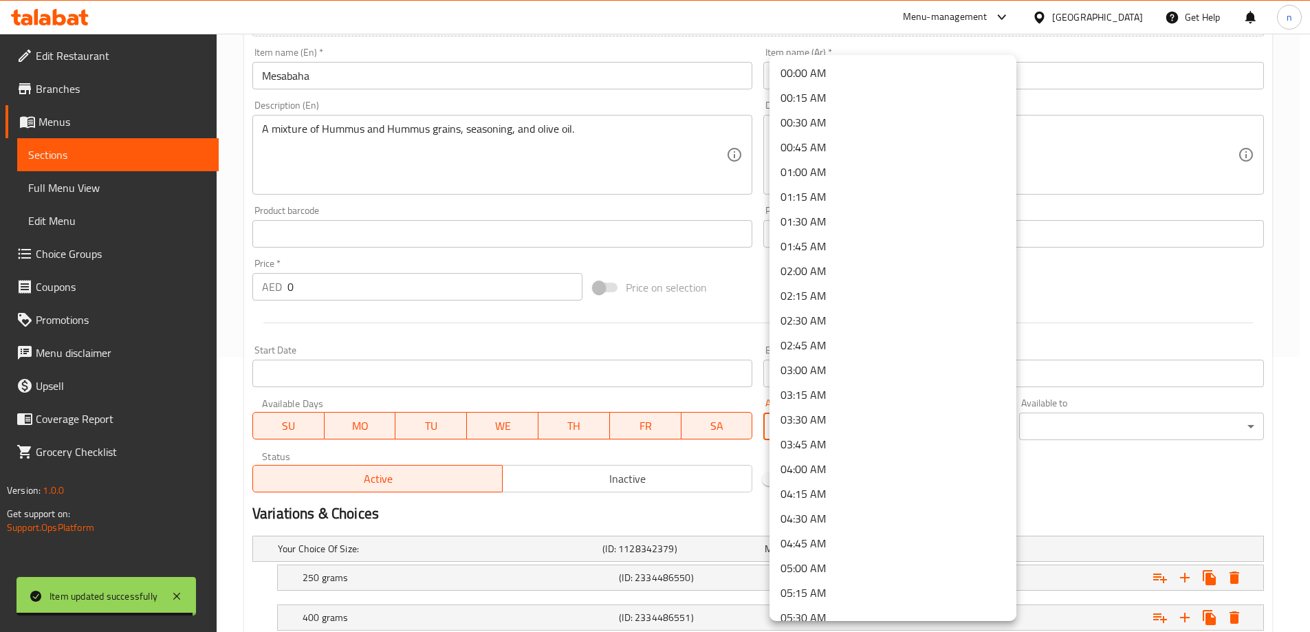
click at [987, 357] on body "Item updated successfully ​ Menu-management [GEOGRAPHIC_DATA] Get Help n Edit R…" at bounding box center [655, 58] width 1310 height 598
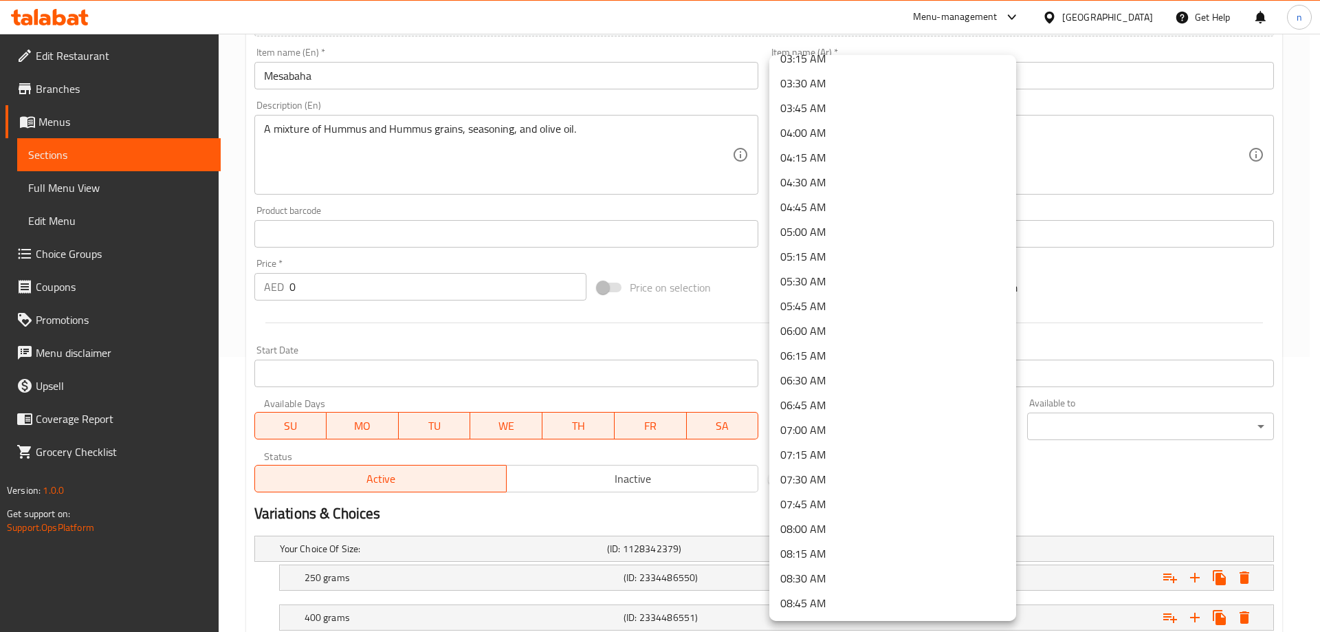
scroll to position [412, 0]
click at [833, 551] on li "09:00 AM" at bounding box center [892, 551] width 247 height 25
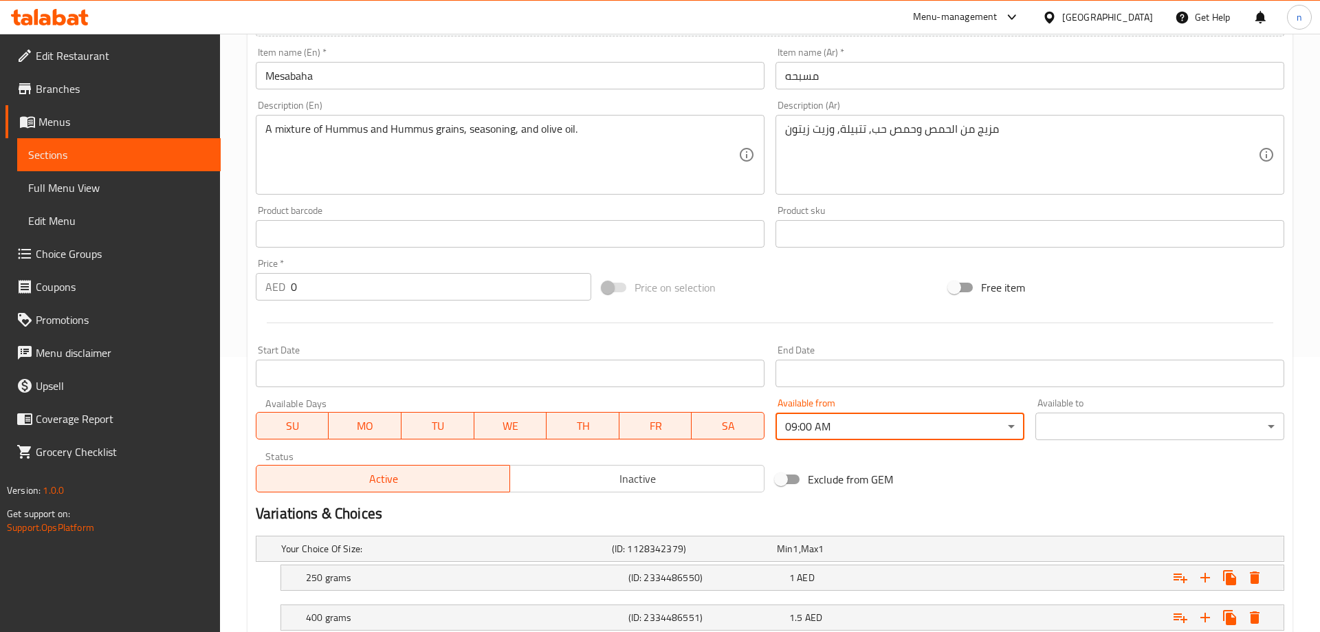
click at [1165, 357] on body "​ Menu-management [GEOGRAPHIC_DATA] Get Help n Edit Restaurant Branches Menus S…" at bounding box center [660, 58] width 1320 height 598
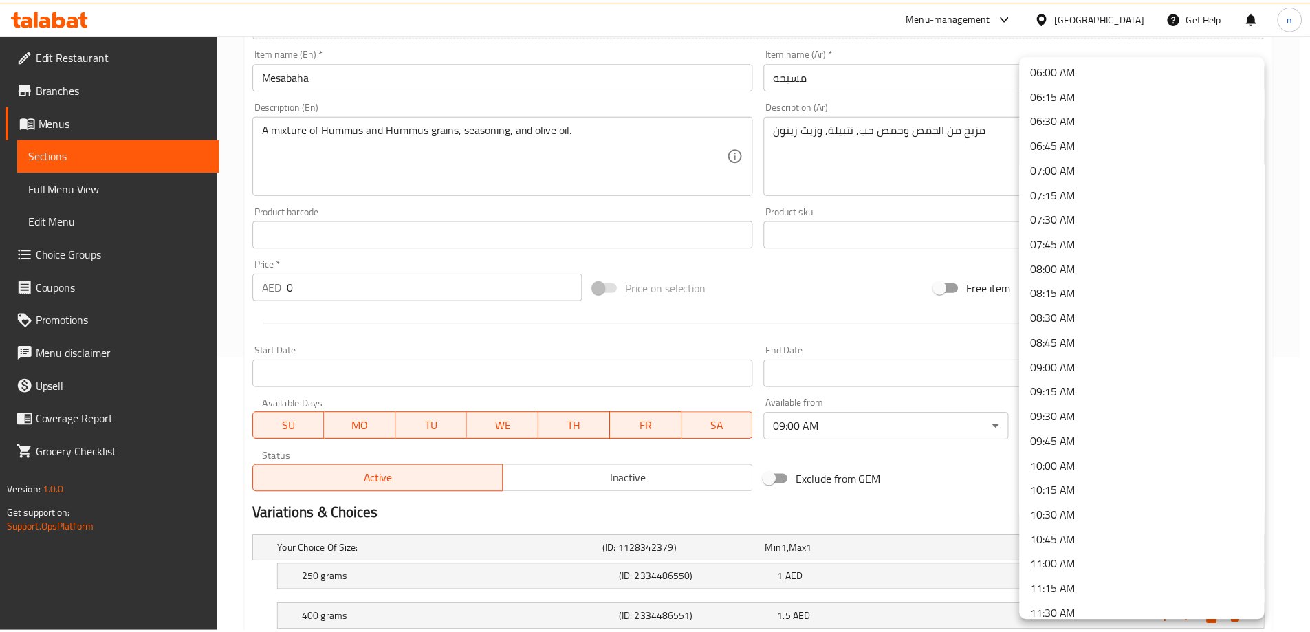
scroll to position [619, 0]
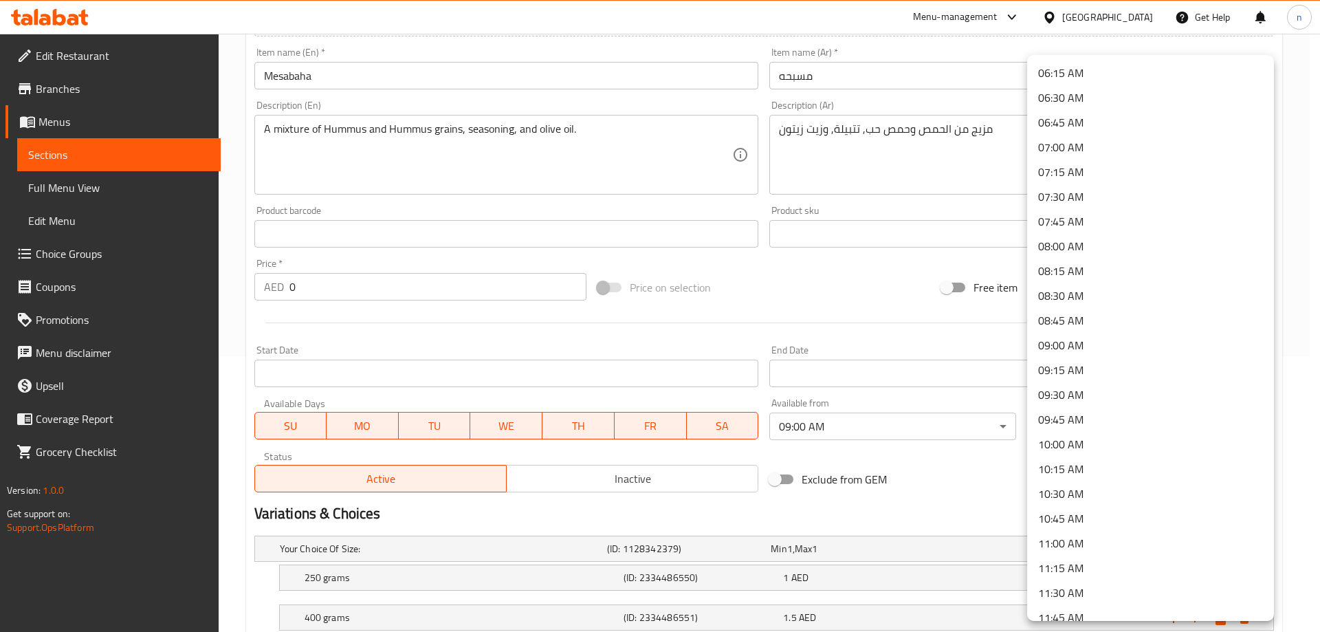
click at [1078, 547] on li "11:00 AM" at bounding box center [1150, 543] width 247 height 25
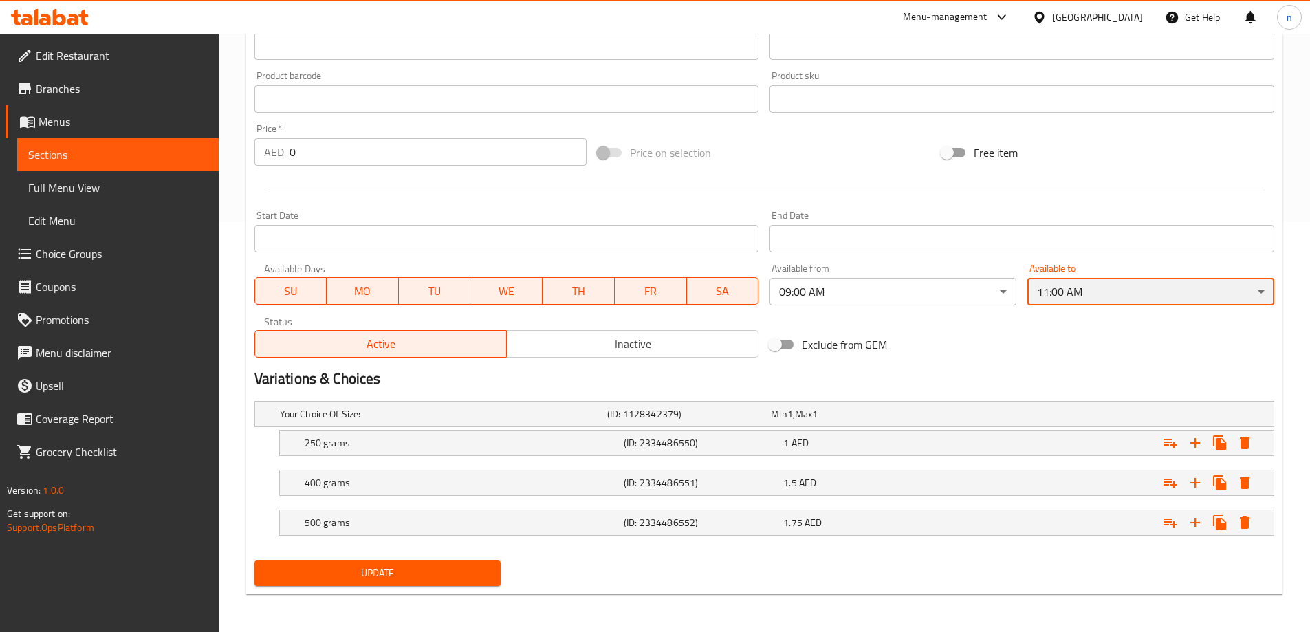
scroll to position [410, 0]
click at [468, 574] on span "Update" at bounding box center [377, 572] width 225 height 17
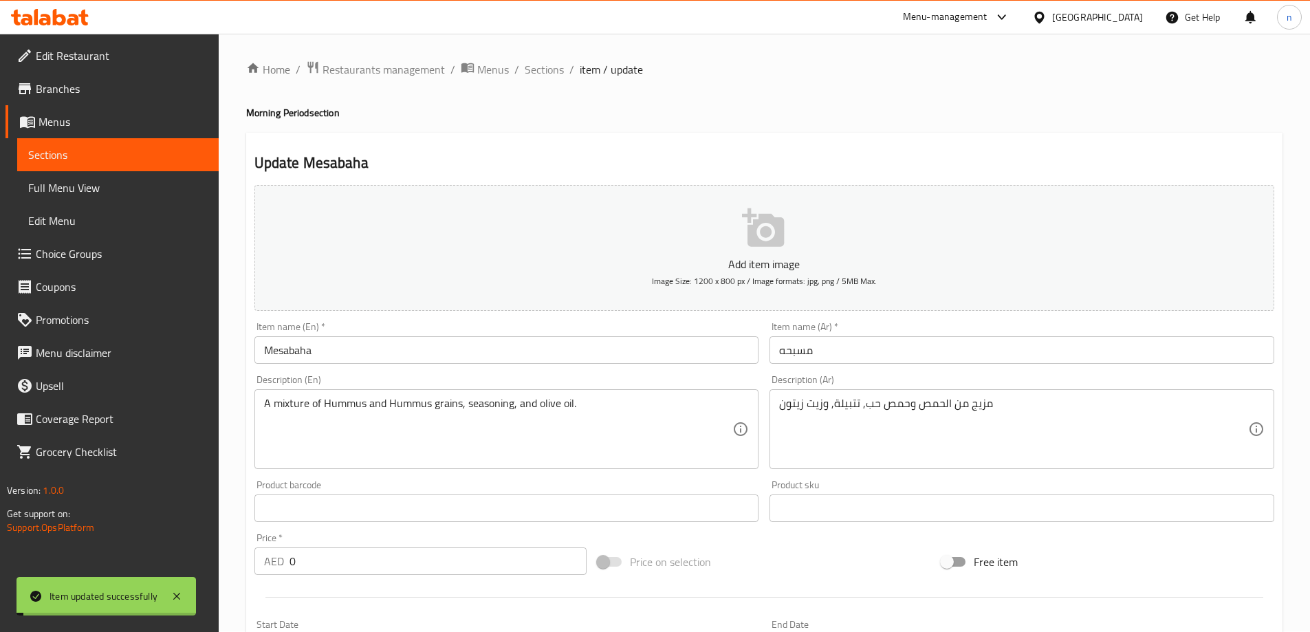
scroll to position [0, 0]
click at [544, 68] on span "Sections" at bounding box center [544, 70] width 39 height 16
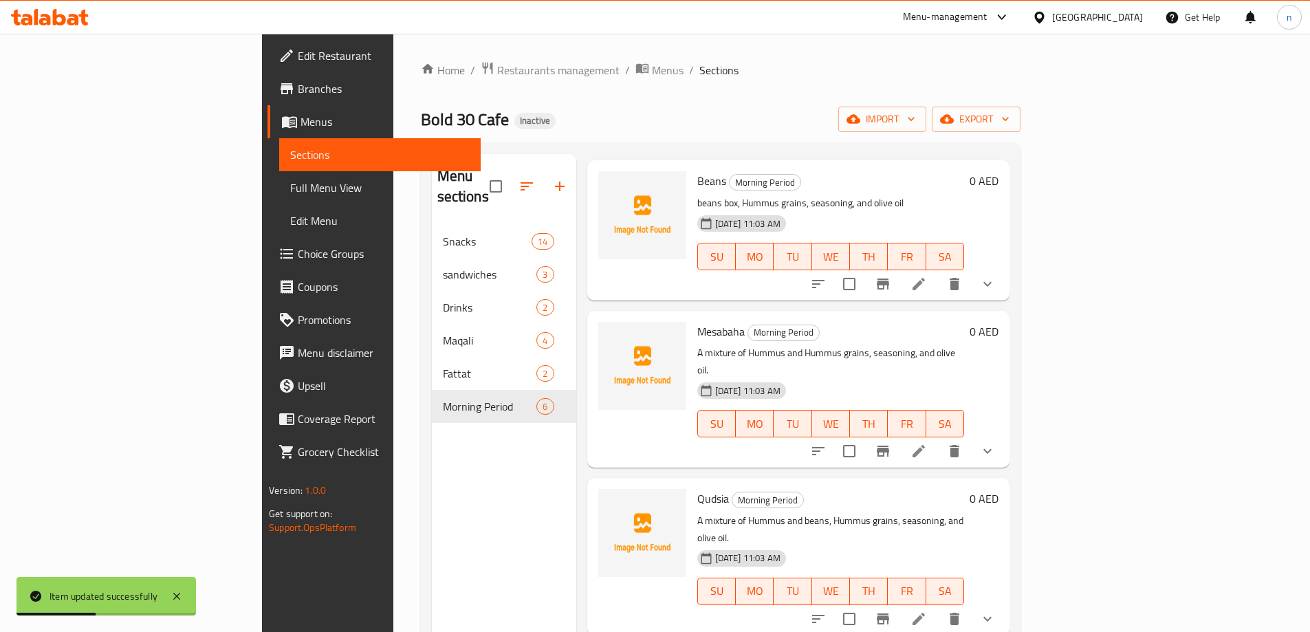
scroll to position [275, 0]
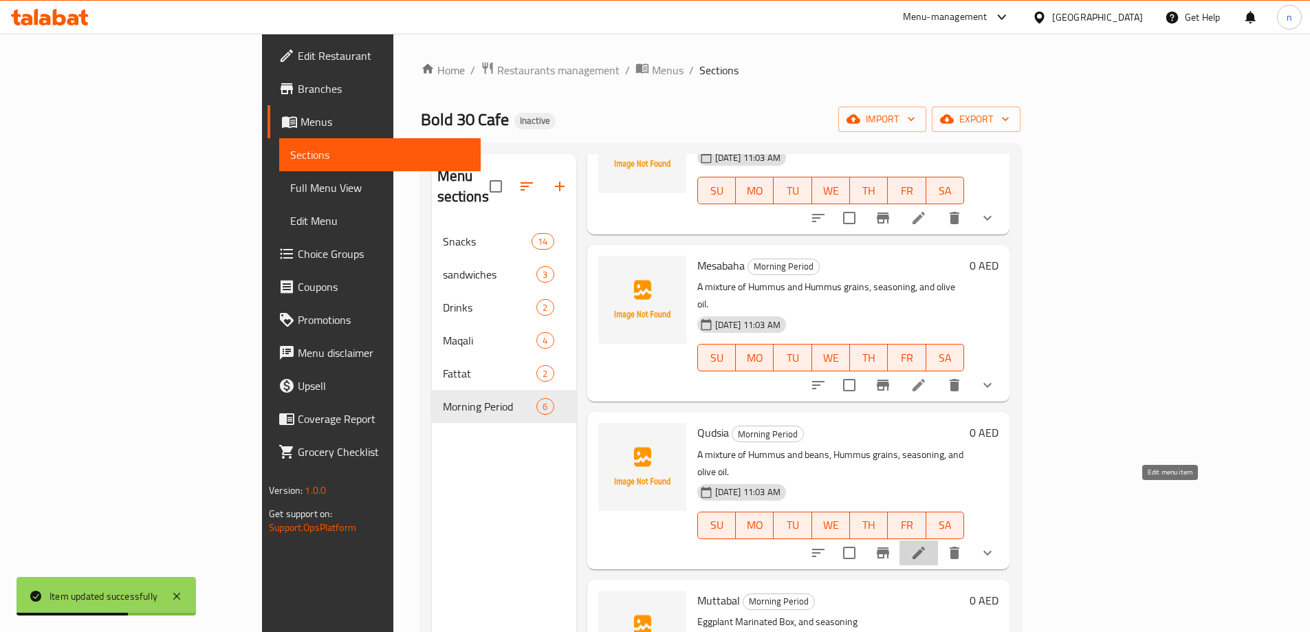
click at [927, 544] on icon at bounding box center [918, 552] width 16 height 16
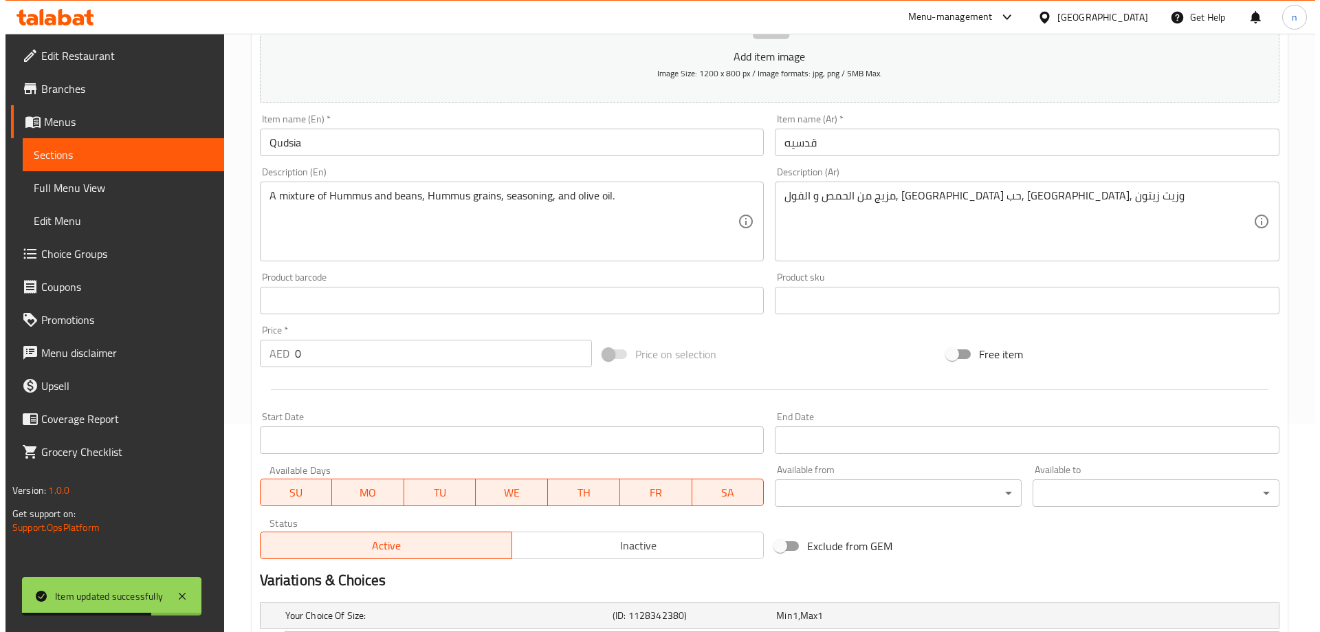
scroll to position [410, 0]
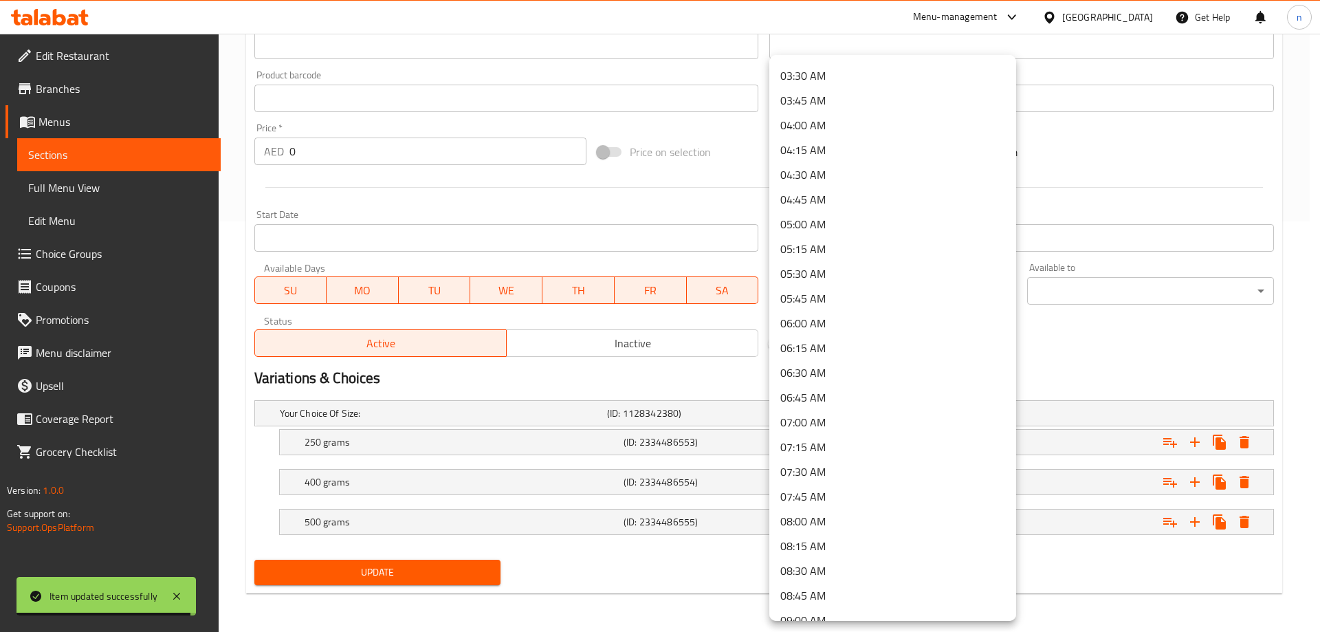
scroll to position [412, 0]
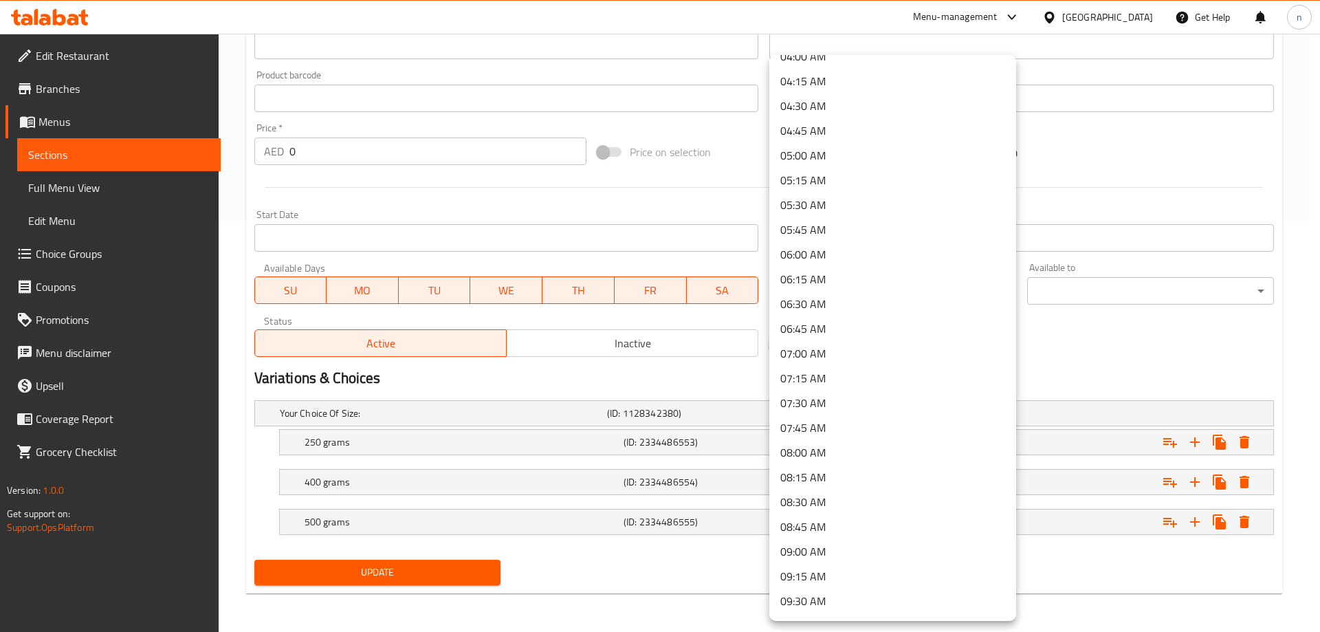
click at [831, 555] on li "09:00 AM" at bounding box center [892, 551] width 247 height 25
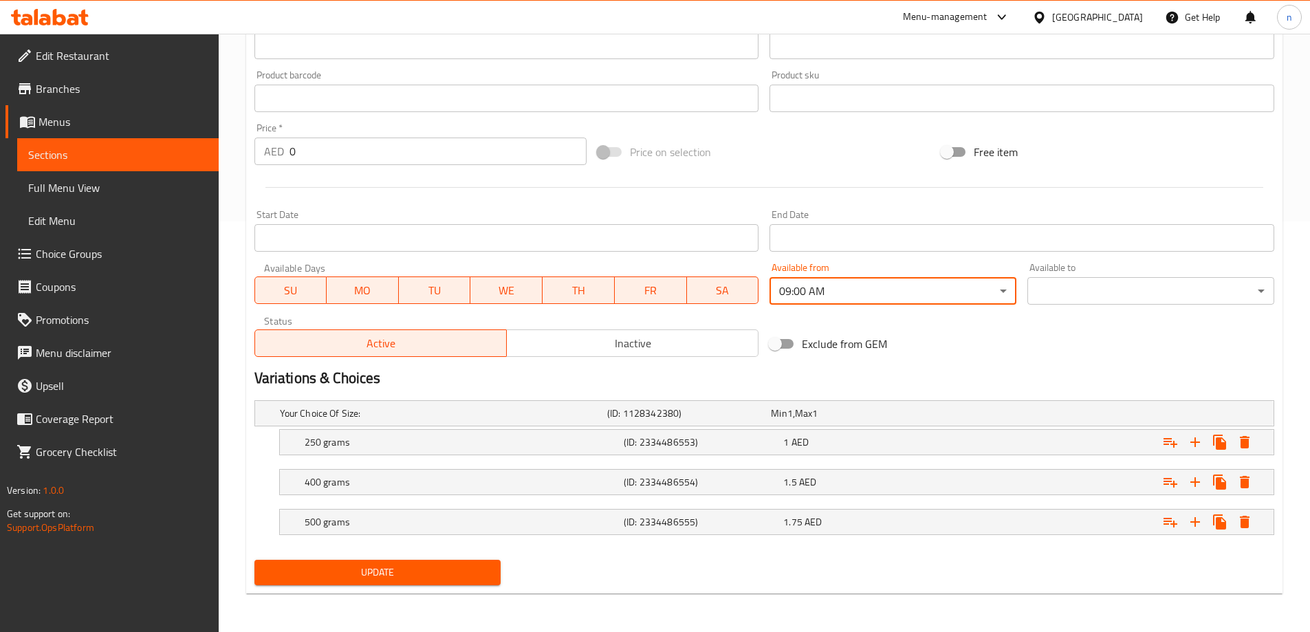
click at [1156, 276] on div "Available to ​ ​" at bounding box center [1150, 284] width 247 height 42
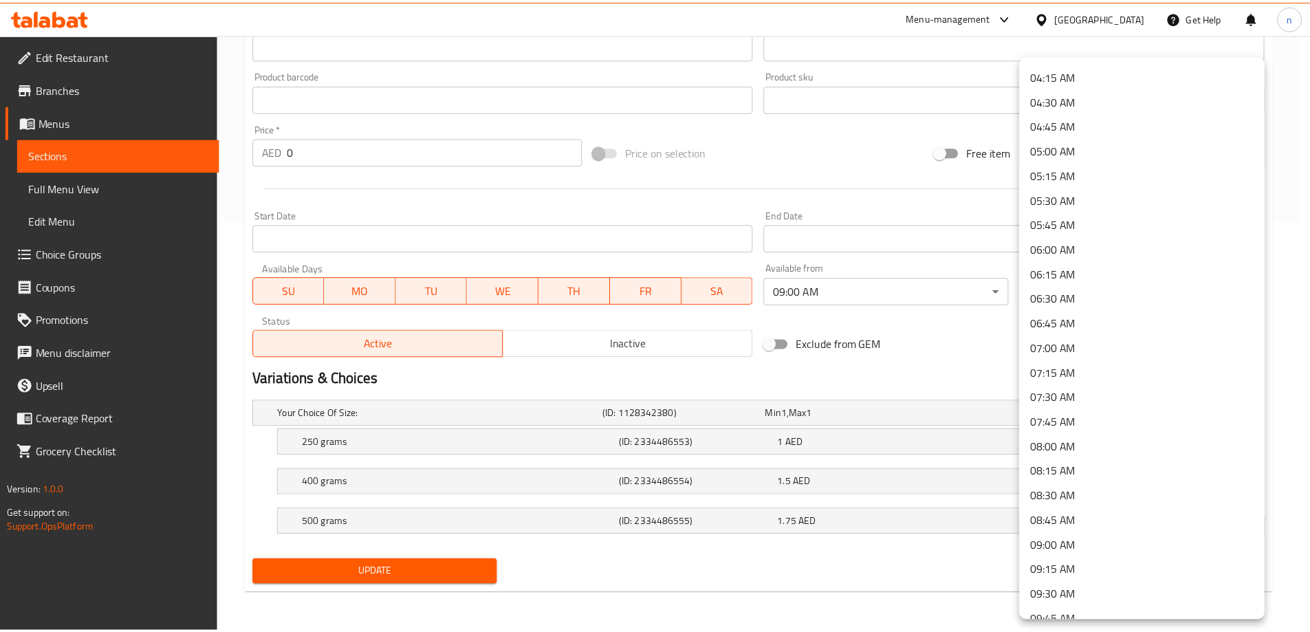
scroll to position [756, 0]
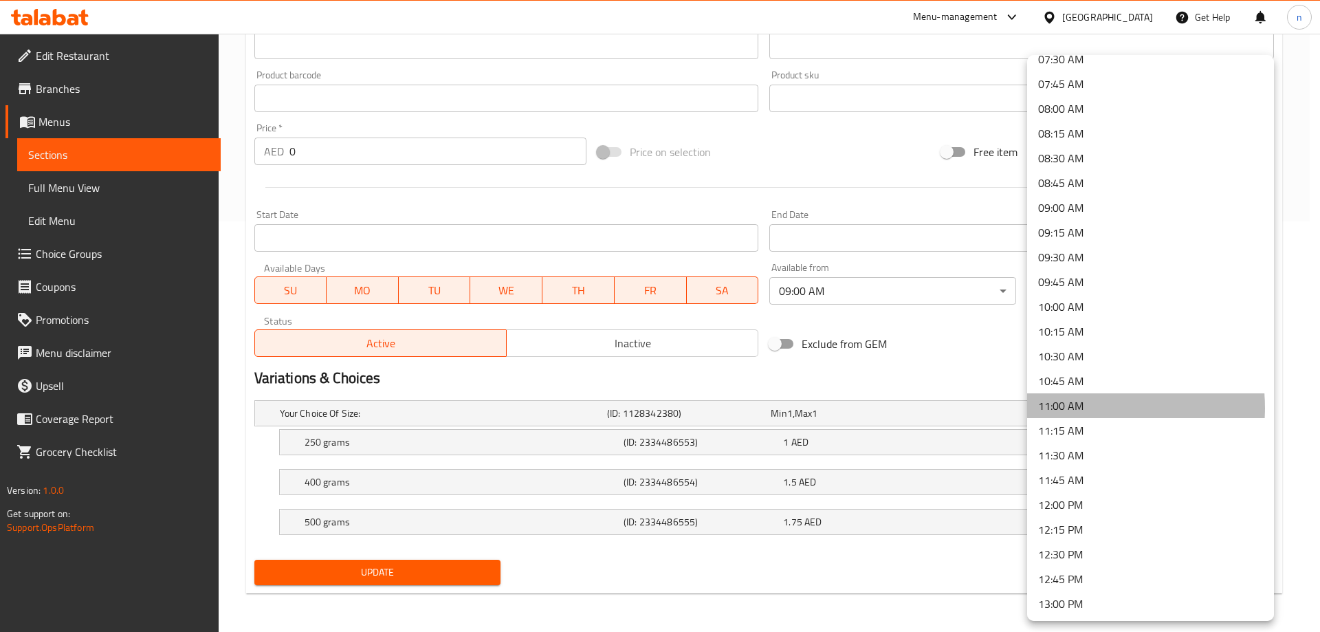
click at [1084, 408] on li "11:00 AM" at bounding box center [1150, 405] width 247 height 25
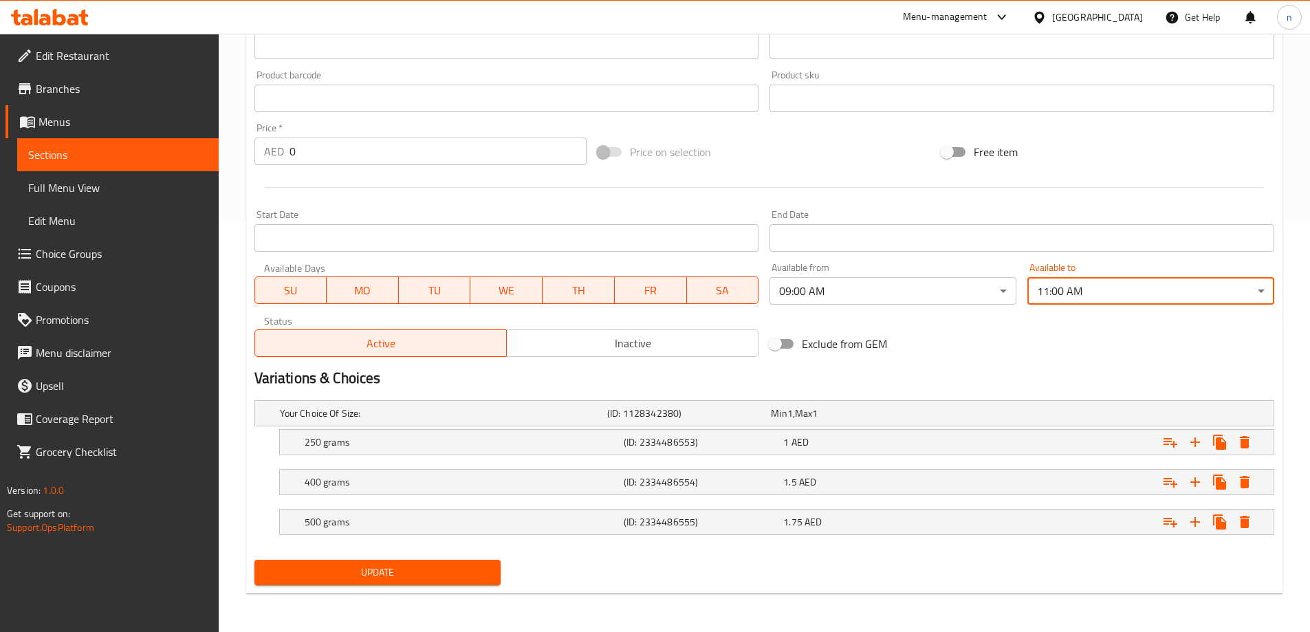
click at [415, 569] on span "Update" at bounding box center [377, 572] width 225 height 17
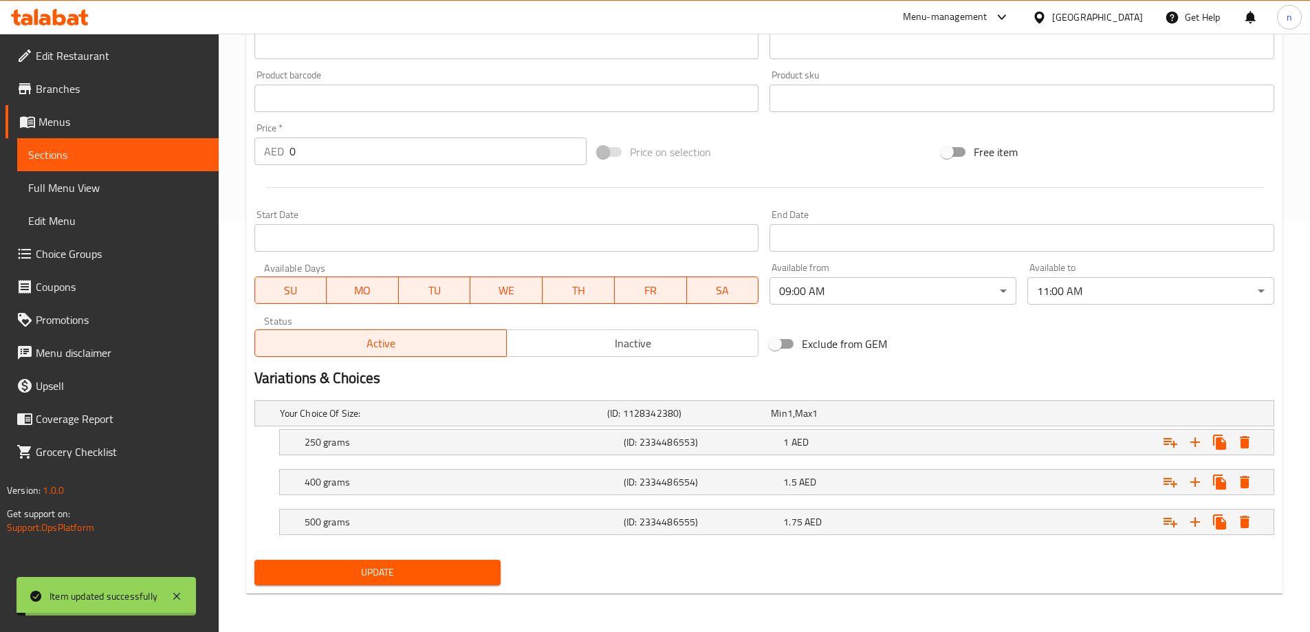
scroll to position [0, 0]
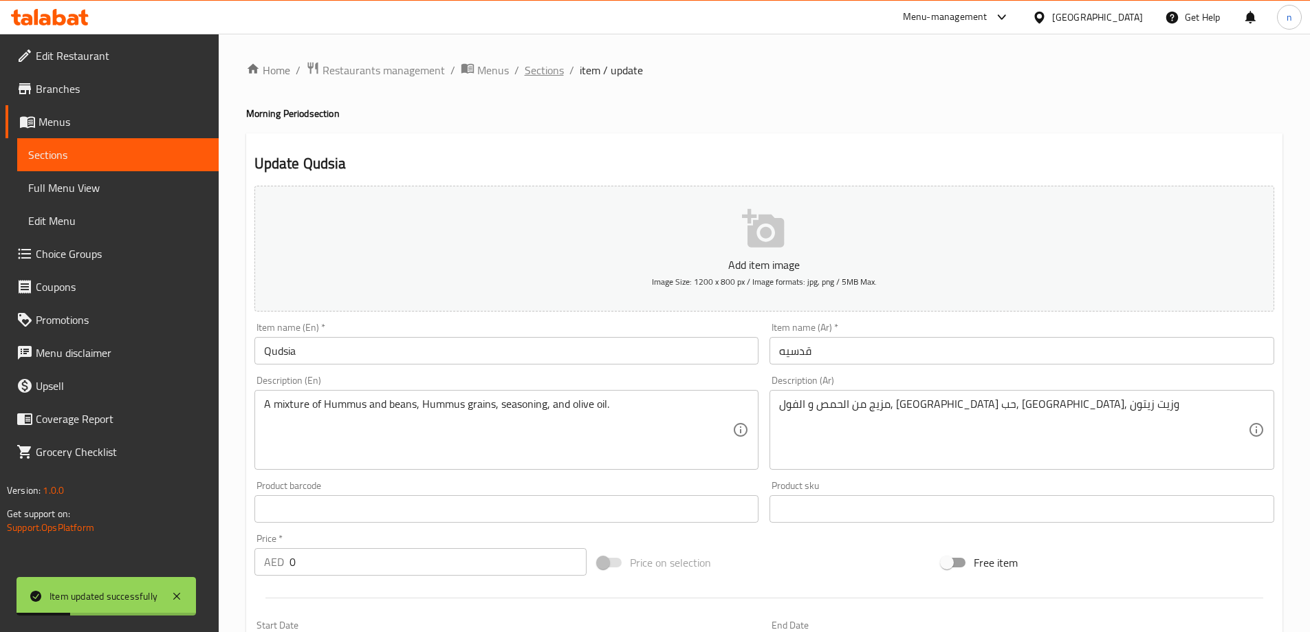
click at [552, 70] on span "Sections" at bounding box center [544, 70] width 39 height 16
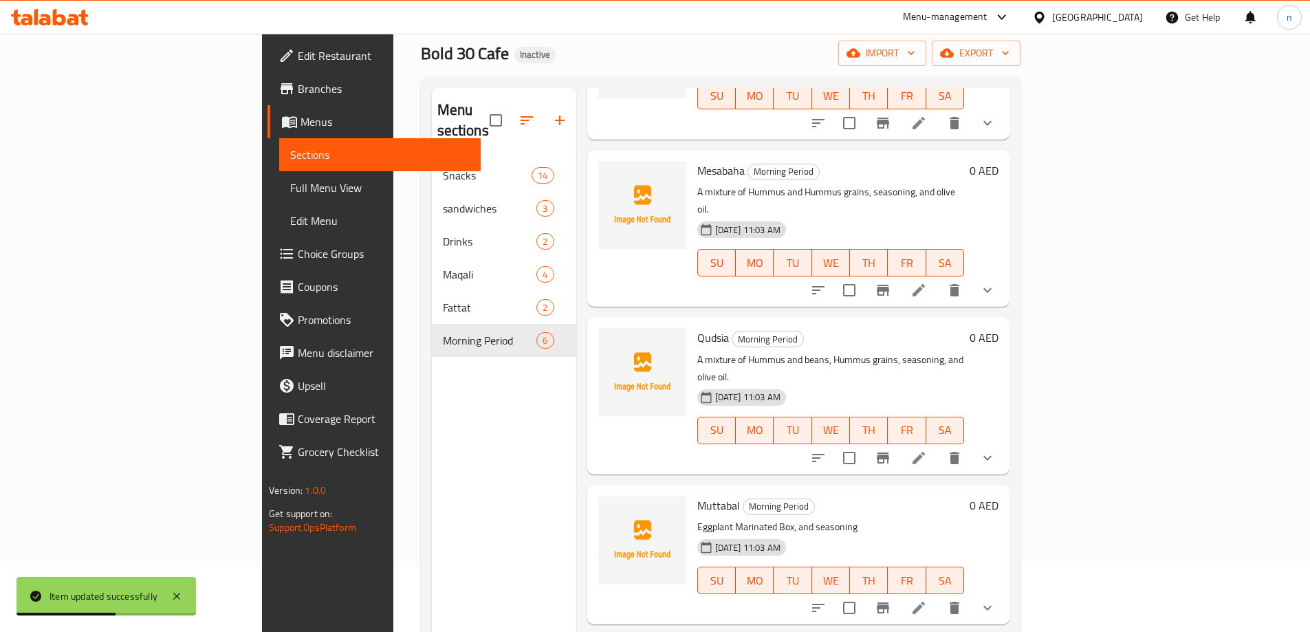
scroll to position [137, 0]
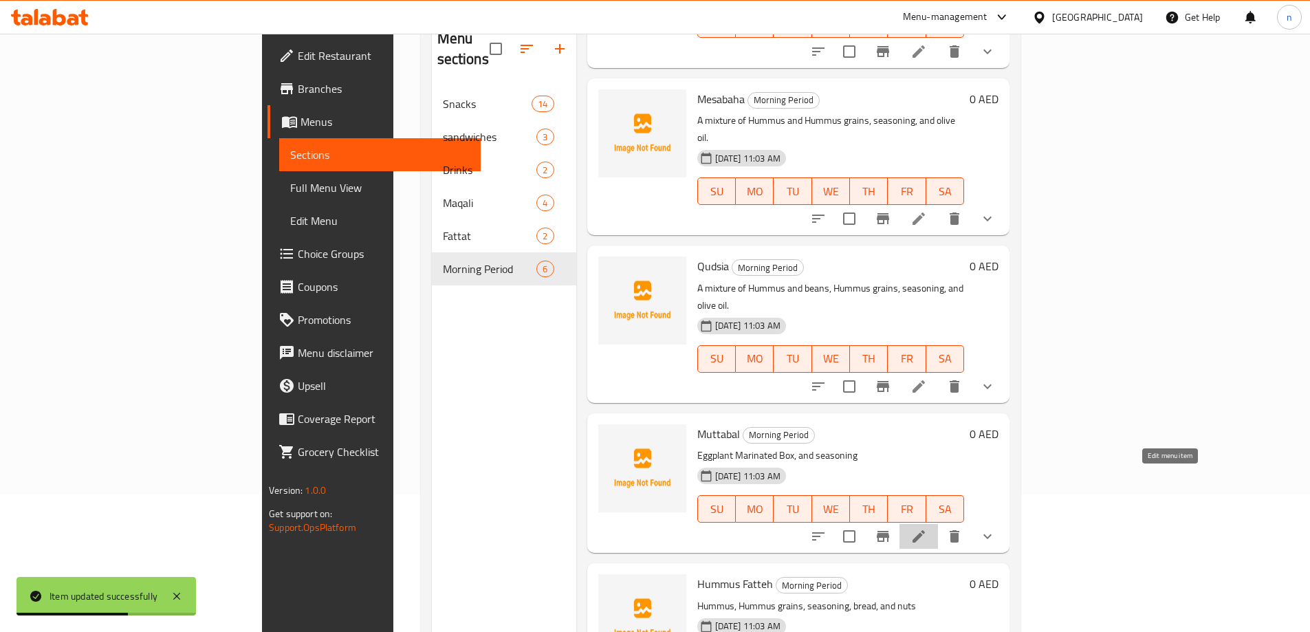
click at [925, 530] on icon at bounding box center [918, 536] width 12 height 12
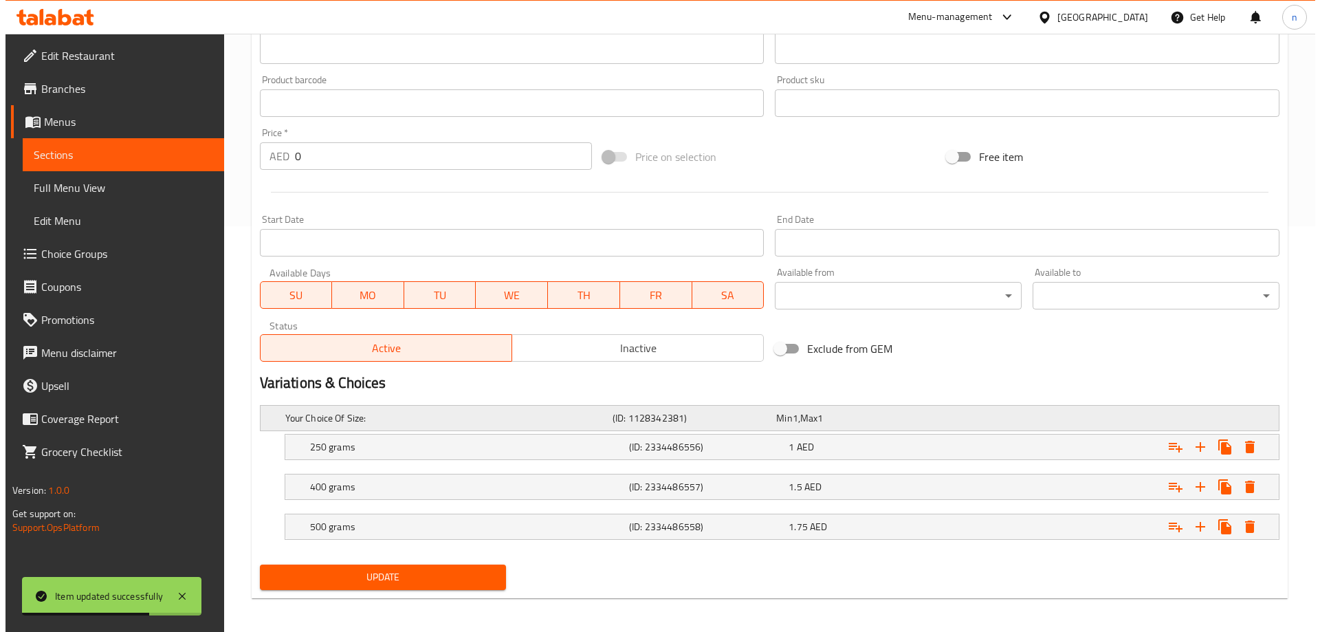
scroll to position [410, 0]
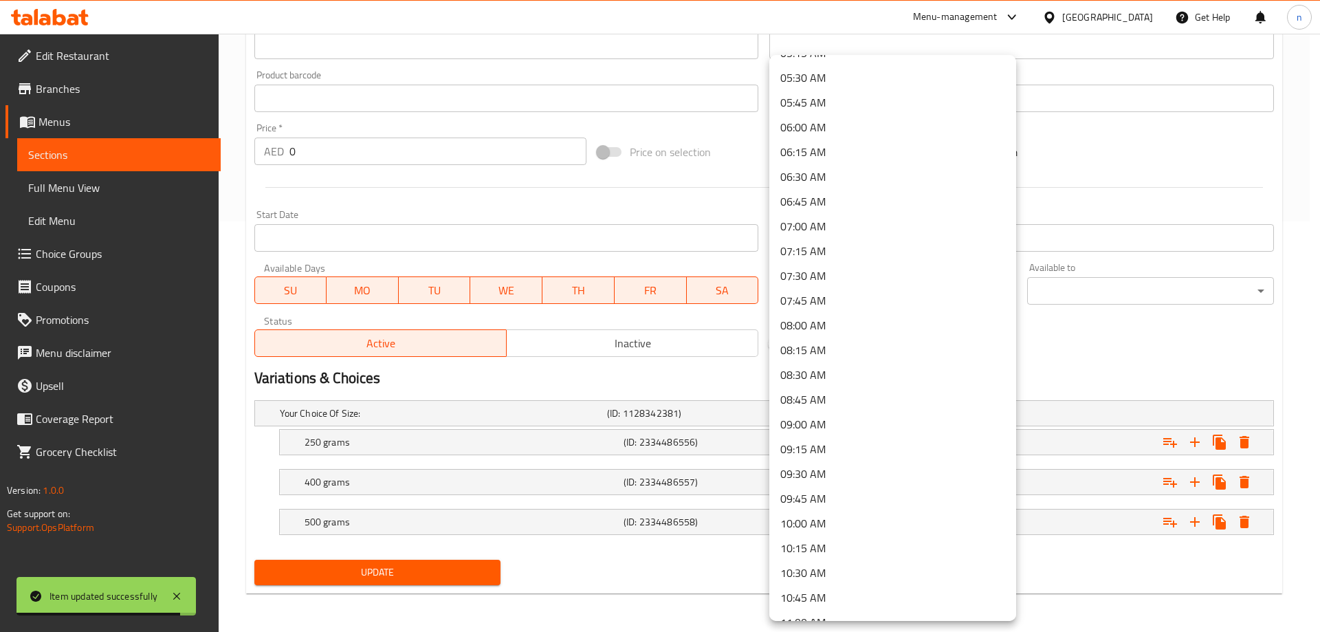
scroll to position [550, 0]
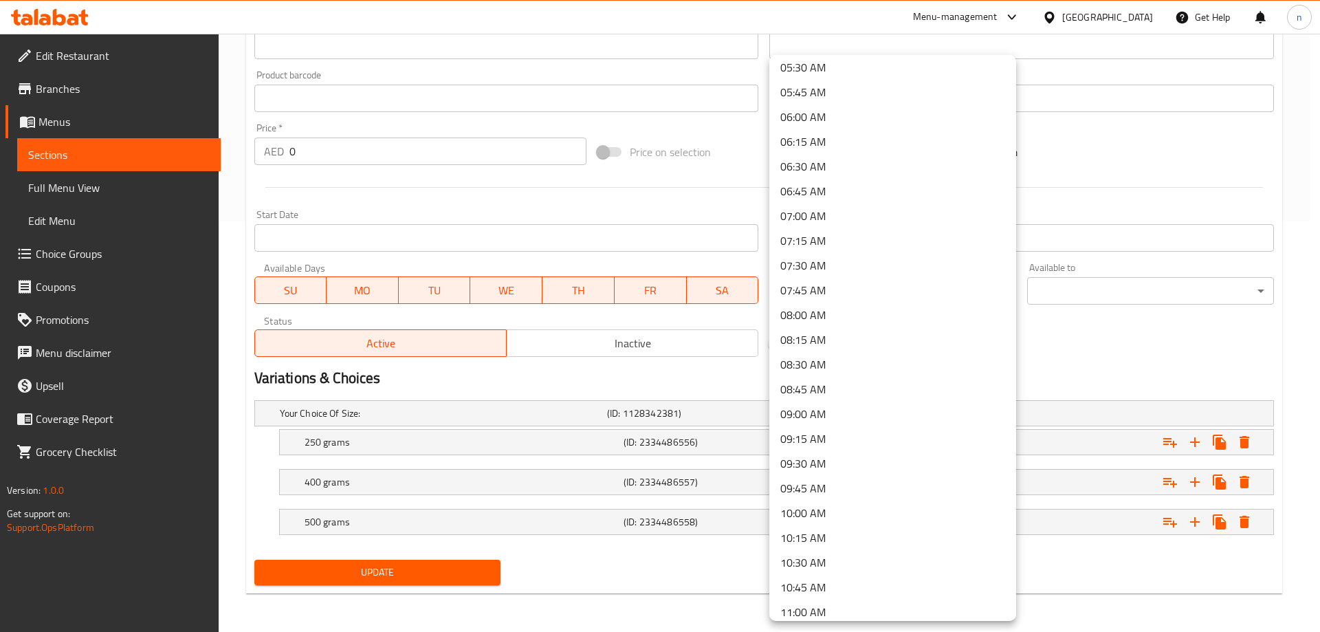
click at [835, 419] on li "09:00 AM" at bounding box center [892, 413] width 247 height 25
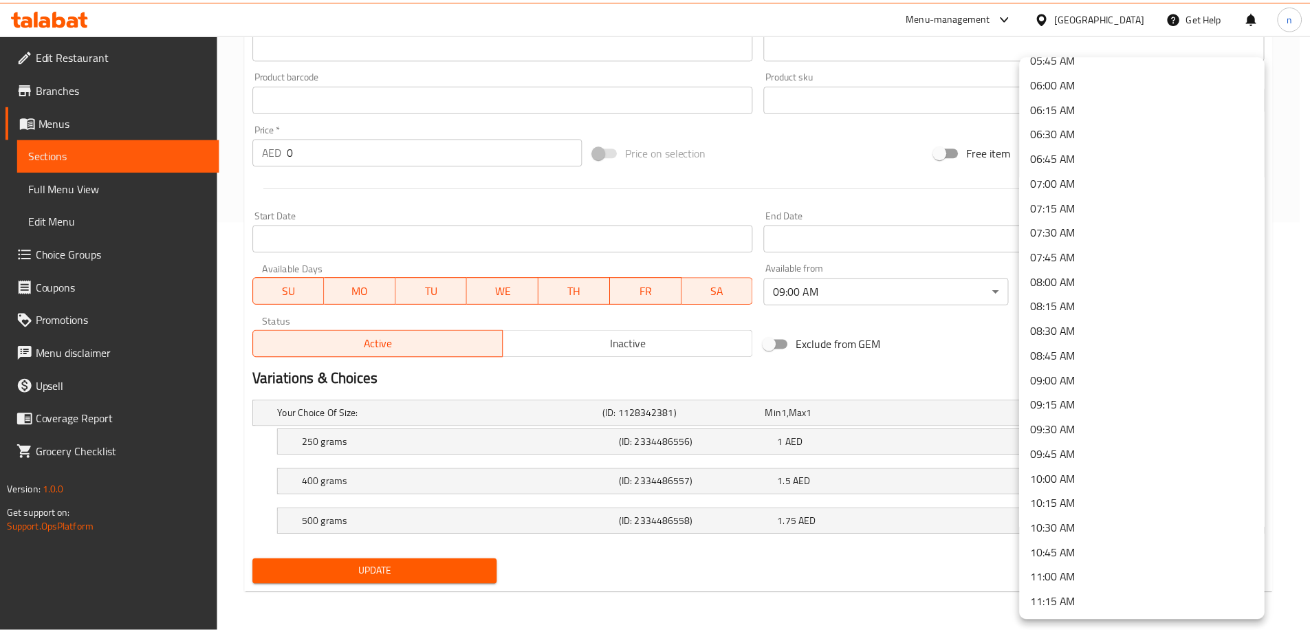
scroll to position [619, 0]
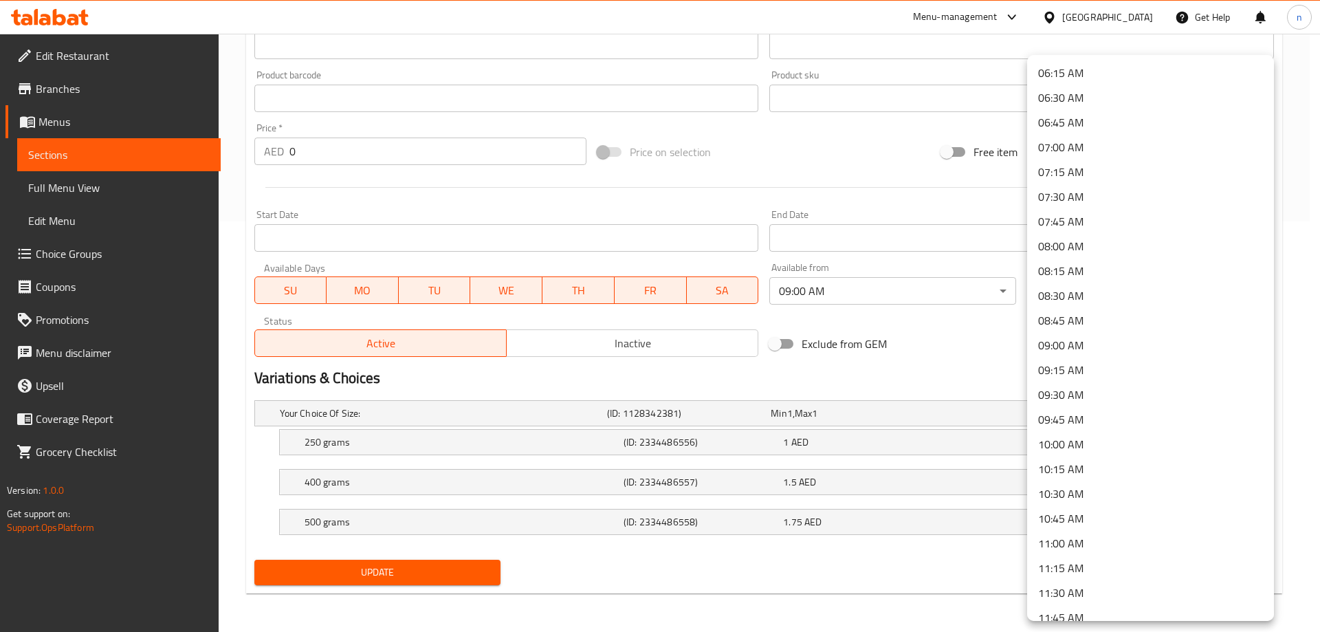
click at [1065, 540] on li "11:00 AM" at bounding box center [1150, 543] width 247 height 25
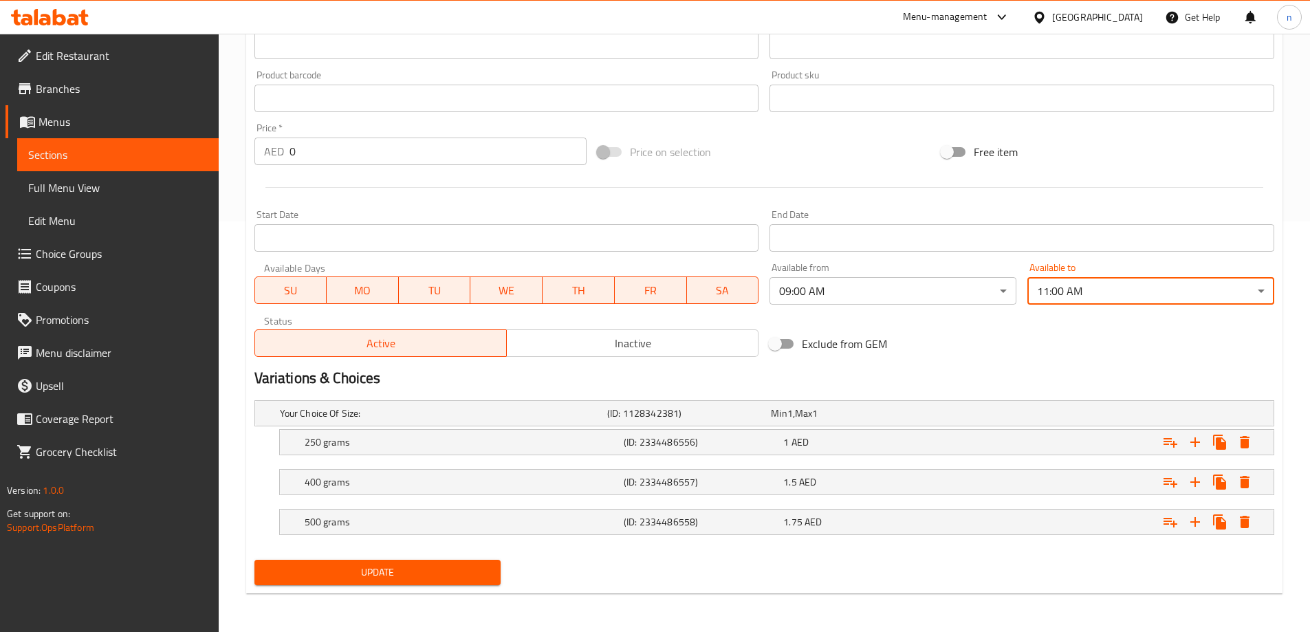
click at [430, 562] on button "Update" at bounding box center [377, 572] width 247 height 25
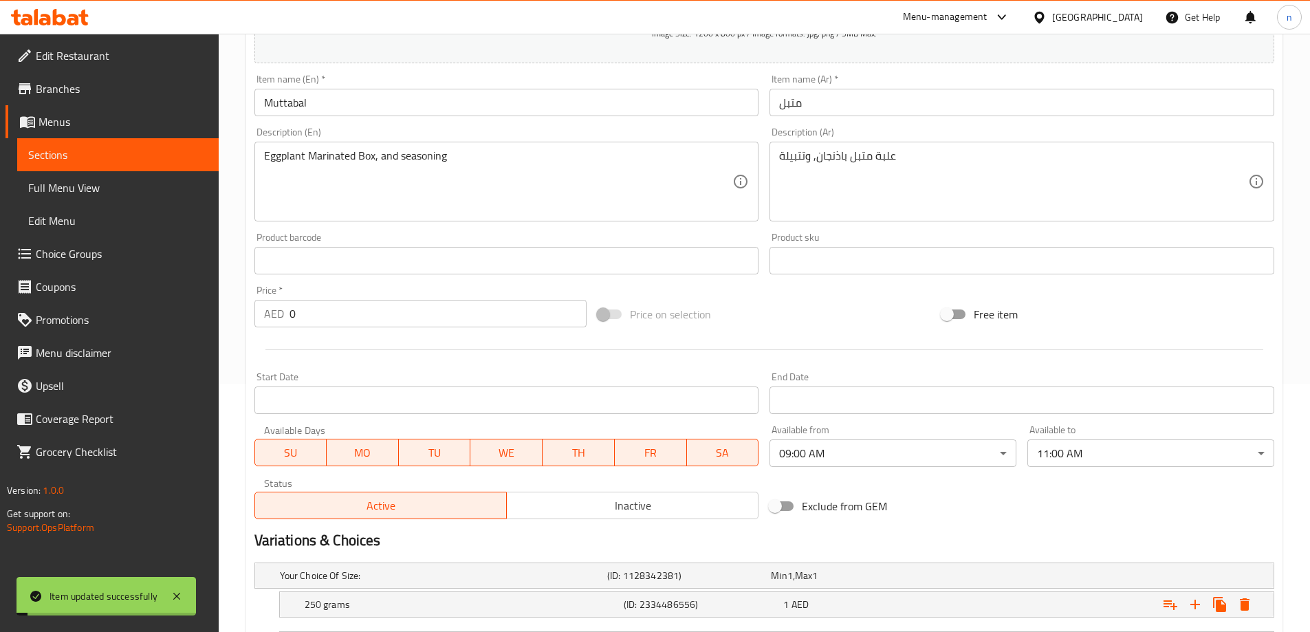
scroll to position [0, 0]
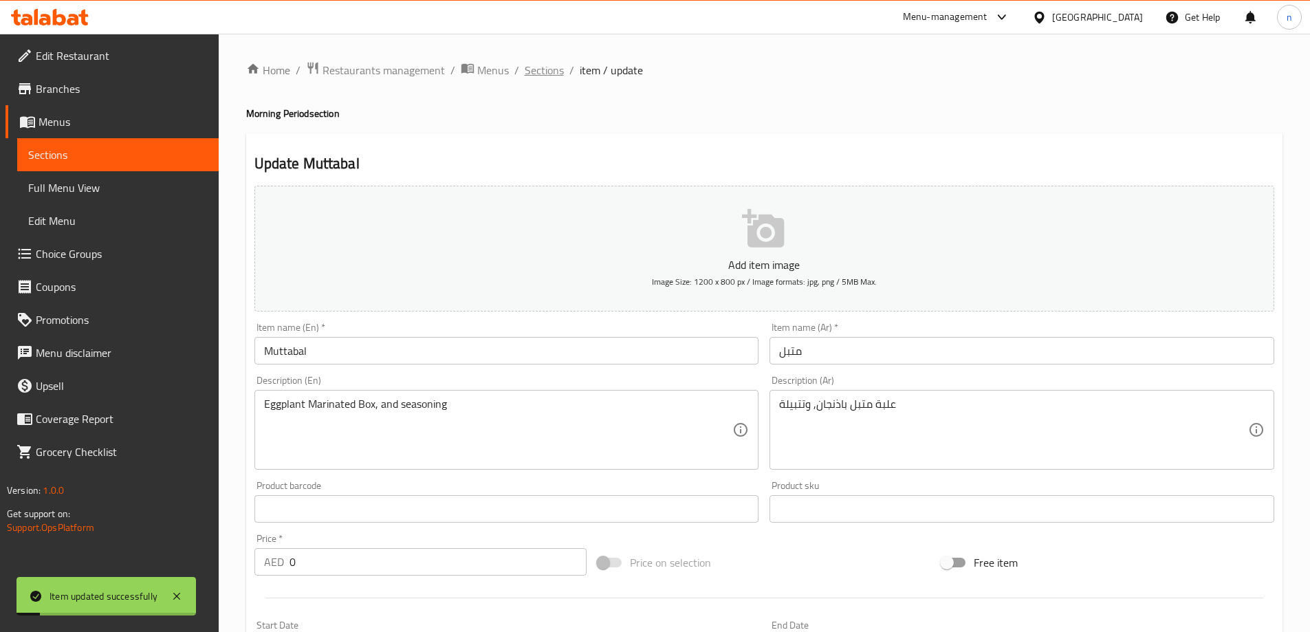
click at [540, 70] on span "Sections" at bounding box center [544, 70] width 39 height 16
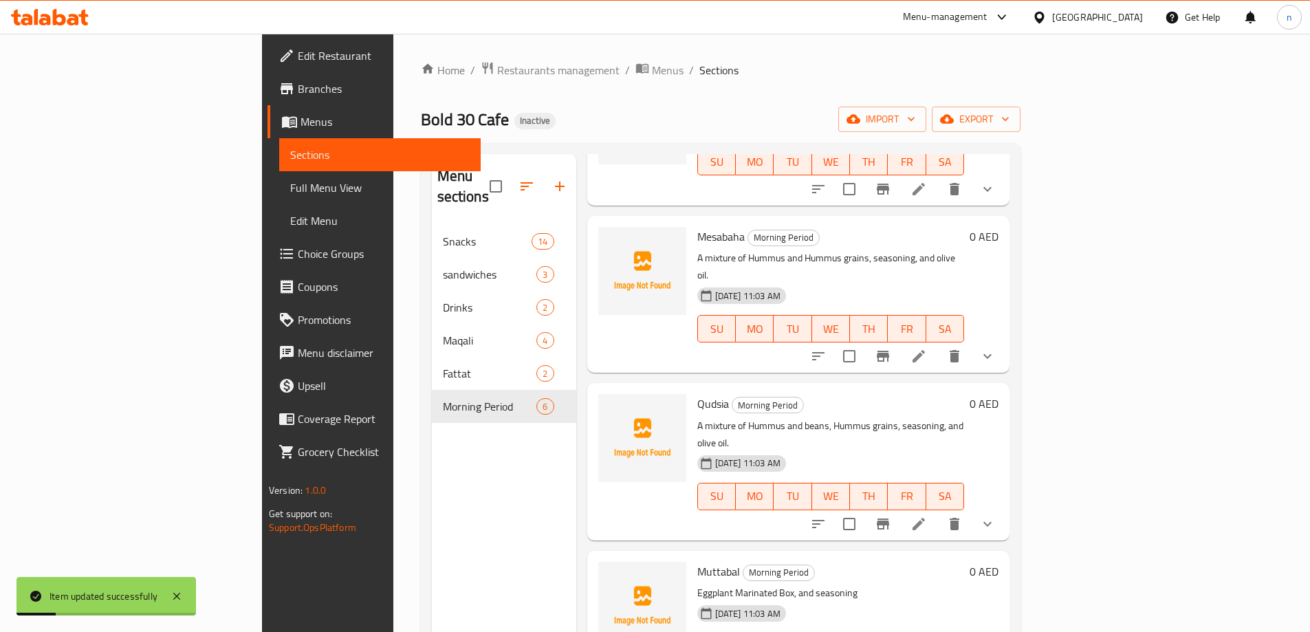
scroll to position [192, 0]
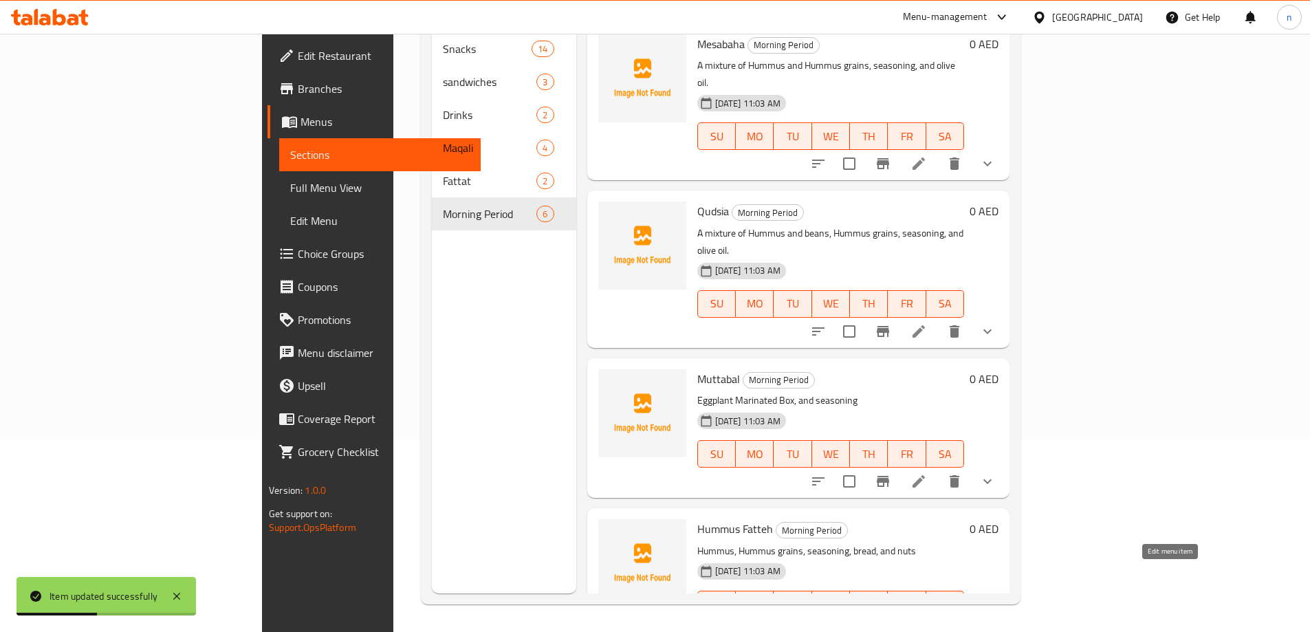
click at [927, 624] on icon at bounding box center [918, 632] width 16 height 16
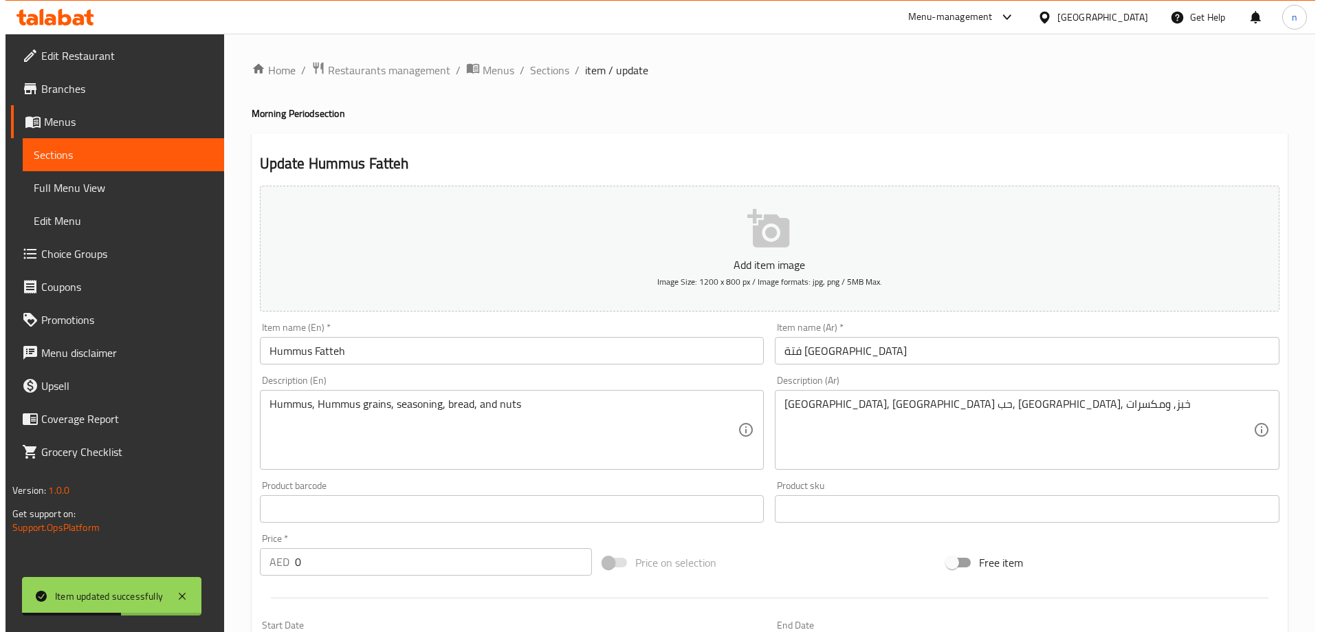
scroll to position [371, 0]
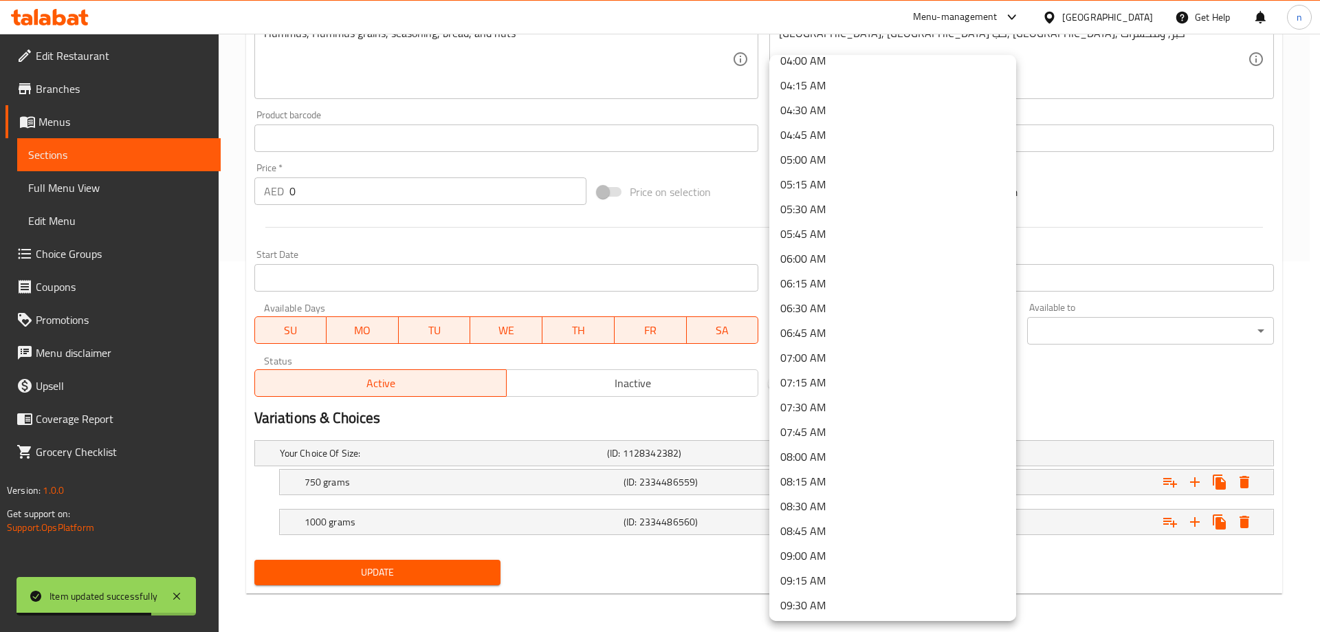
scroll to position [412, 0]
click at [851, 556] on li "09:00 AM" at bounding box center [892, 551] width 247 height 25
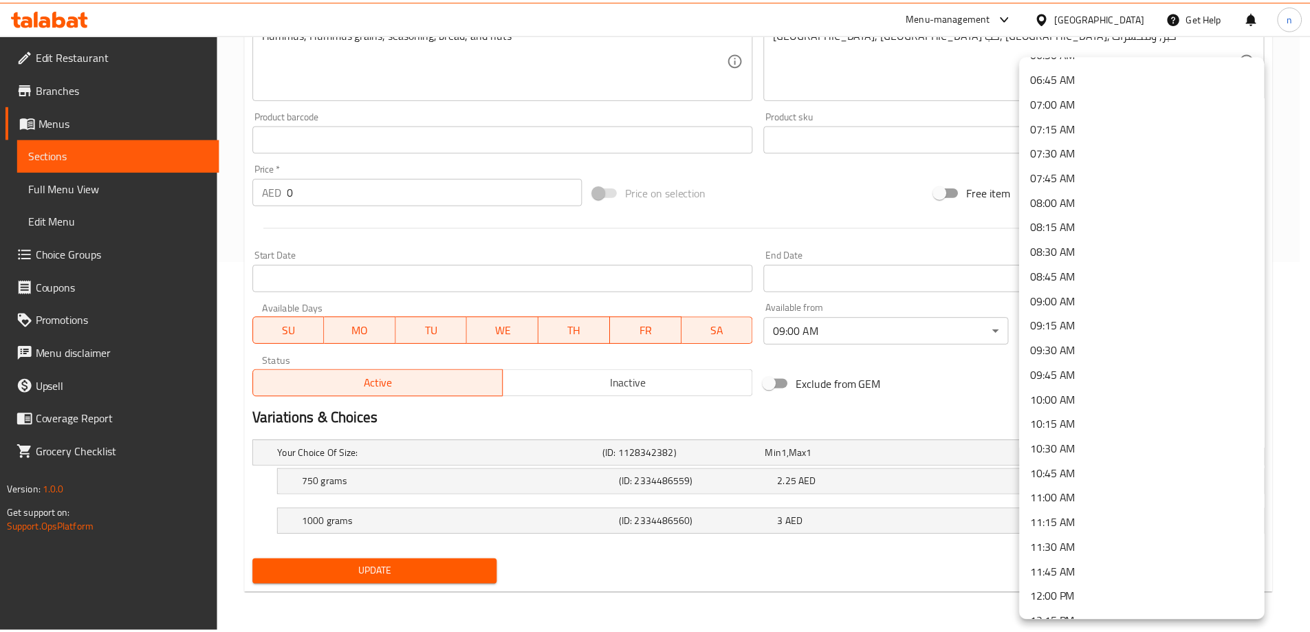
scroll to position [687, 0]
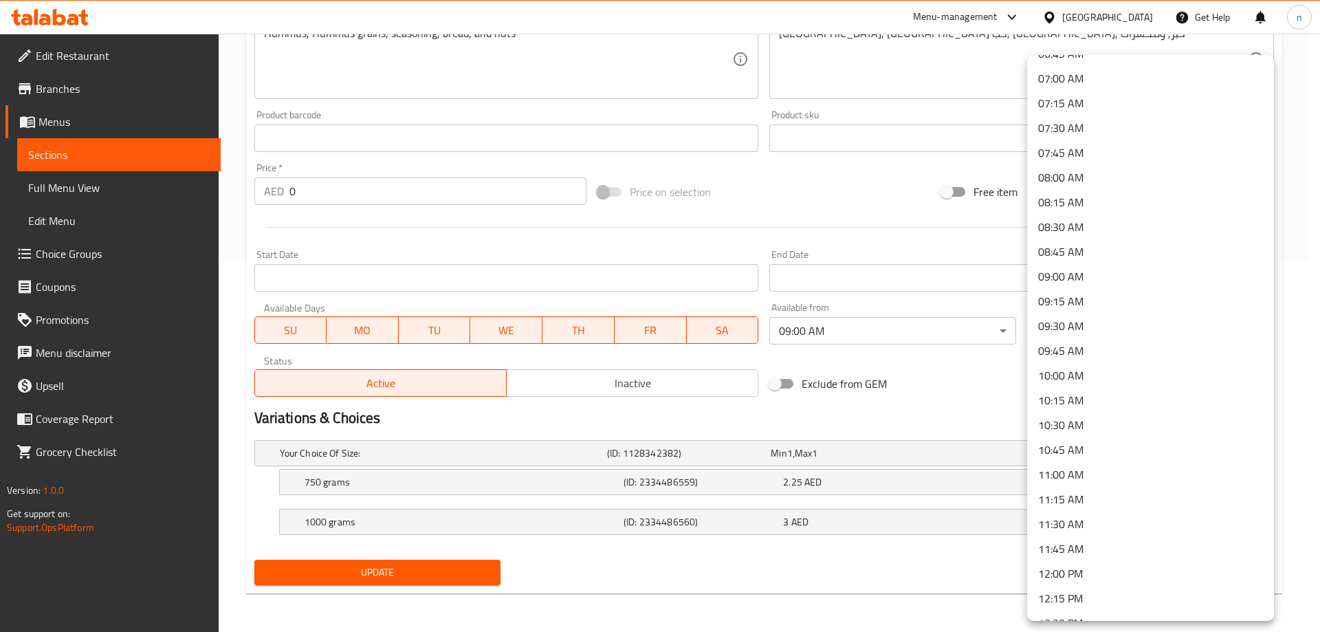
click at [1105, 476] on li "11:00 AM" at bounding box center [1150, 474] width 247 height 25
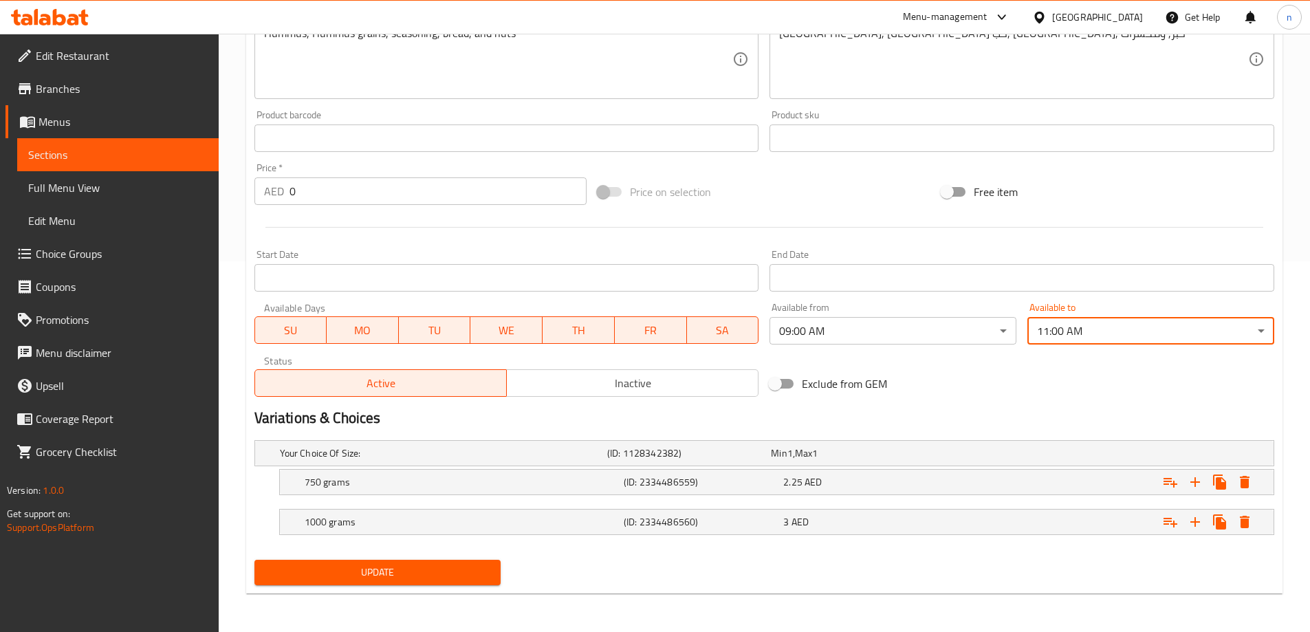
click at [467, 582] on button "Update" at bounding box center [377, 572] width 247 height 25
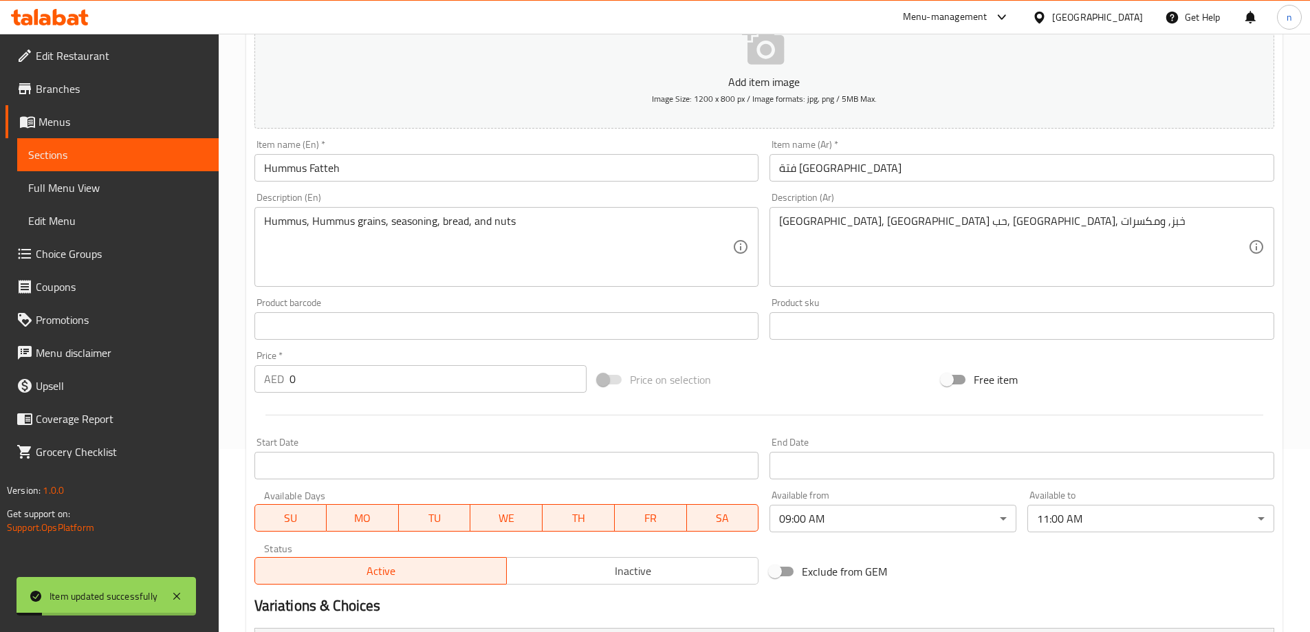
scroll to position [0, 0]
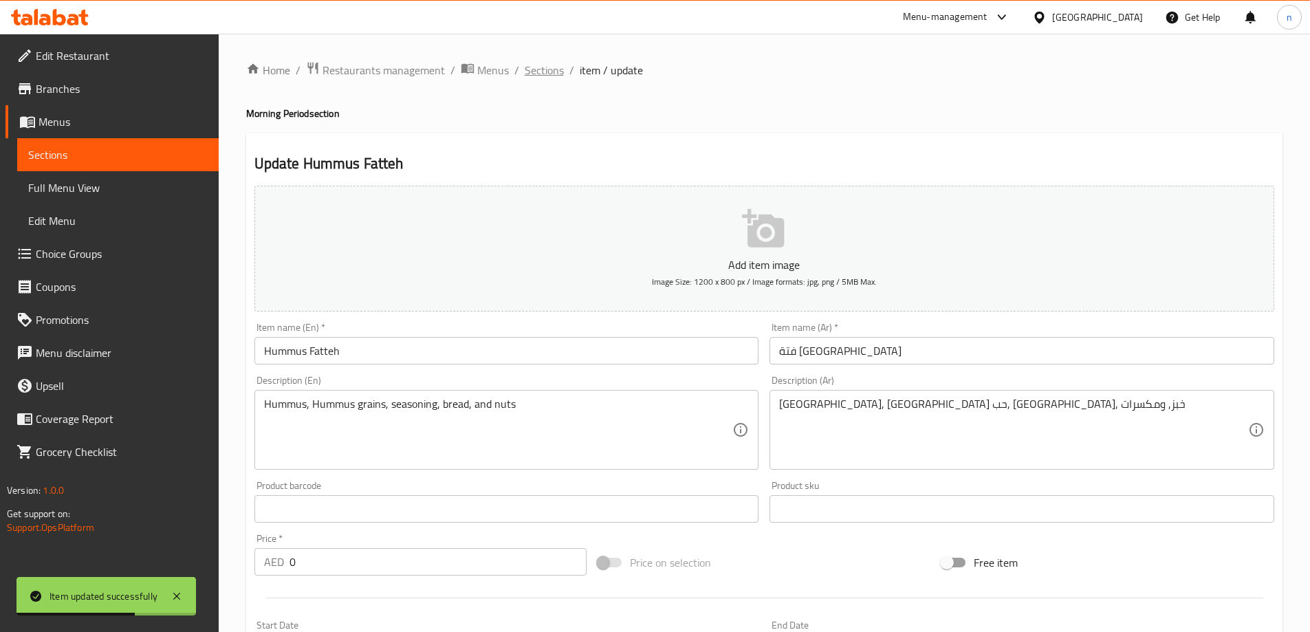
click at [551, 70] on span "Sections" at bounding box center [544, 70] width 39 height 16
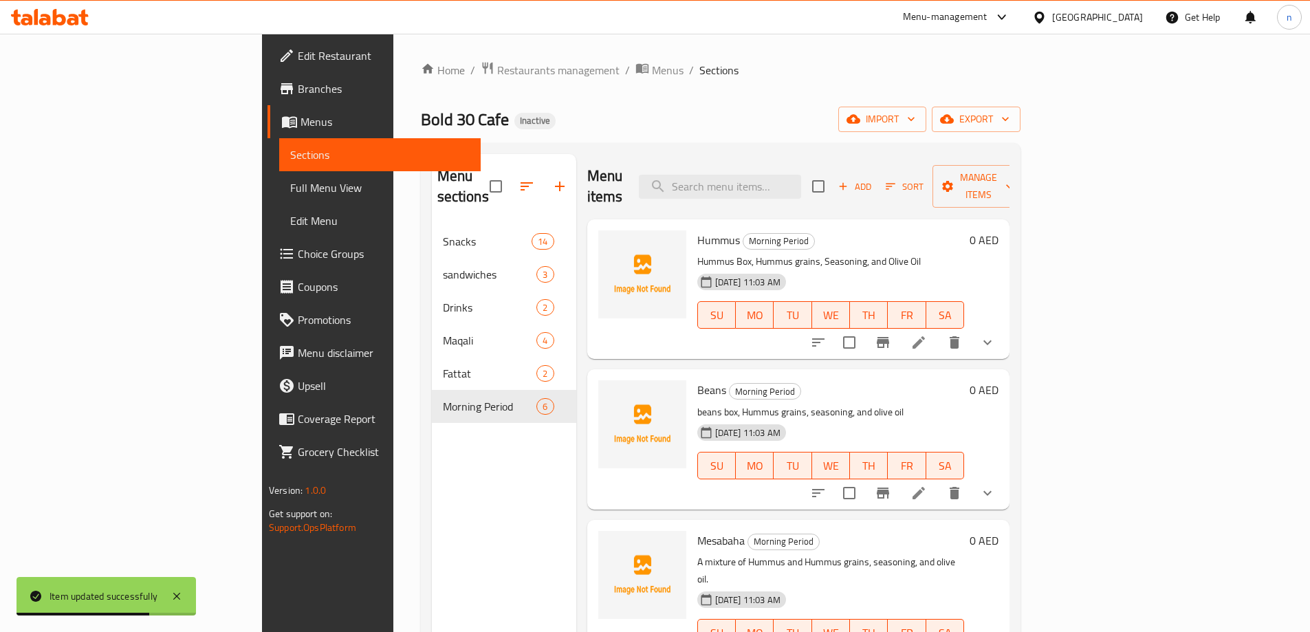
click at [279, 200] on link "Full Menu View" at bounding box center [379, 187] width 201 height 33
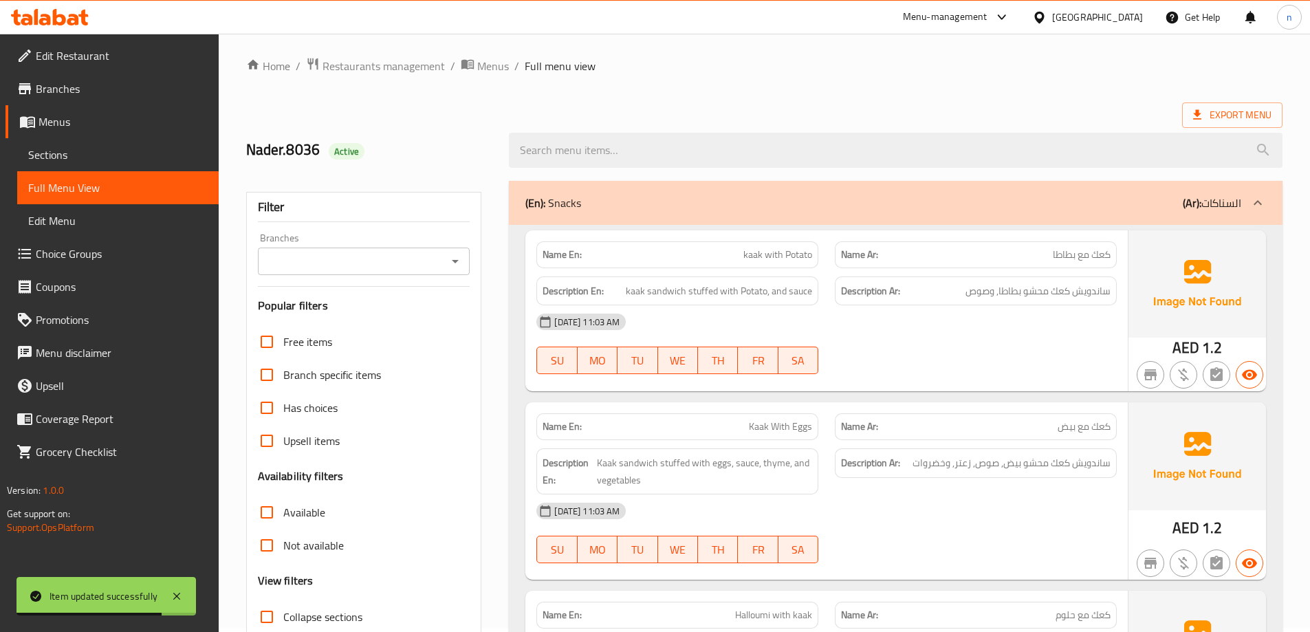
scroll to position [481, 0]
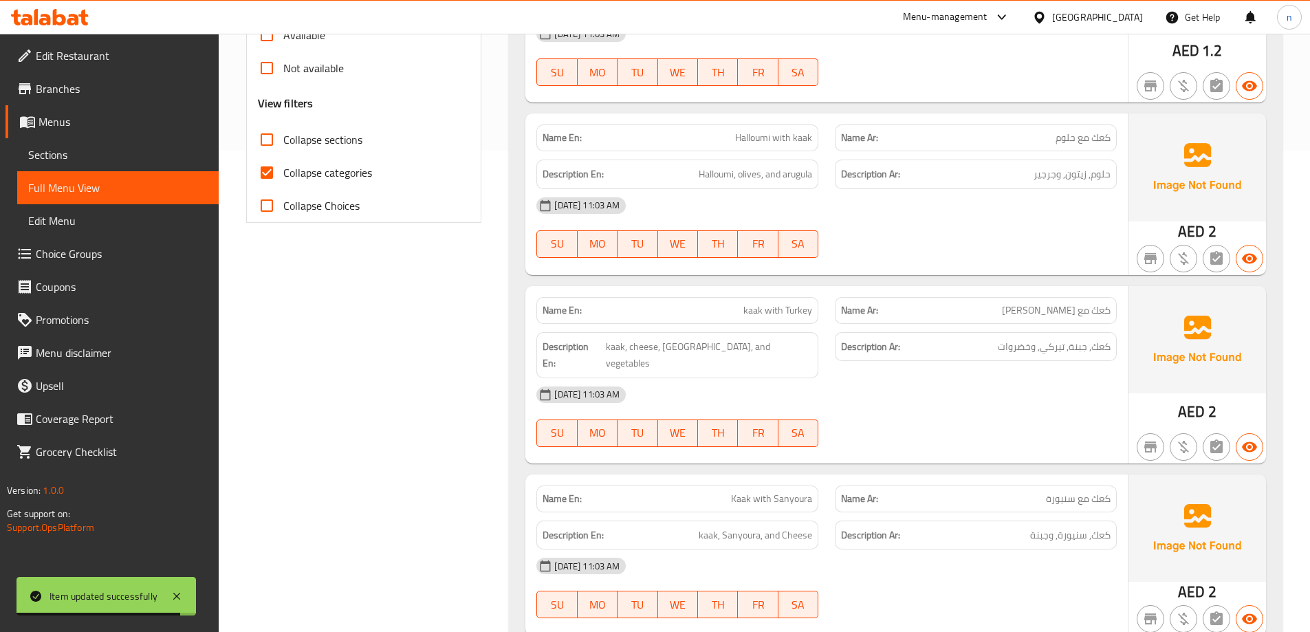
click at [285, 173] on span "Collapse categories" at bounding box center [327, 172] width 89 height 16
click at [283, 173] on input "Collapse categories" at bounding box center [266, 172] width 33 height 33
checkbox input "false"
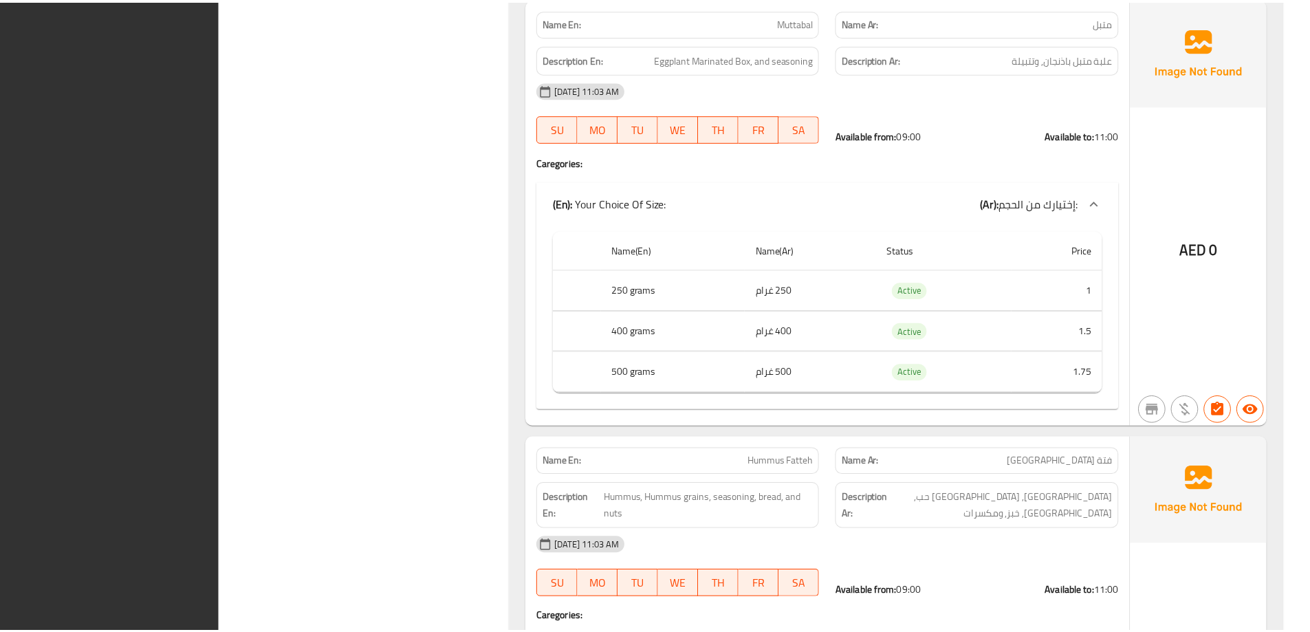
scroll to position [7125, 0]
